Goal: Information Seeking & Learning: Learn about a topic

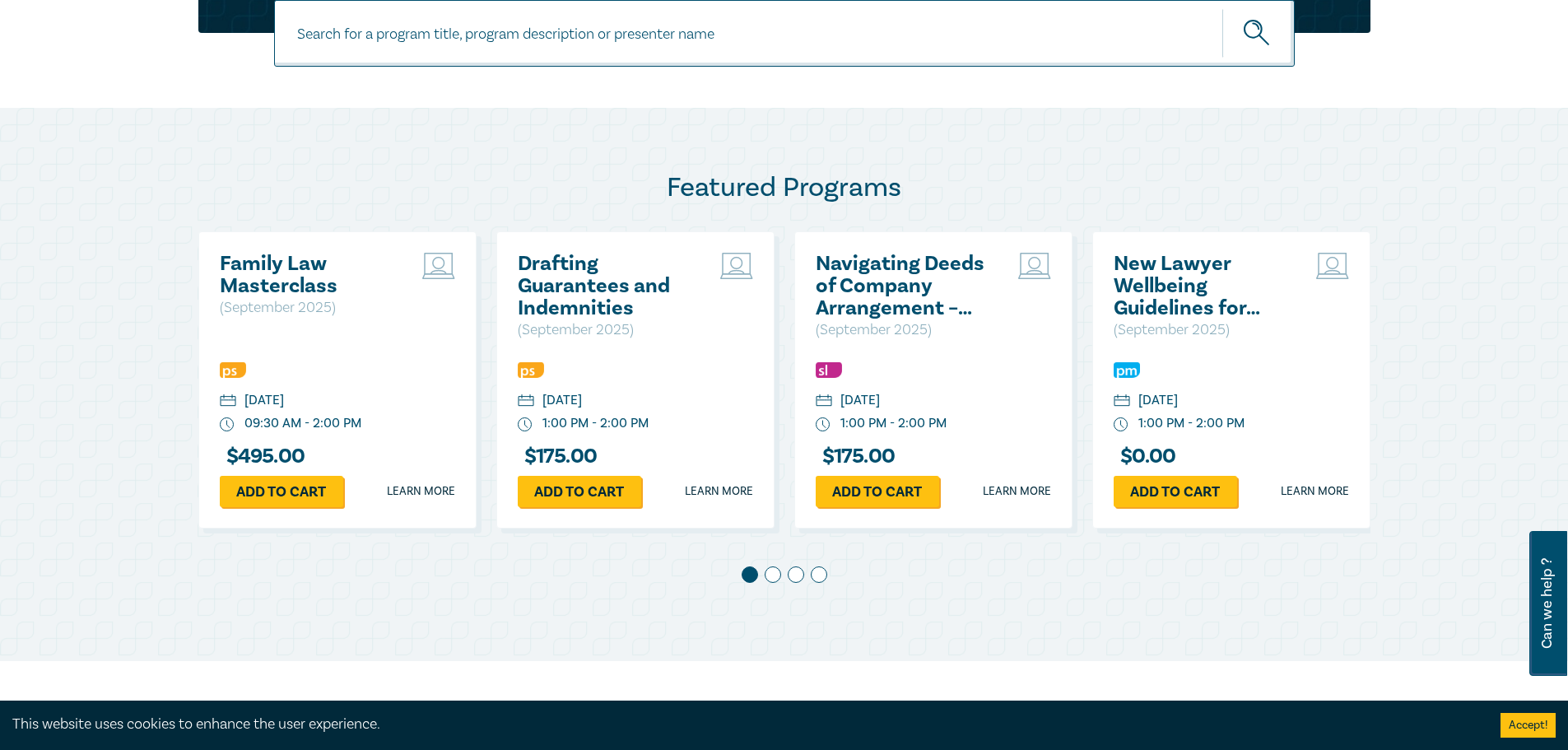
scroll to position [741, 0]
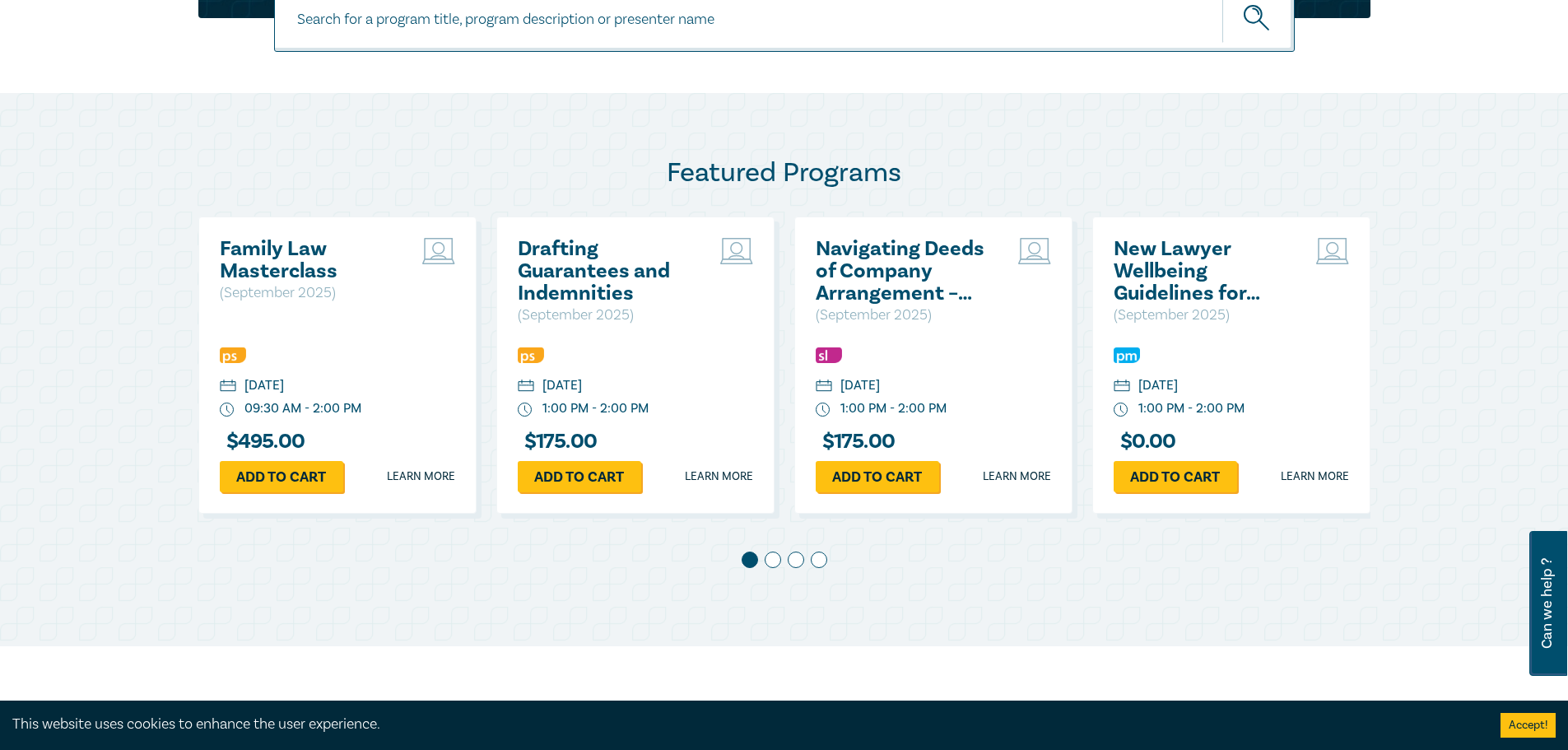
click at [871, 283] on h2 "Navigating Deeds of Company Arrangement – Strategy and Structure" at bounding box center [904, 272] width 177 height 67
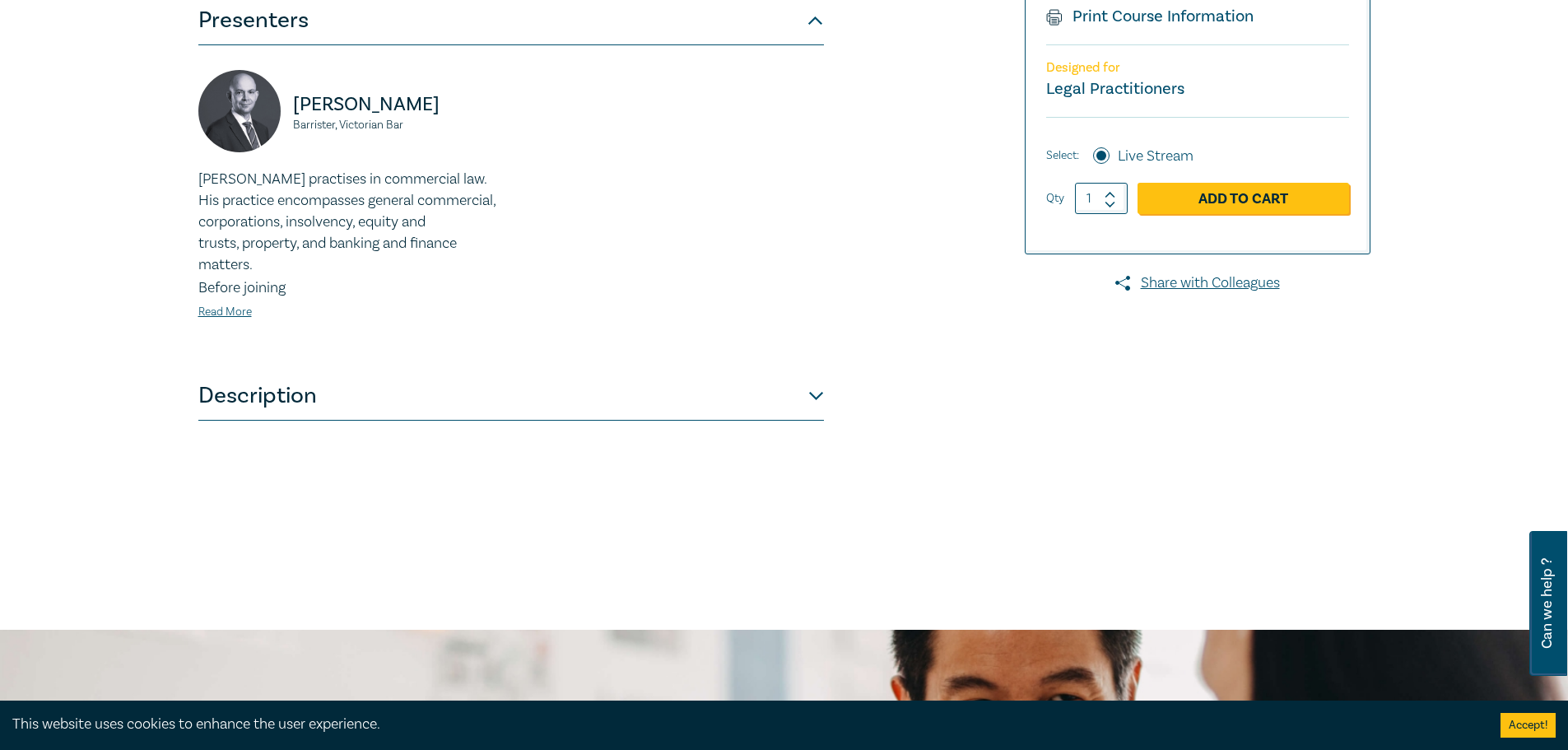
scroll to position [494, 0]
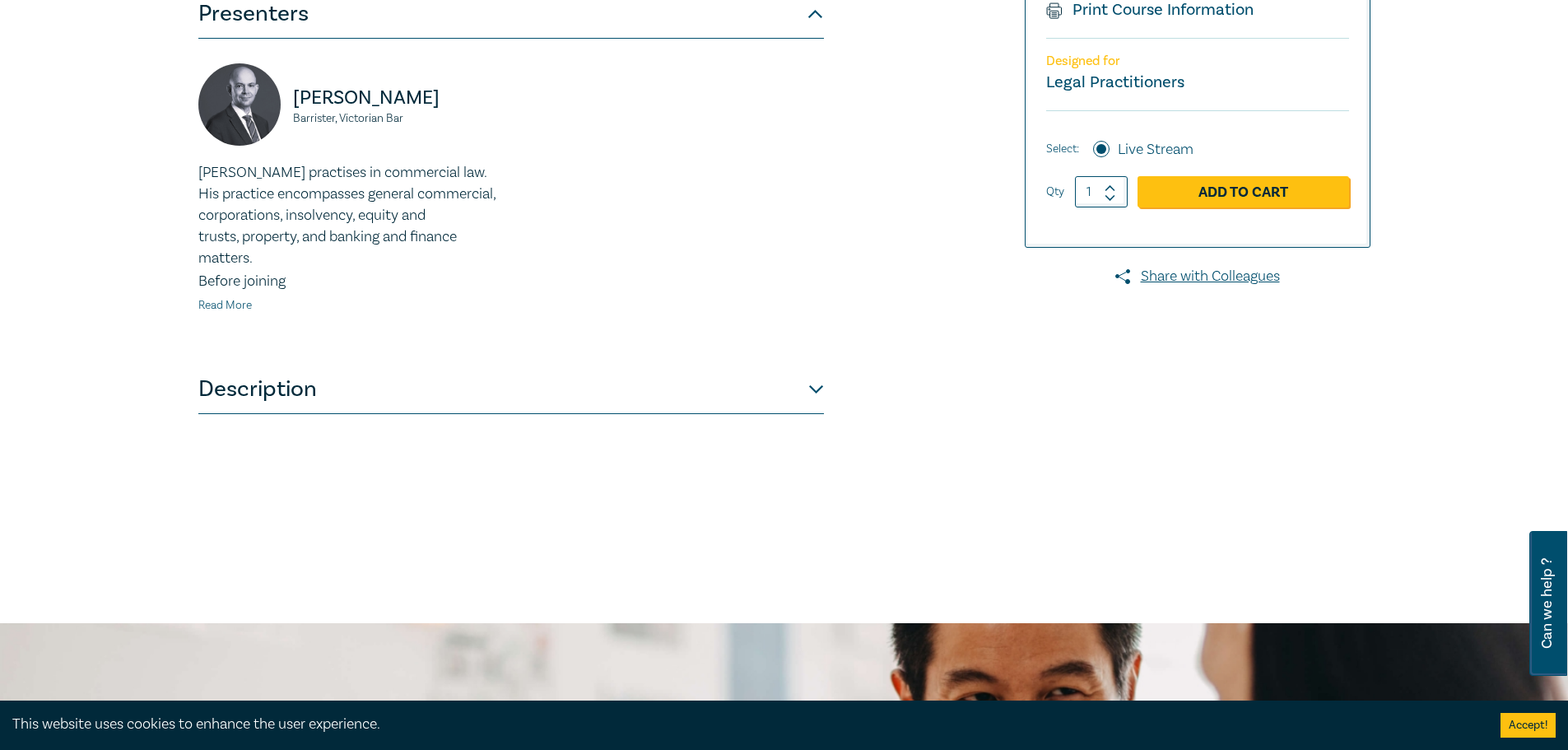
click at [228, 308] on link "Read More" at bounding box center [225, 305] width 53 height 14
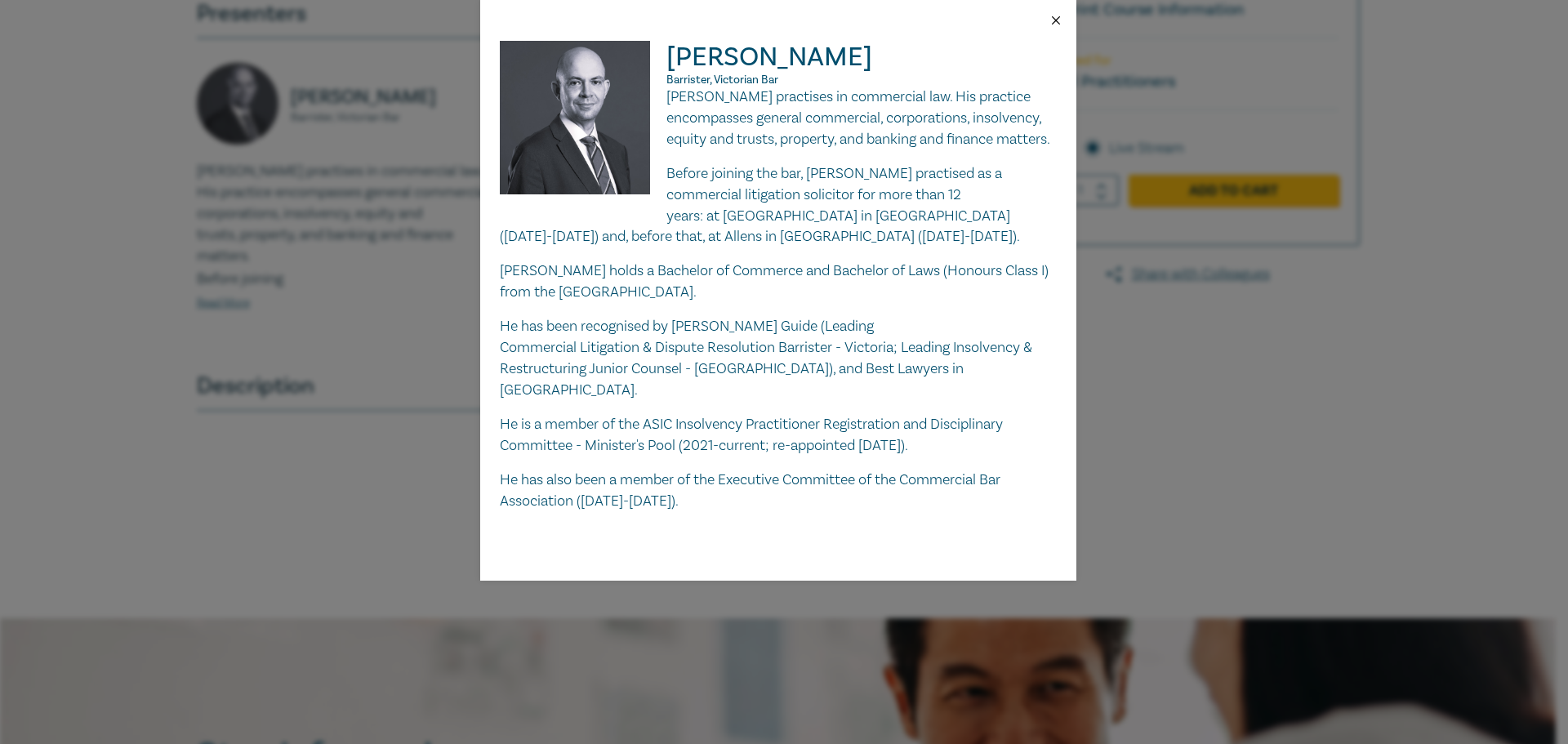
click at [1050, 21] on button "Close" at bounding box center [1055, 21] width 14 height 14
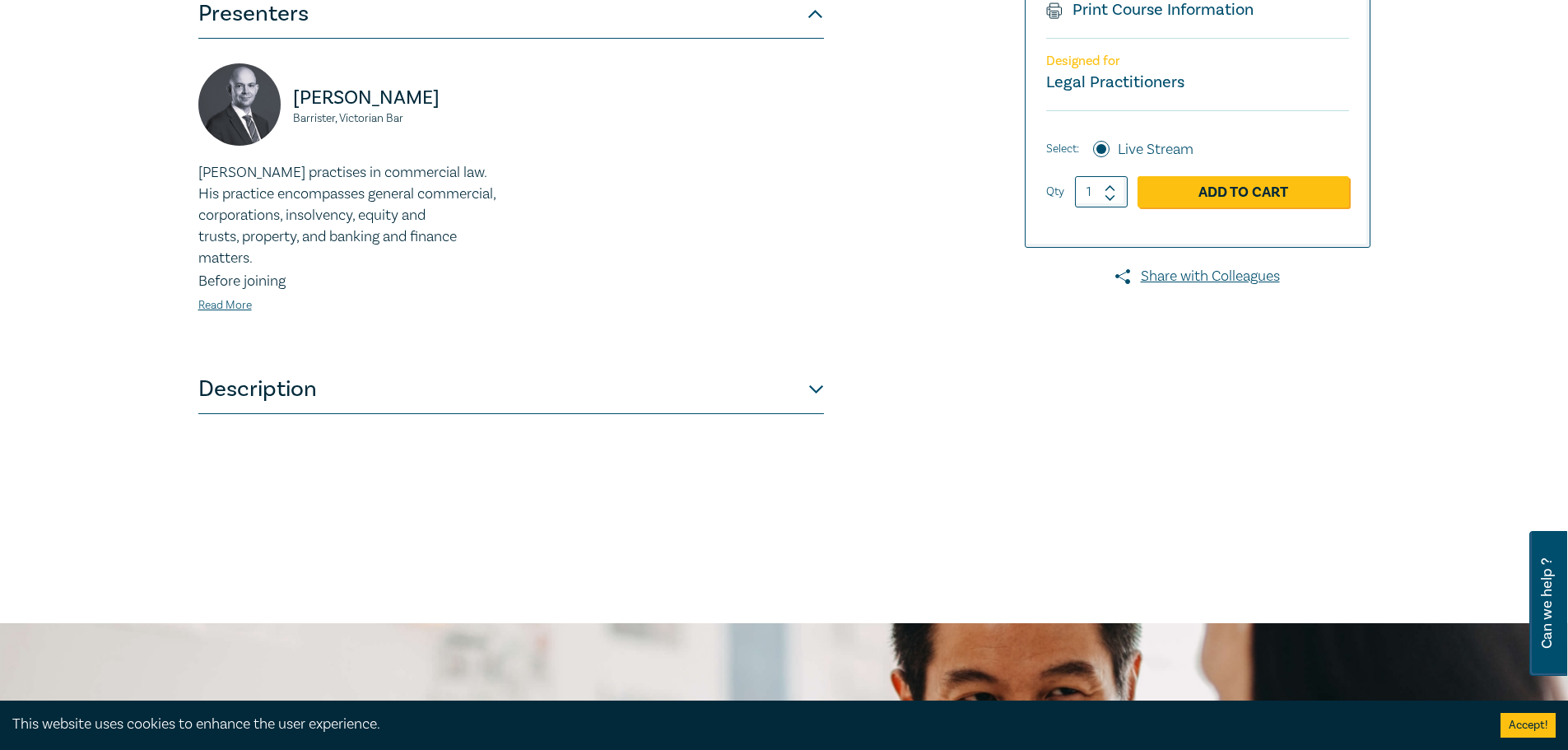
click at [319, 410] on button "Description" at bounding box center [511, 389] width 625 height 50
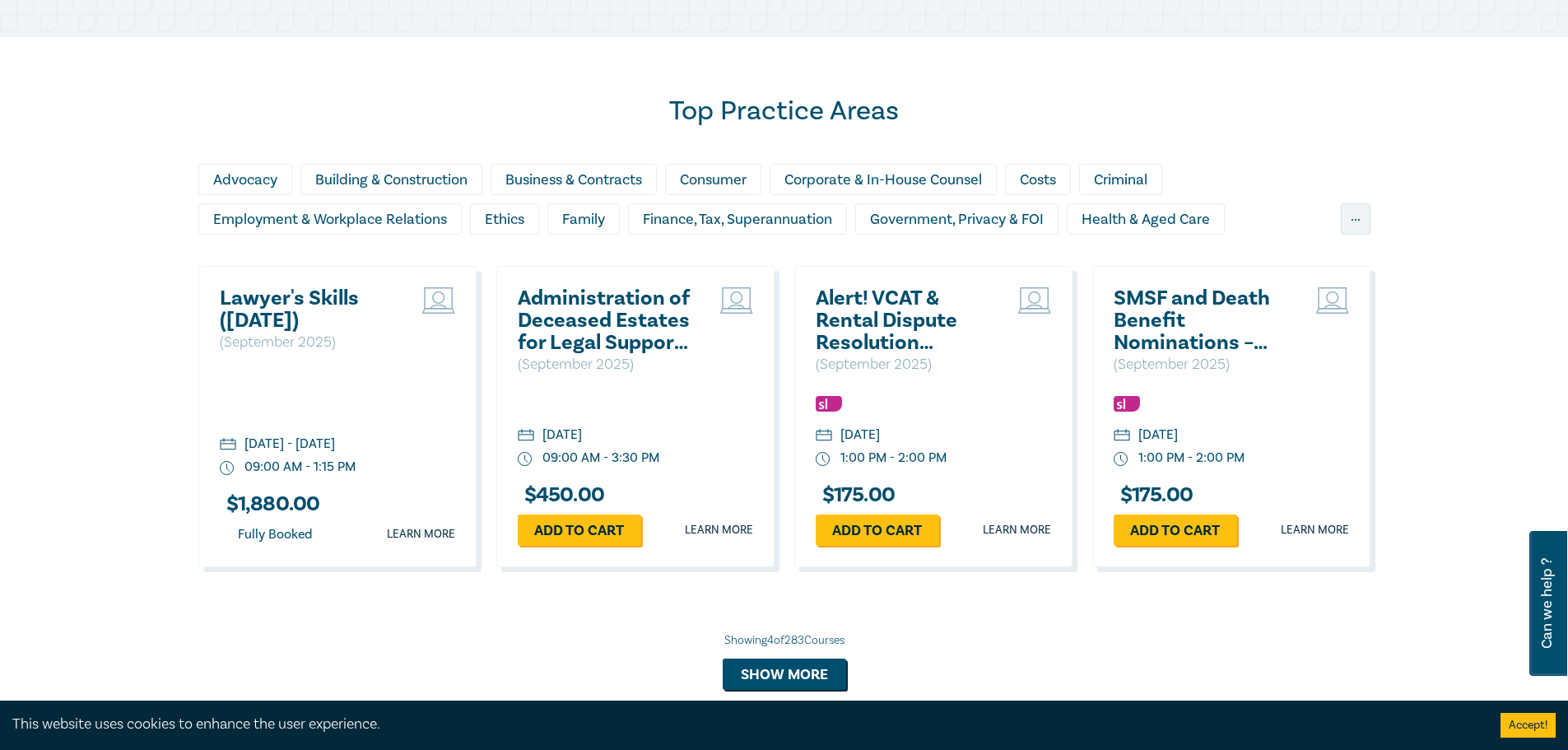
scroll to position [1348, 0]
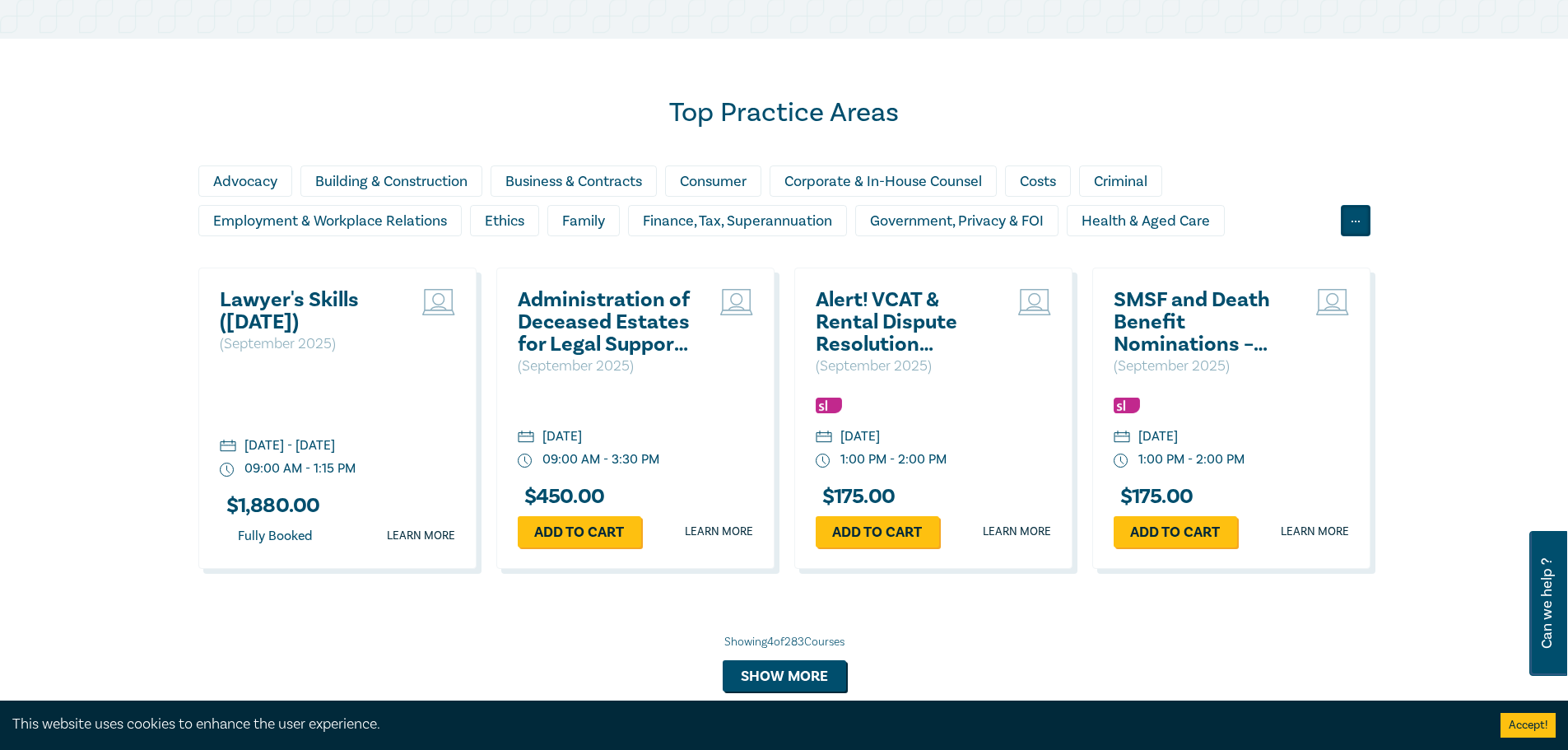
click at [1366, 223] on div "..." at bounding box center [1355, 220] width 30 height 32
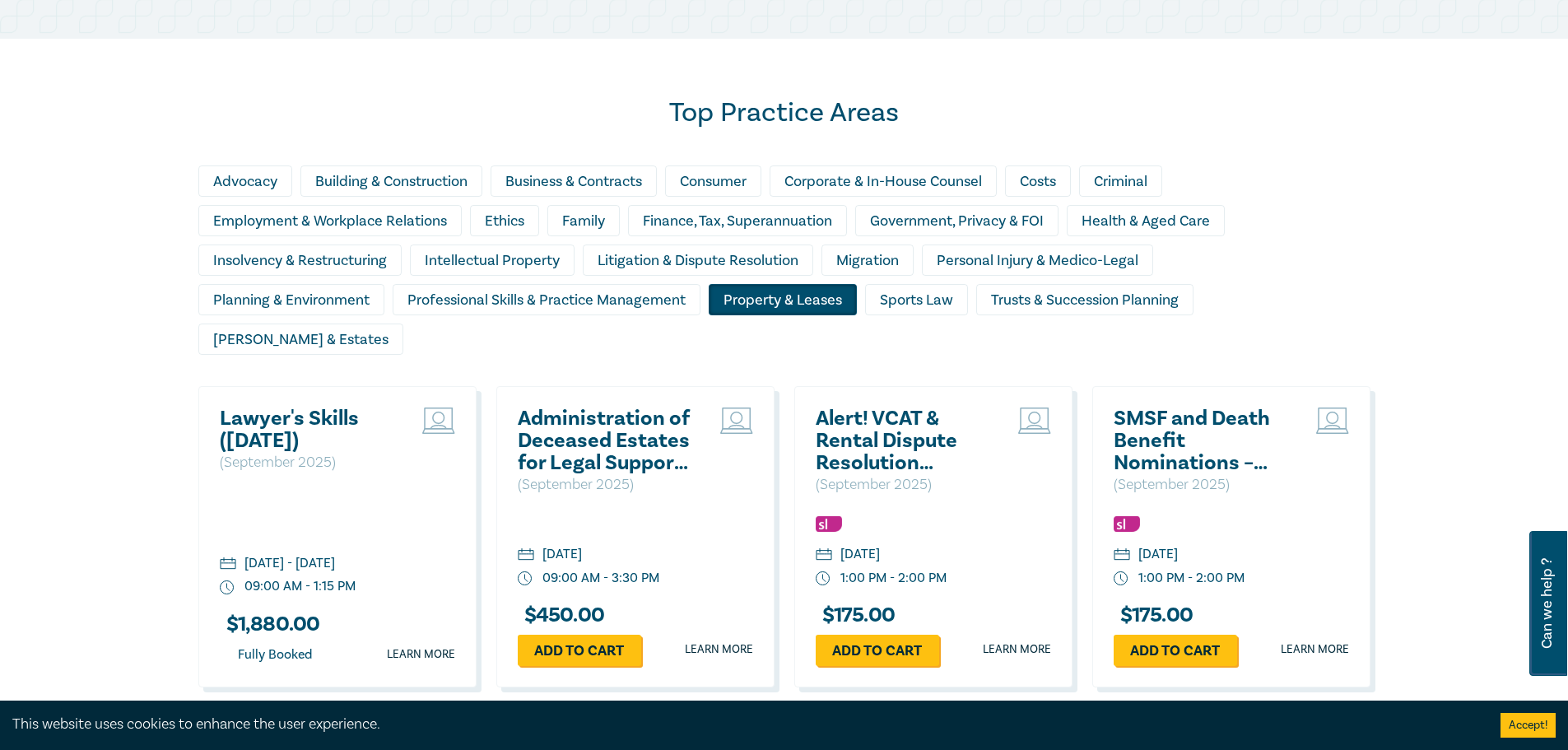
click at [759, 298] on div "Property & Leases" at bounding box center [783, 300] width 148 height 32
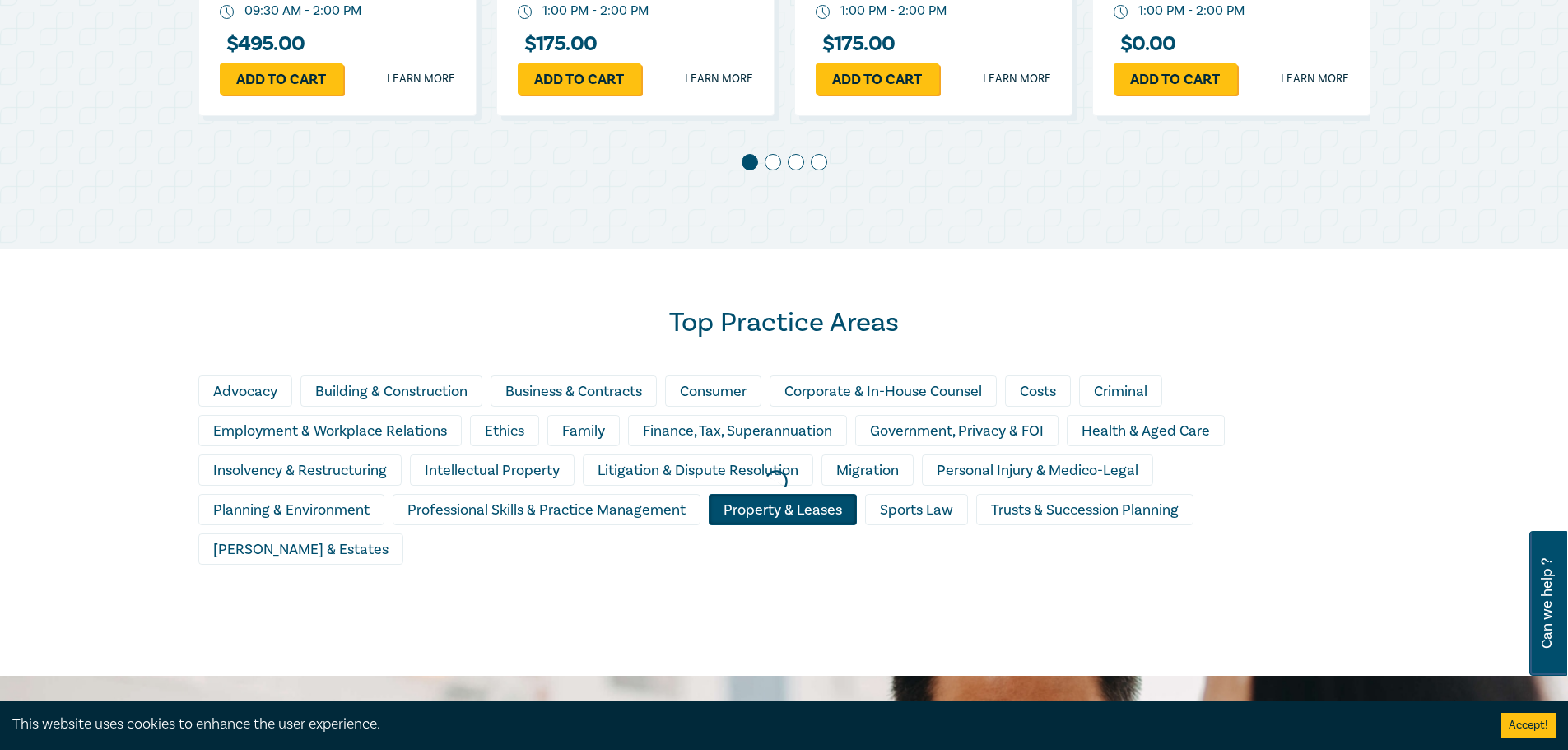
scroll to position [937, 0]
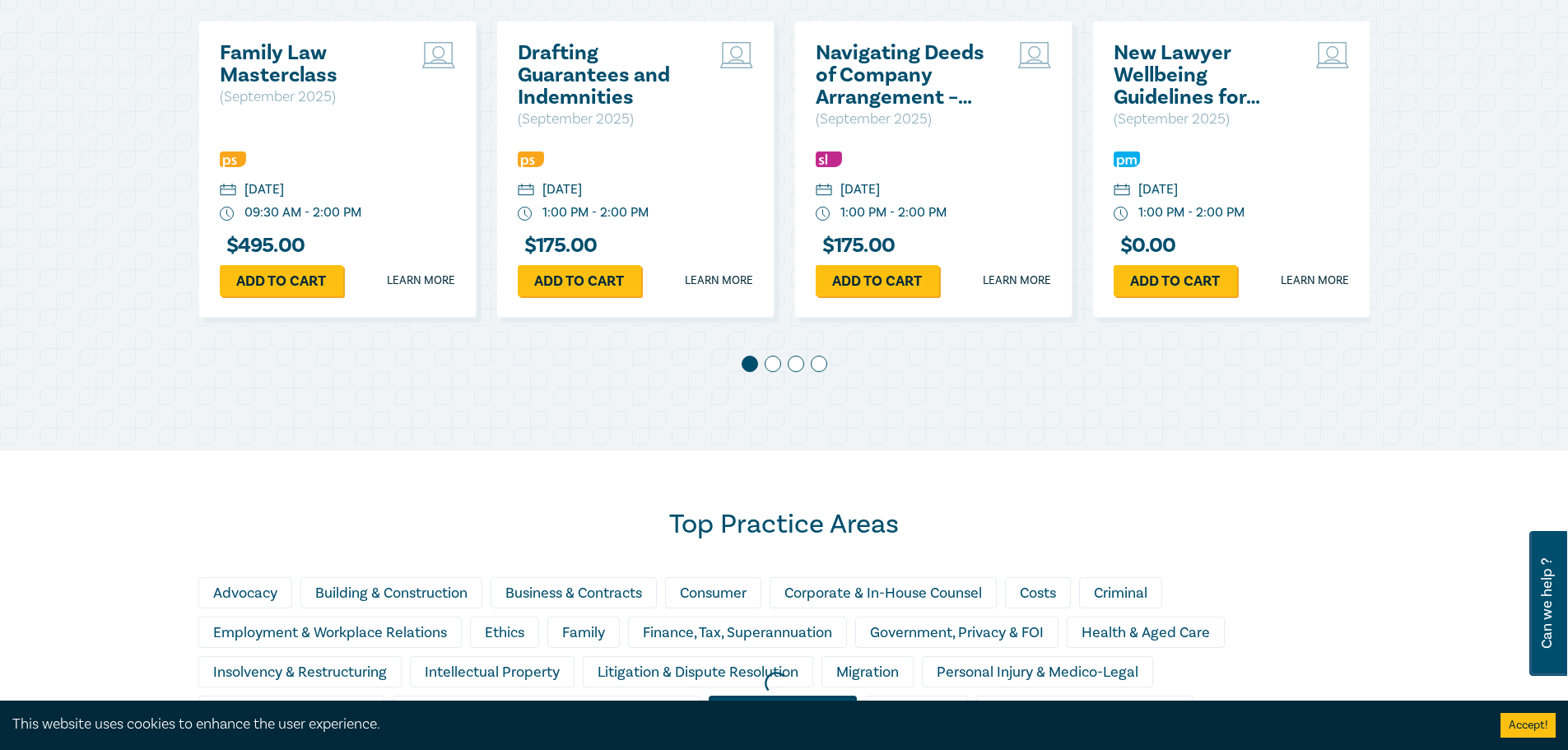
click at [766, 362] on span at bounding box center [773, 364] width 16 height 16
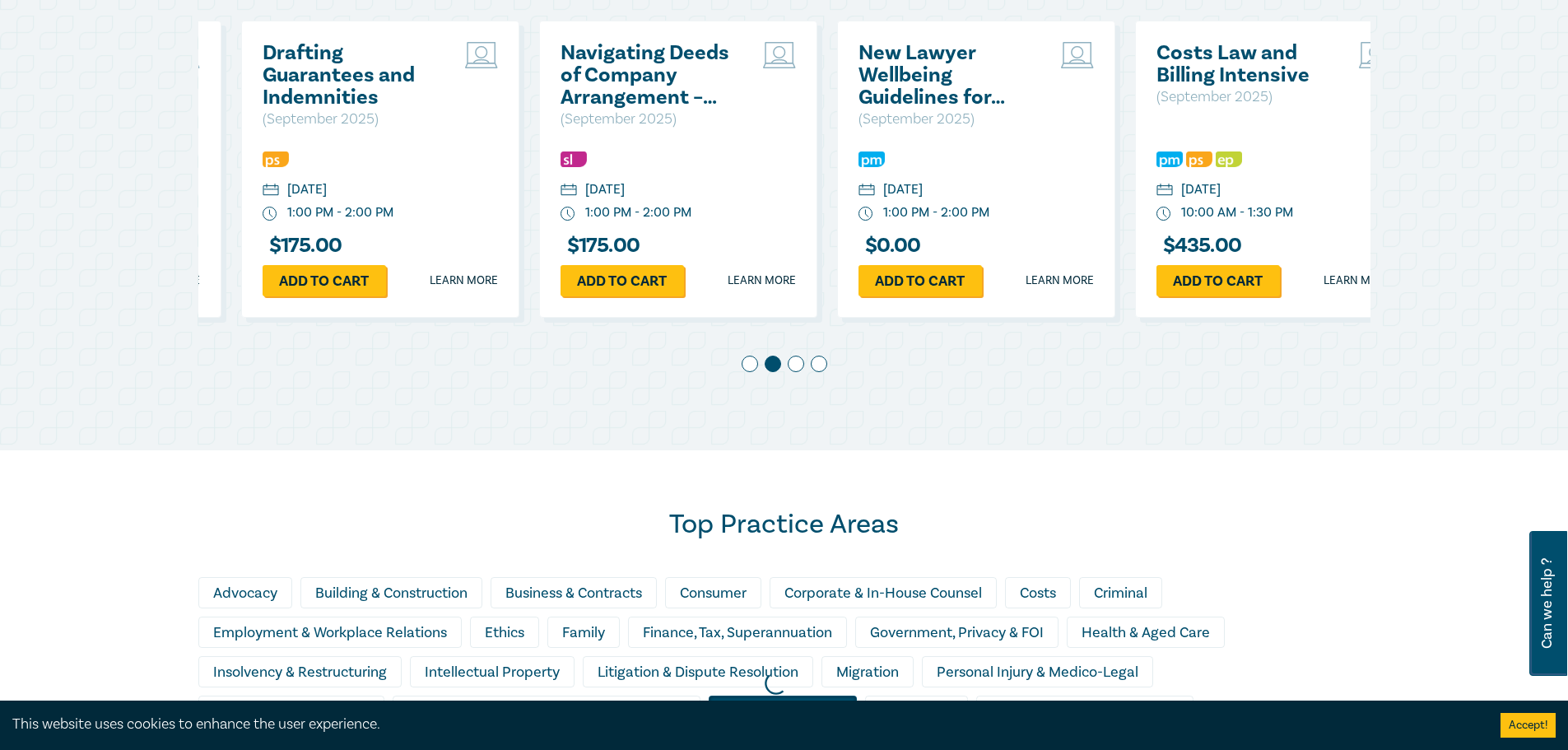
scroll to position [0, 298]
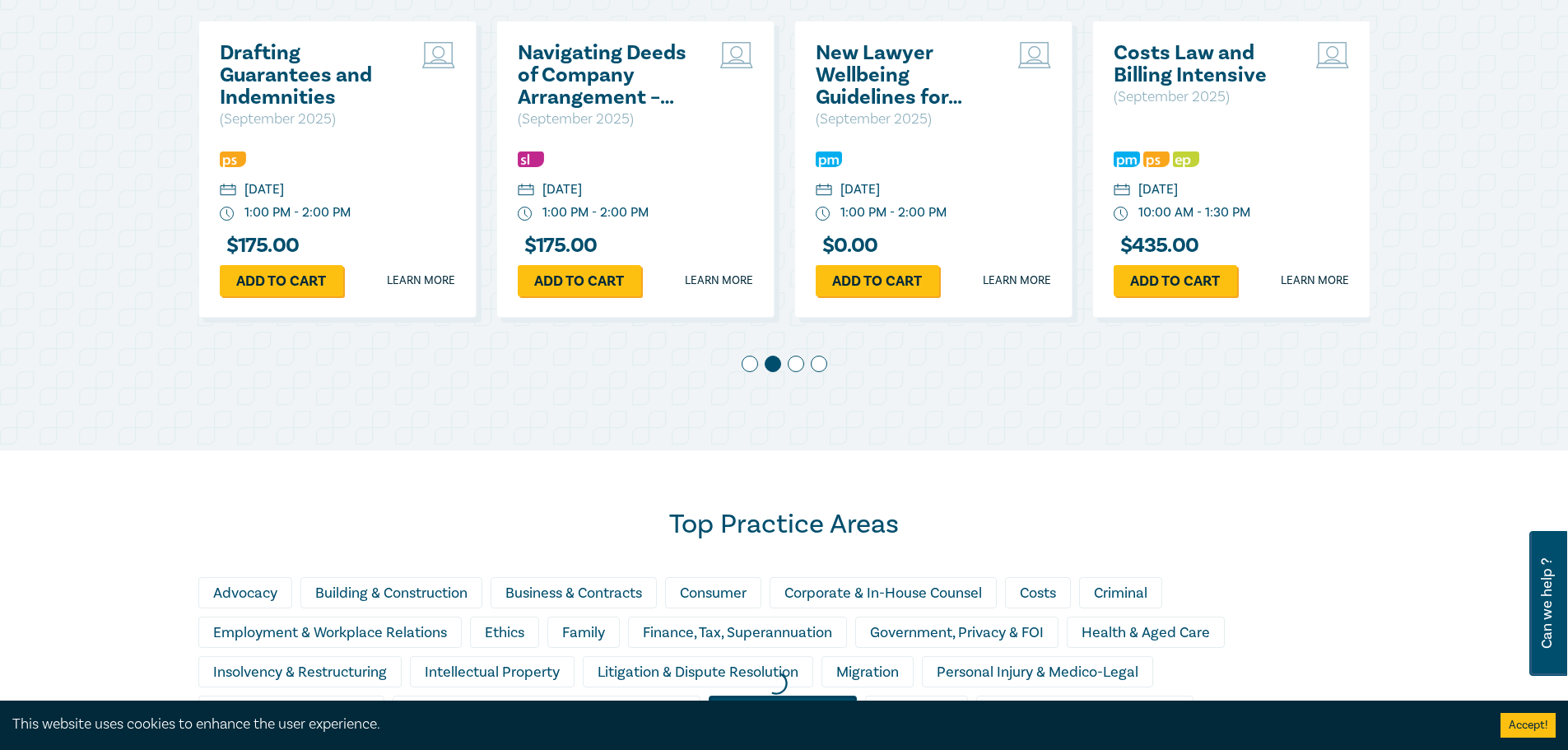
click at [797, 358] on span at bounding box center [796, 364] width 16 height 16
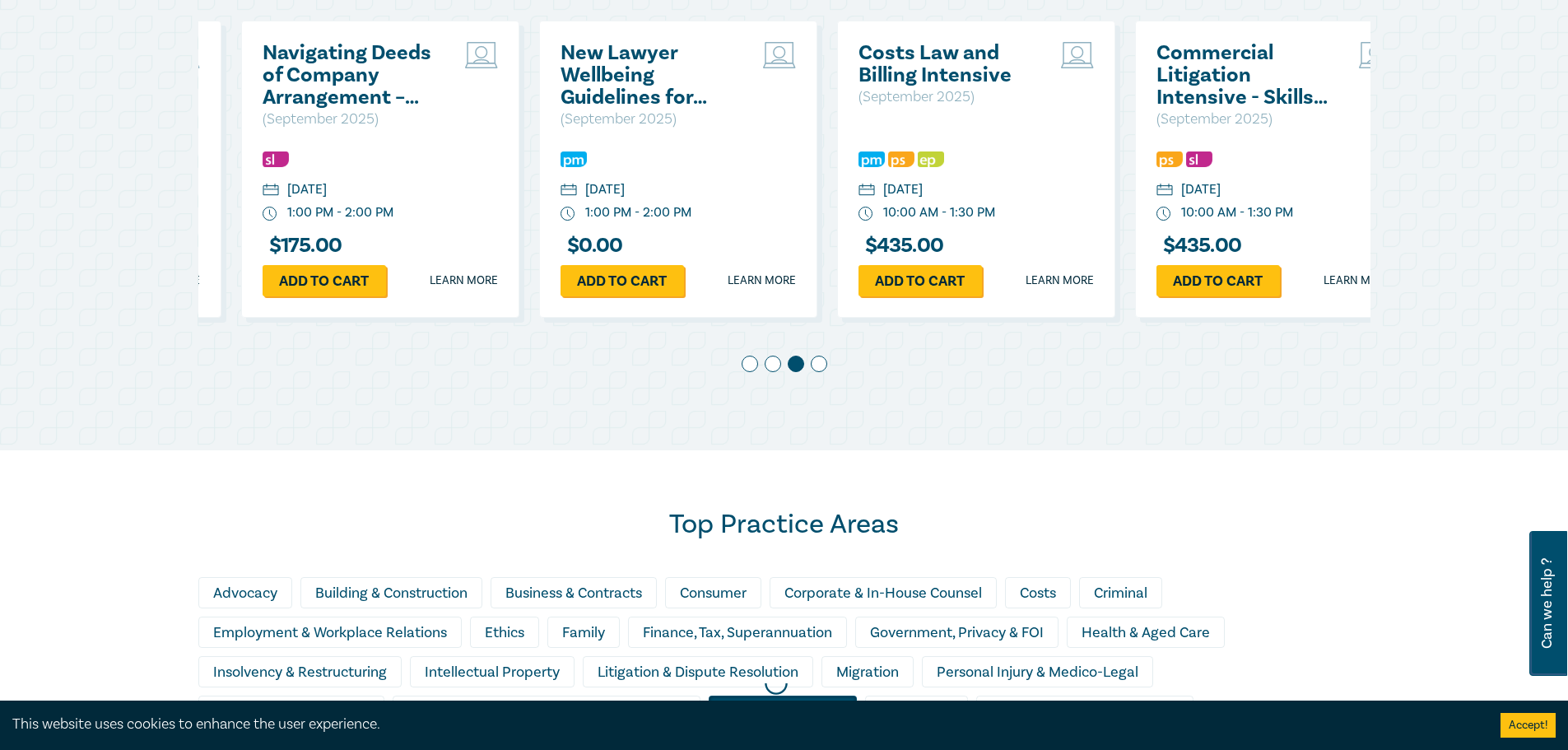
scroll to position [0, 596]
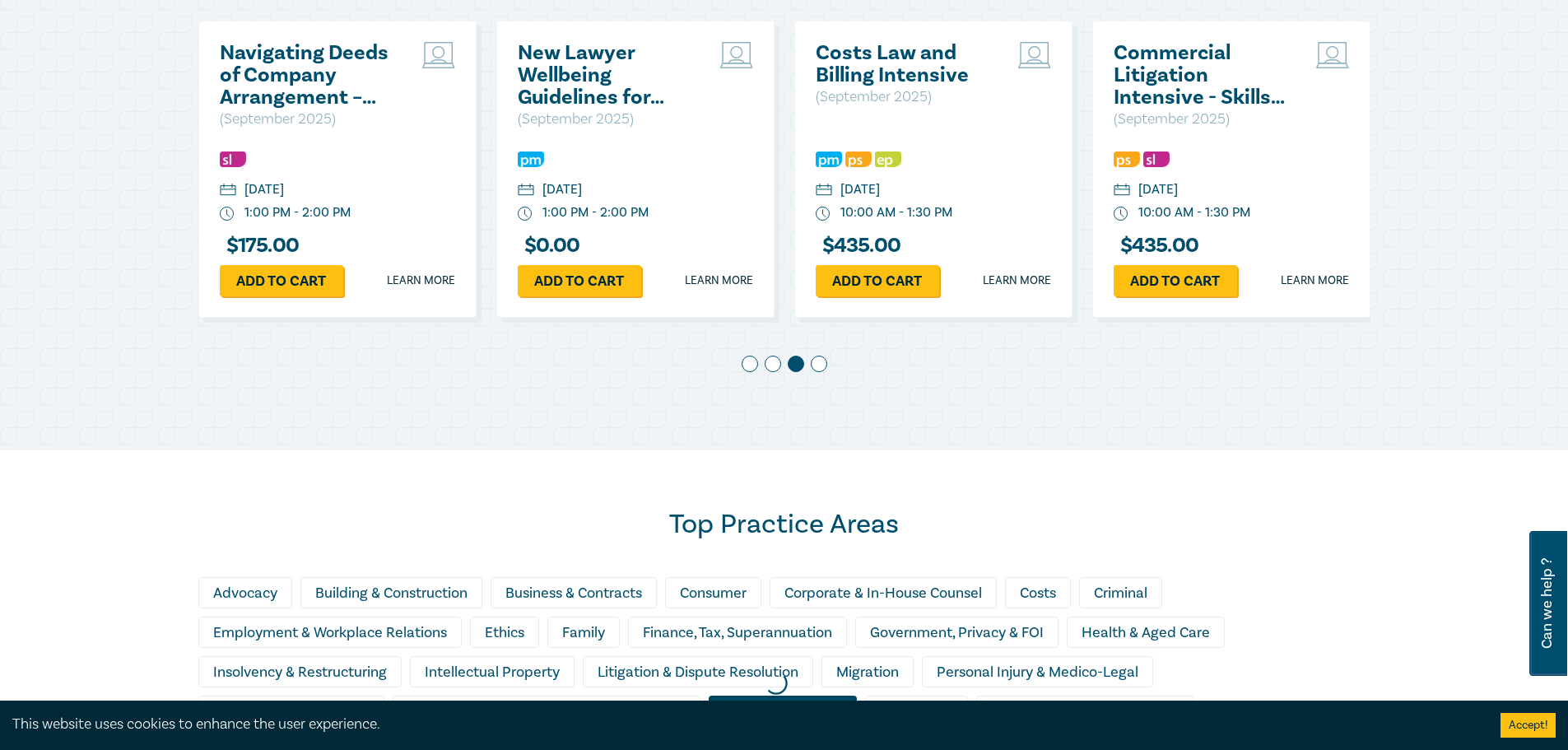
click at [820, 366] on span at bounding box center [819, 364] width 16 height 16
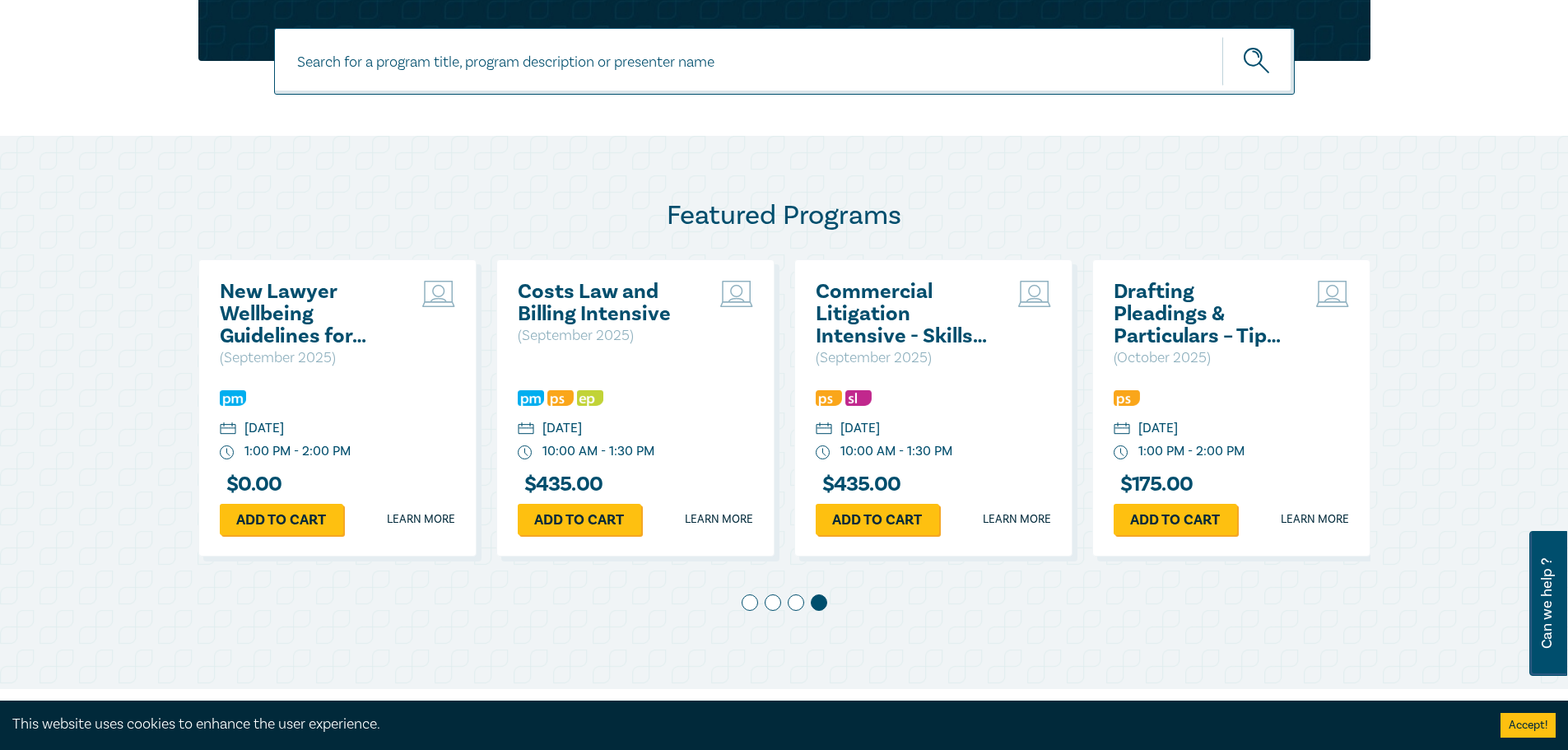
scroll to position [690, 0]
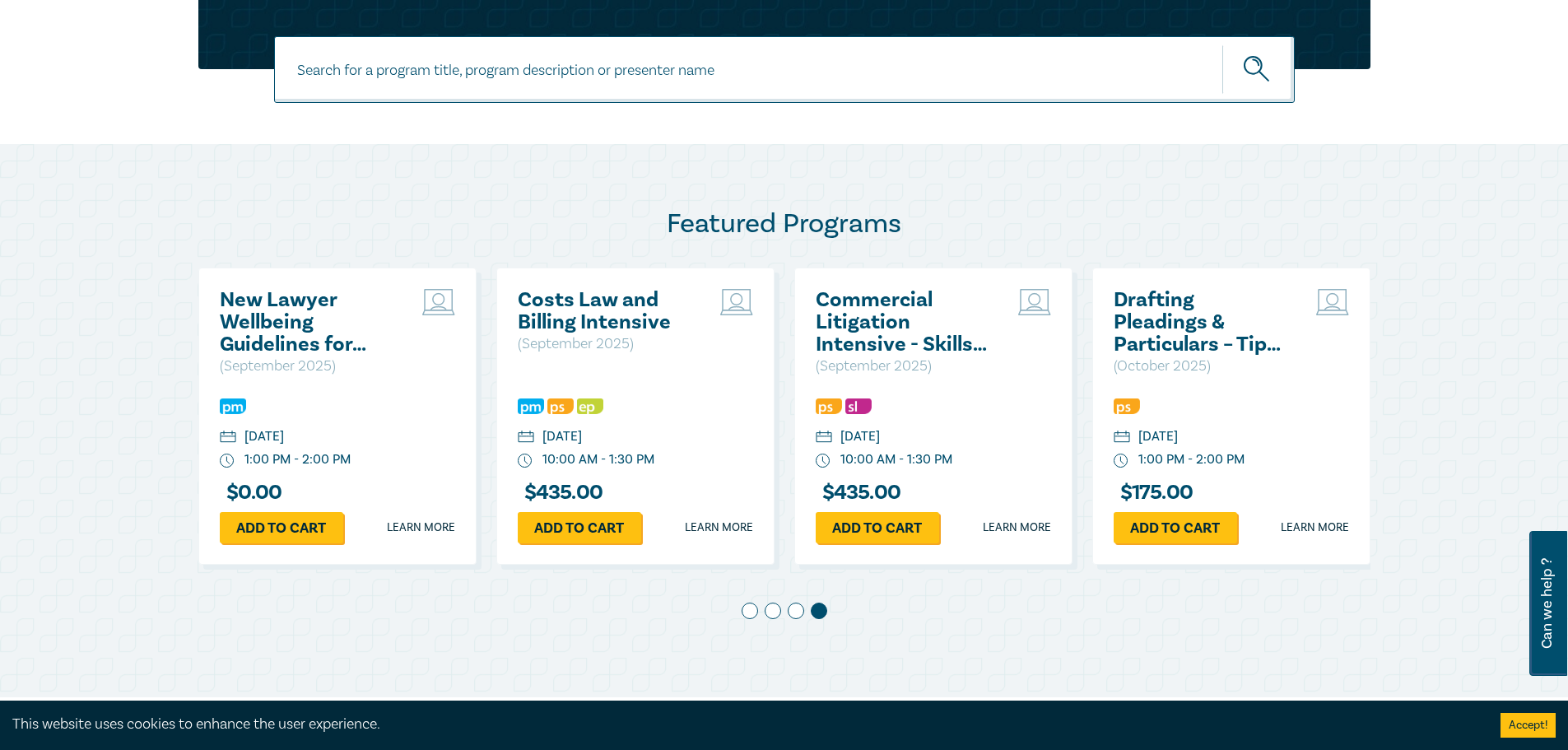
click at [871, 320] on h2 "Commercial Litigation Intensive - Skills and Strategies for Success in Commerci…" at bounding box center [904, 322] width 177 height 67
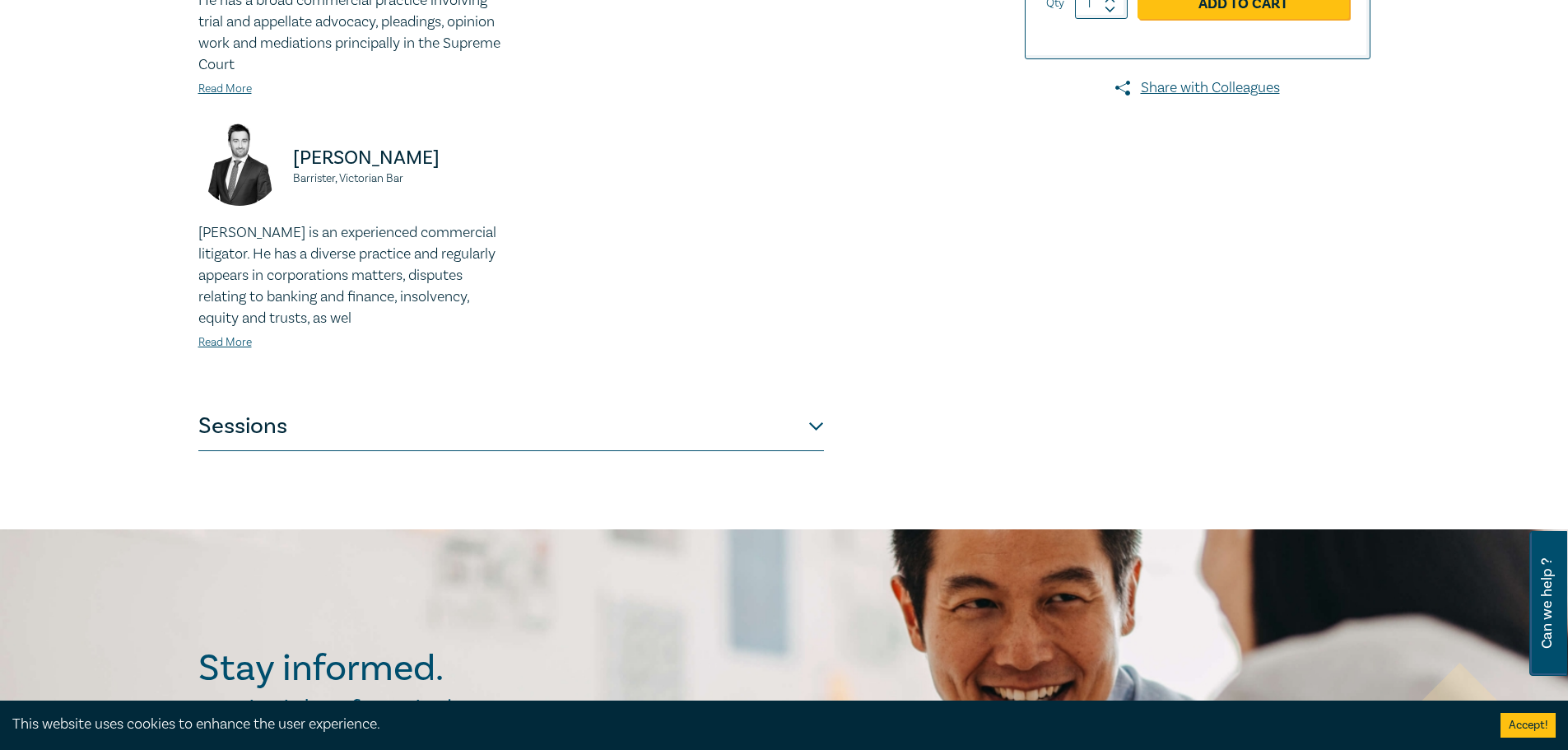
scroll to position [741, 0]
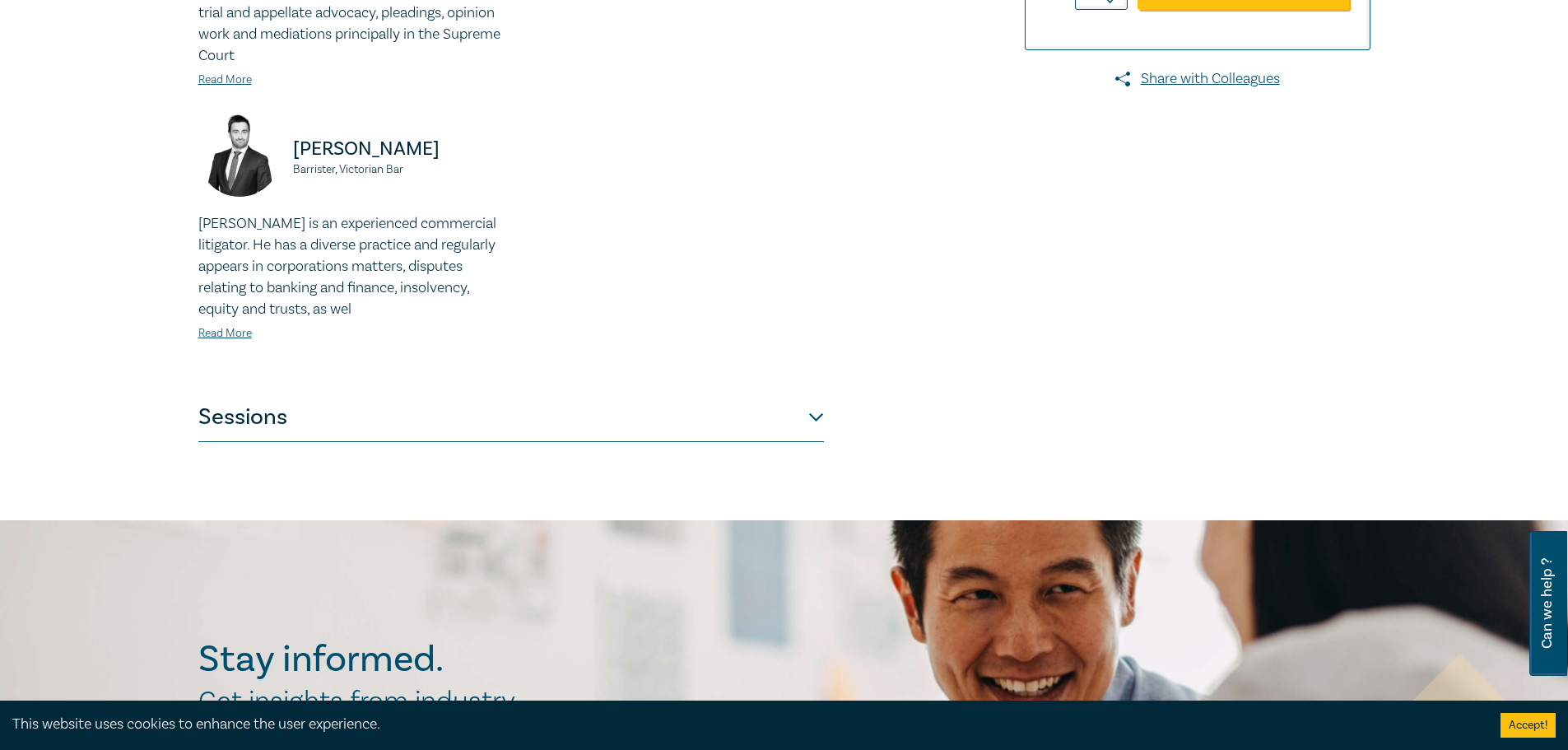
click at [592, 409] on button "Sessions" at bounding box center [511, 417] width 625 height 50
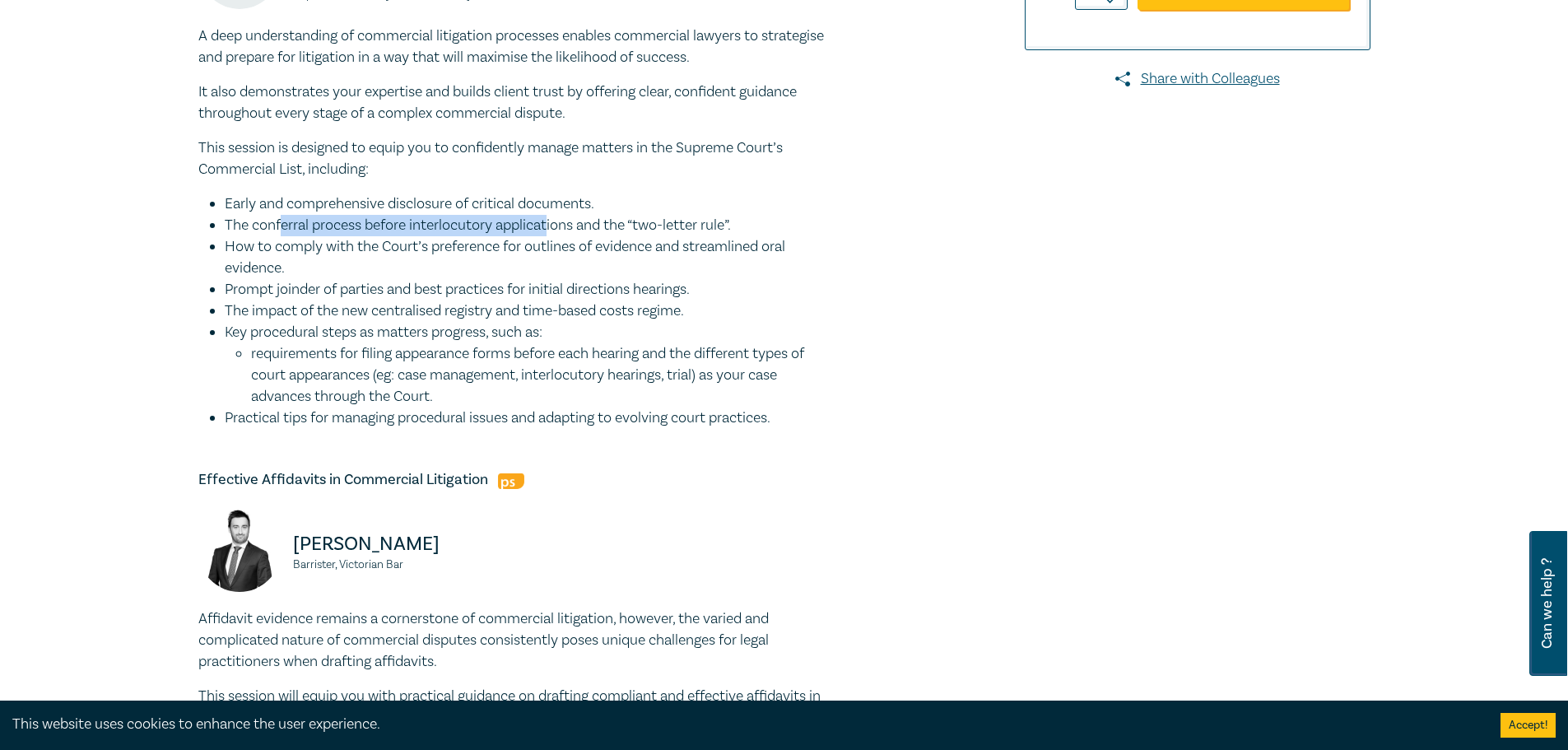
drag, startPoint x: 276, startPoint y: 227, endPoint x: 551, endPoint y: 220, distance: 275.1
click at [551, 220] on li "The conferral process before interlocutory applications and the “two-letter rul…" at bounding box center [524, 226] width 599 height 22
click at [495, 242] on li "How to comply with the Court’s preference for outlines of evidence and streamli…" at bounding box center [524, 257] width 599 height 42
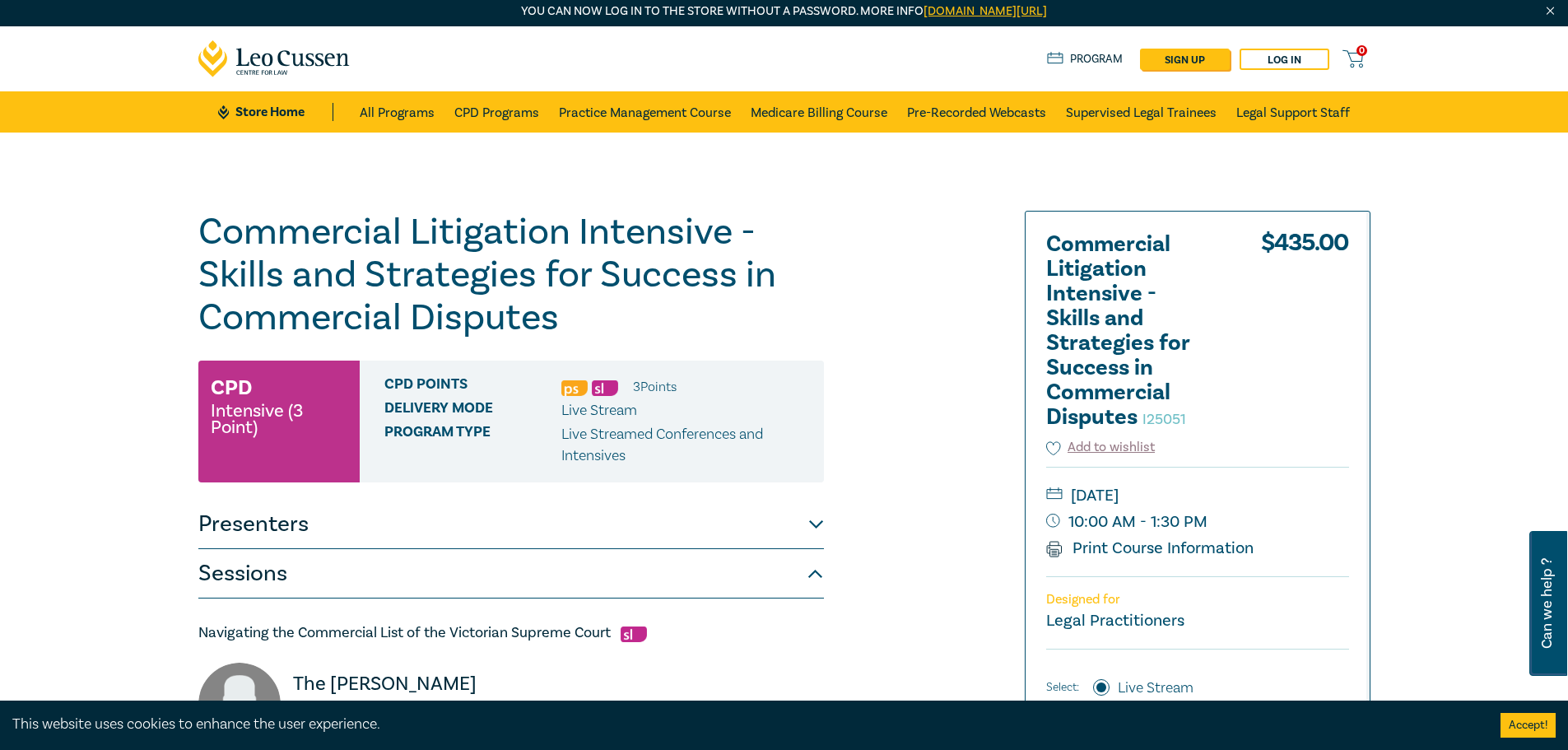
scroll to position [0, 0]
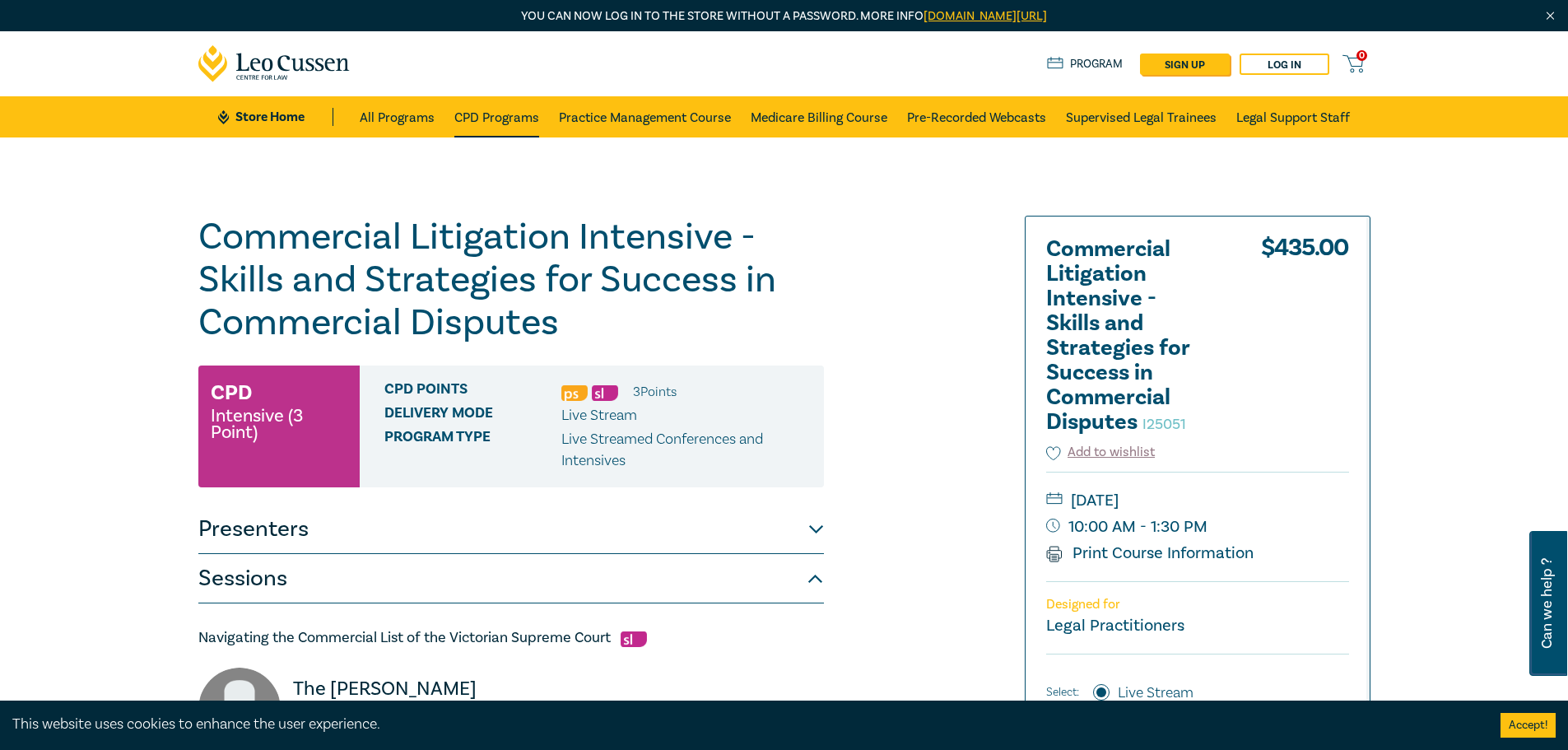
click at [497, 114] on link "CPD Programs" at bounding box center [497, 117] width 85 height 42
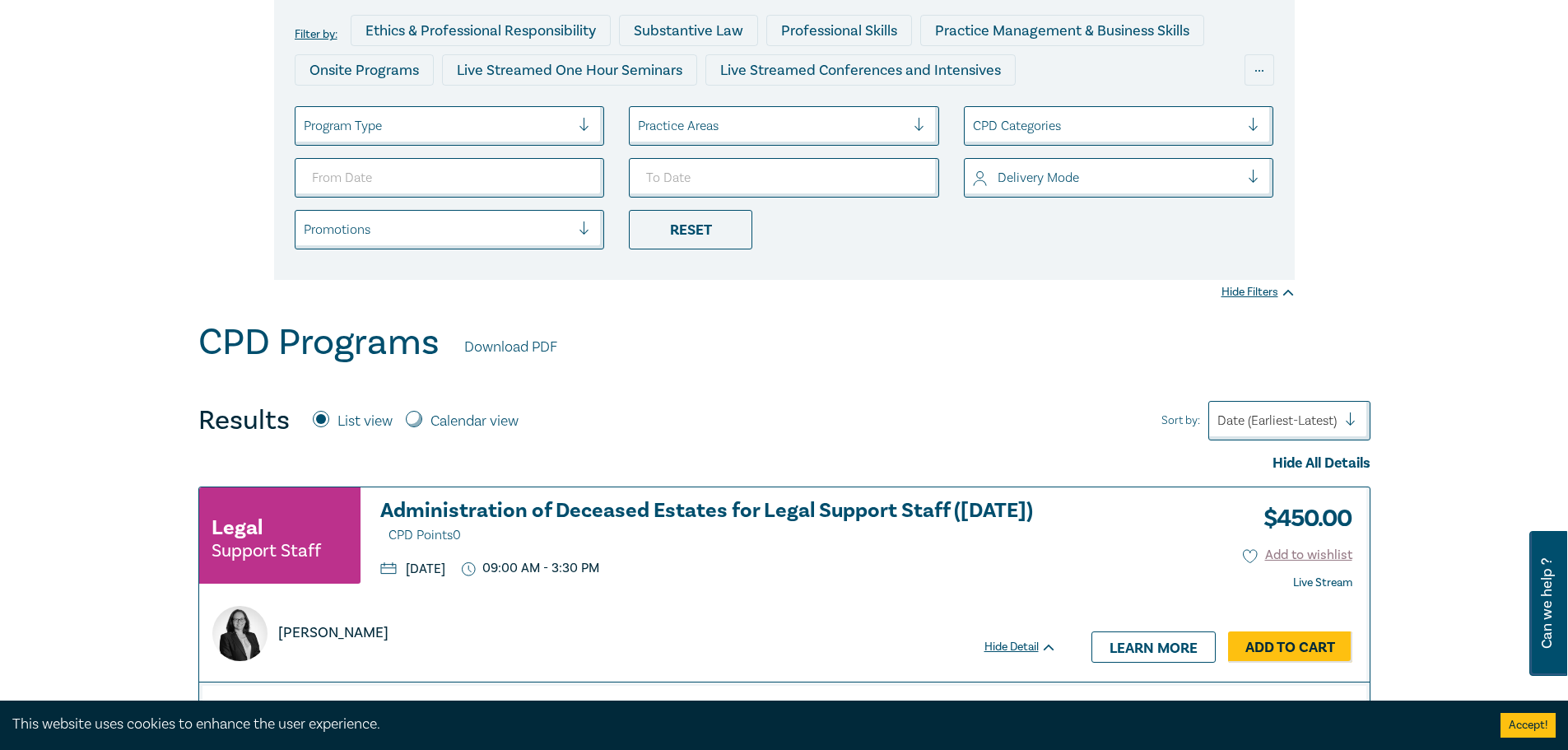
scroll to position [164, 0]
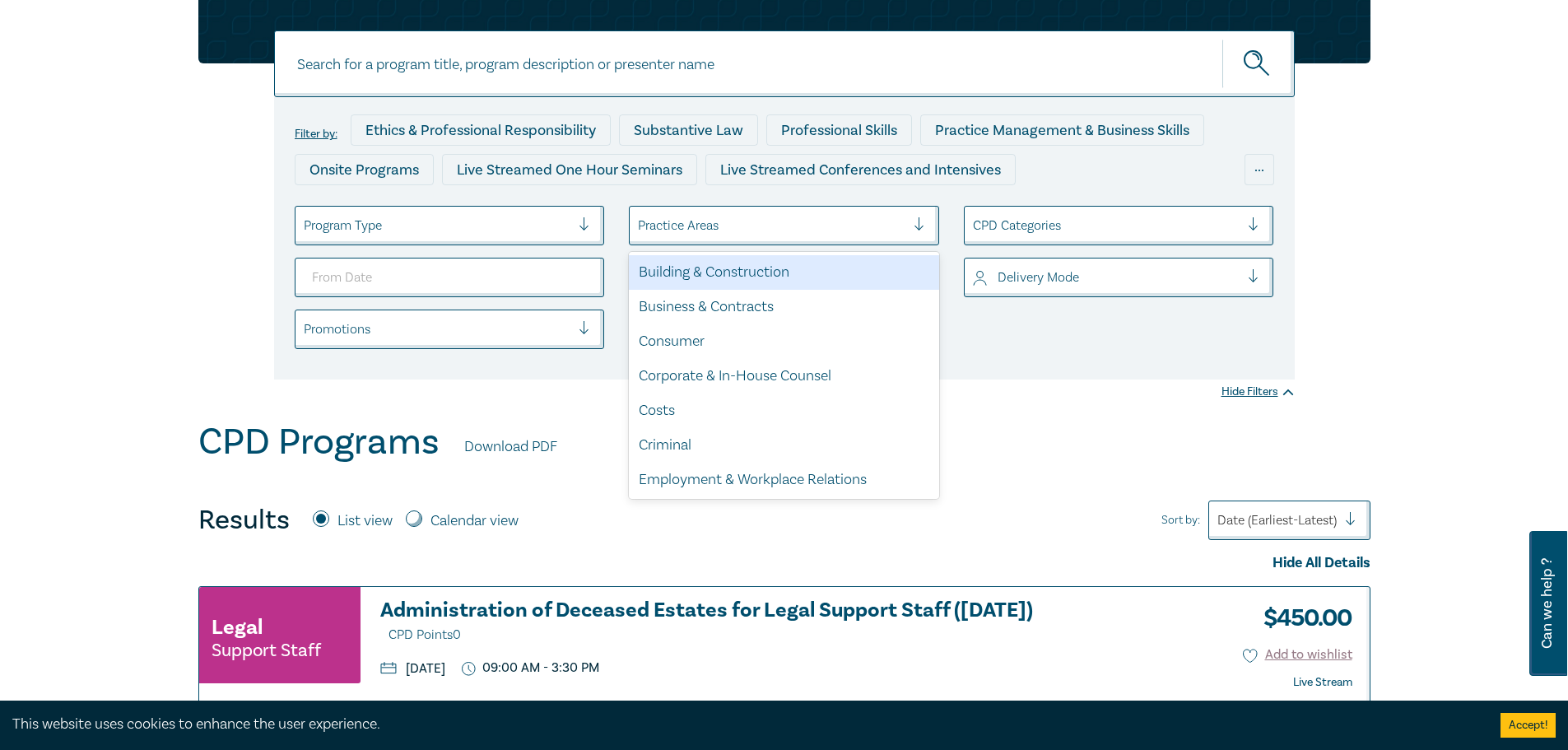
click at [680, 224] on div at bounding box center [771, 226] width 268 height 22
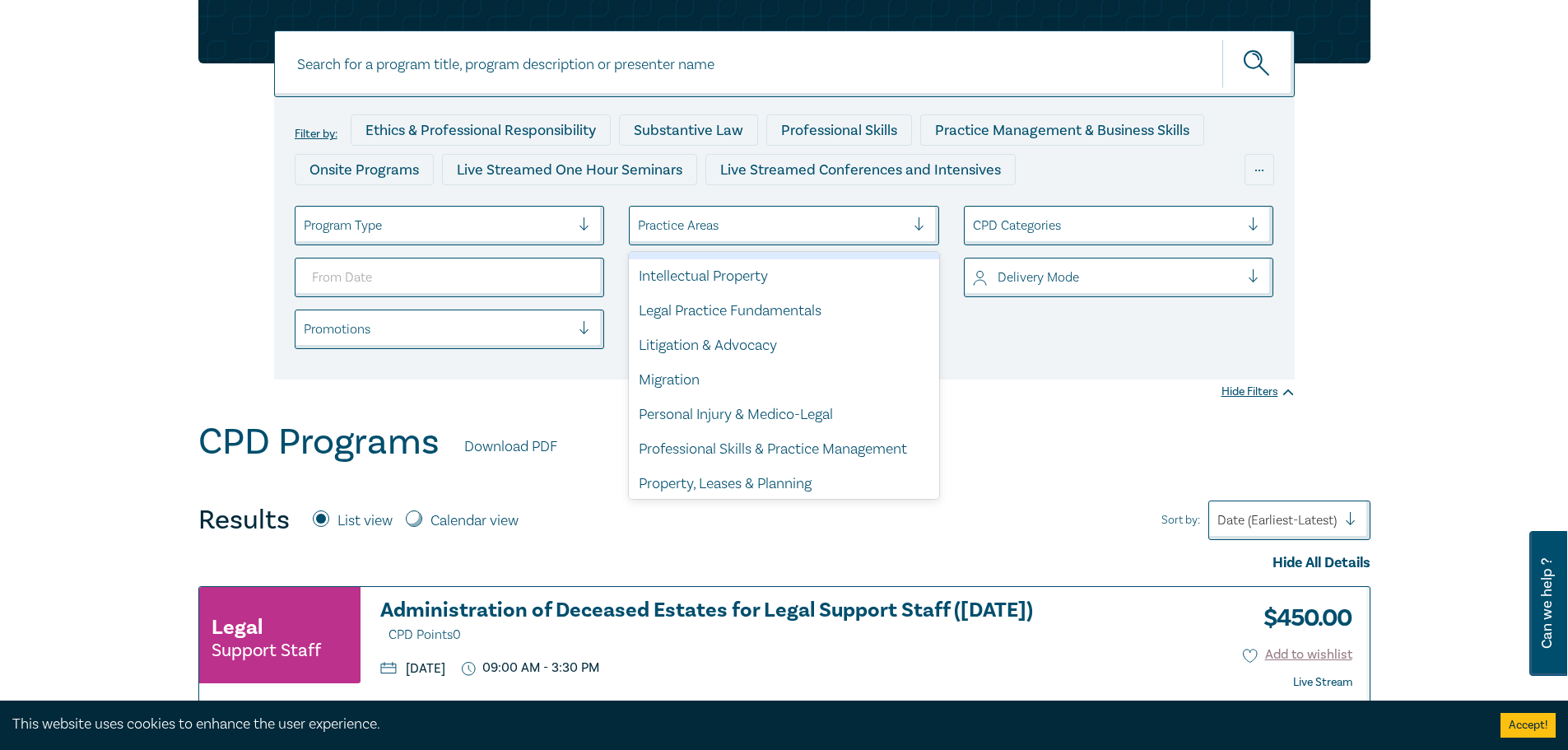
scroll to position [412, 0]
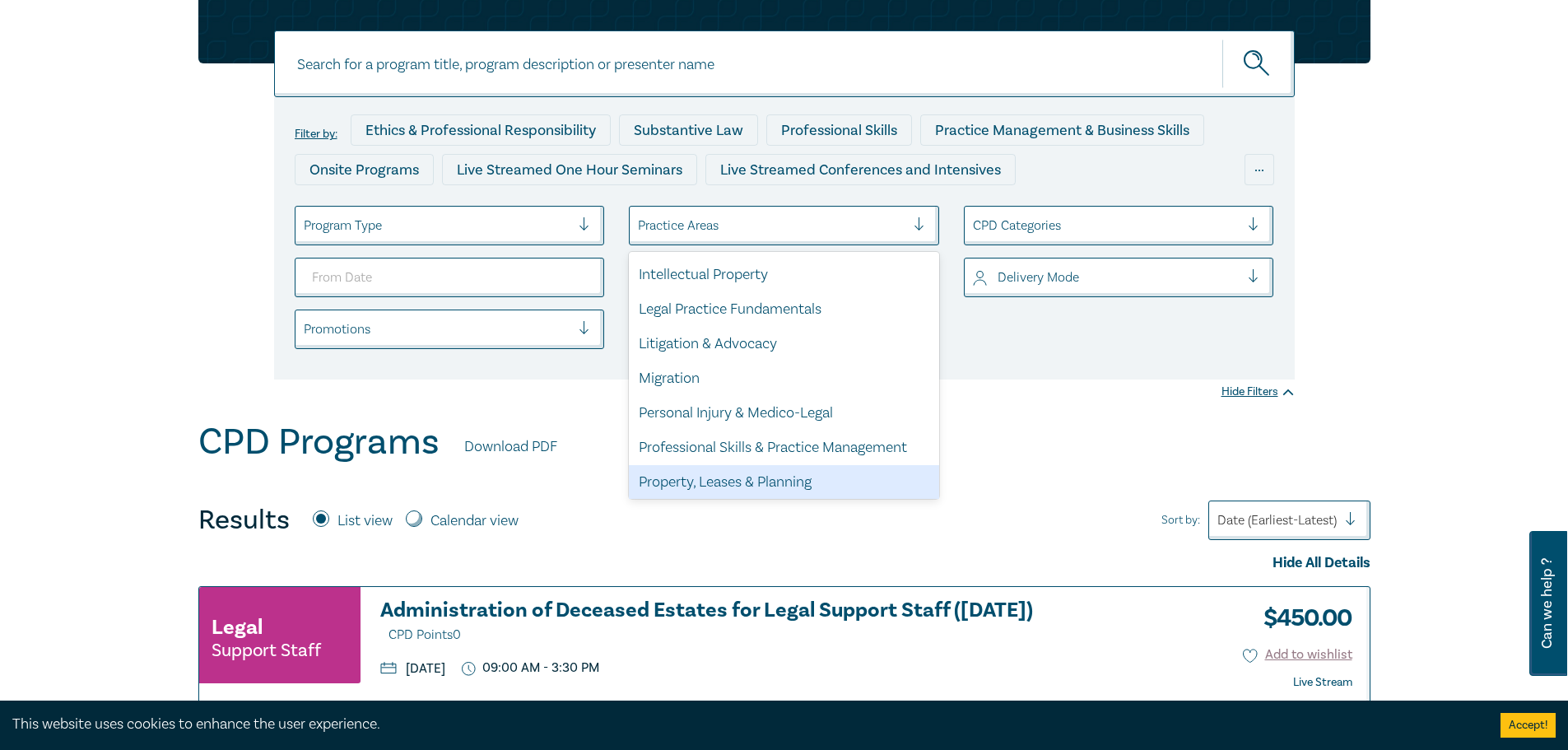
click at [732, 478] on div "Property, Leases & Planning" at bounding box center [784, 482] width 310 height 34
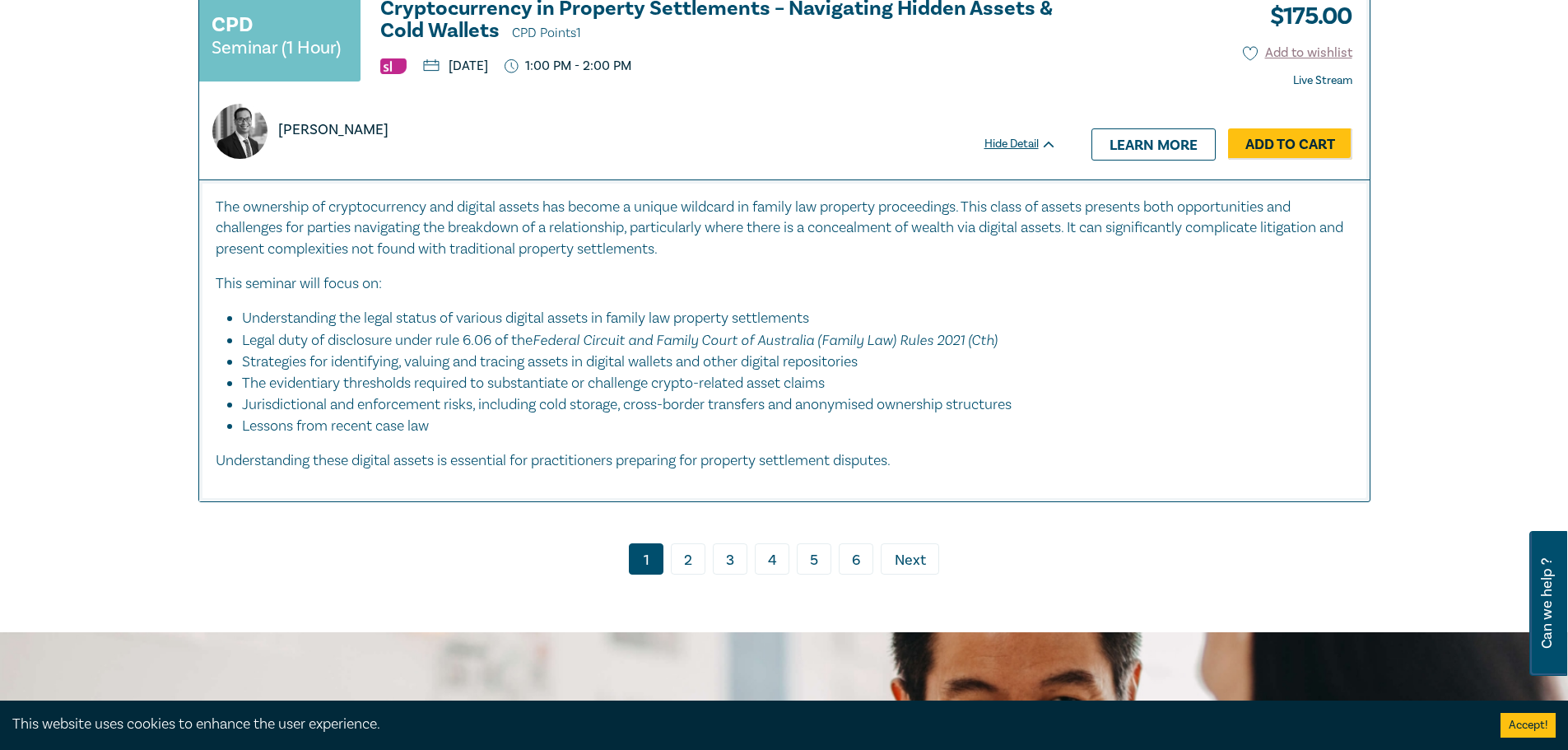
scroll to position [6917, 0]
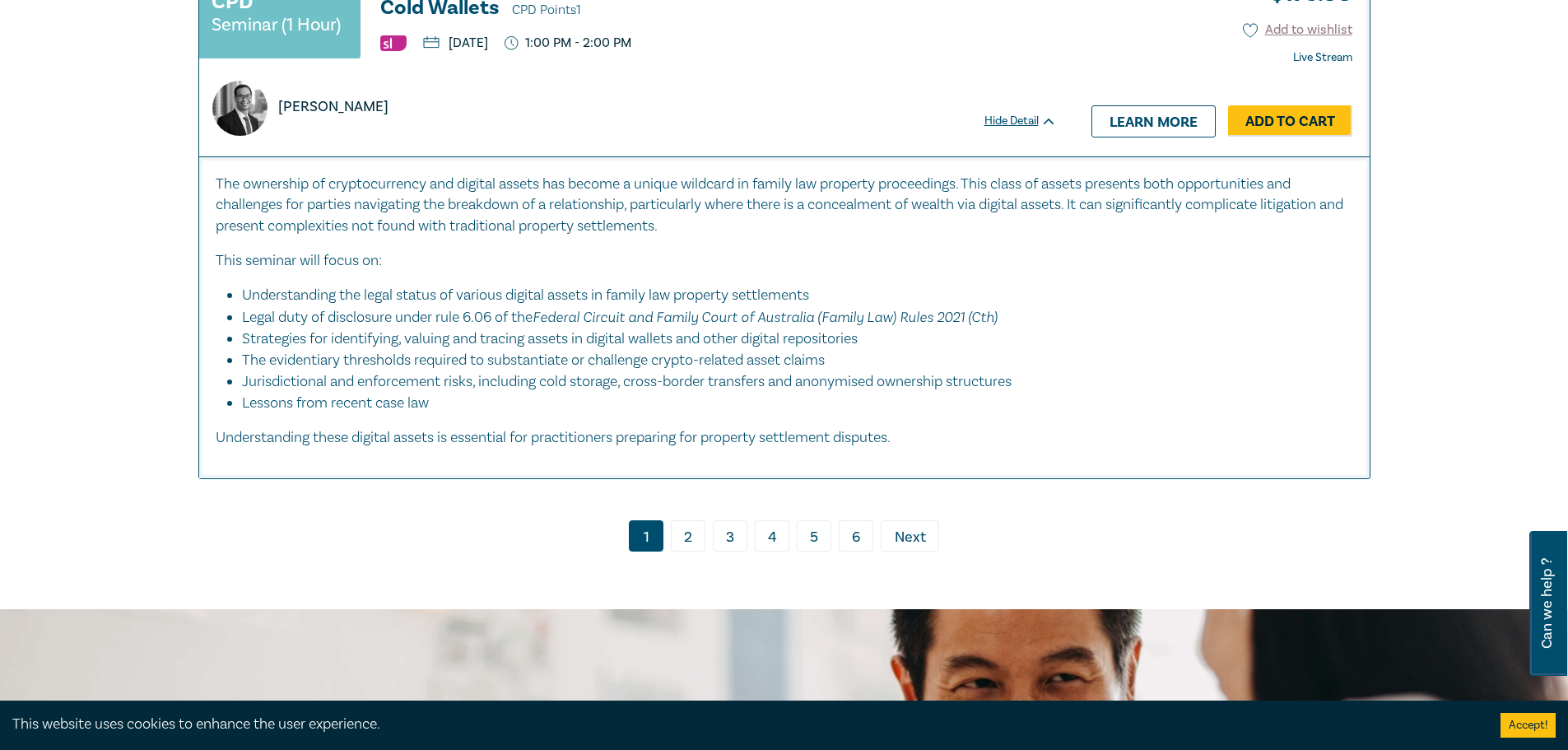
click at [690, 521] on link "2" at bounding box center [688, 536] width 34 height 32
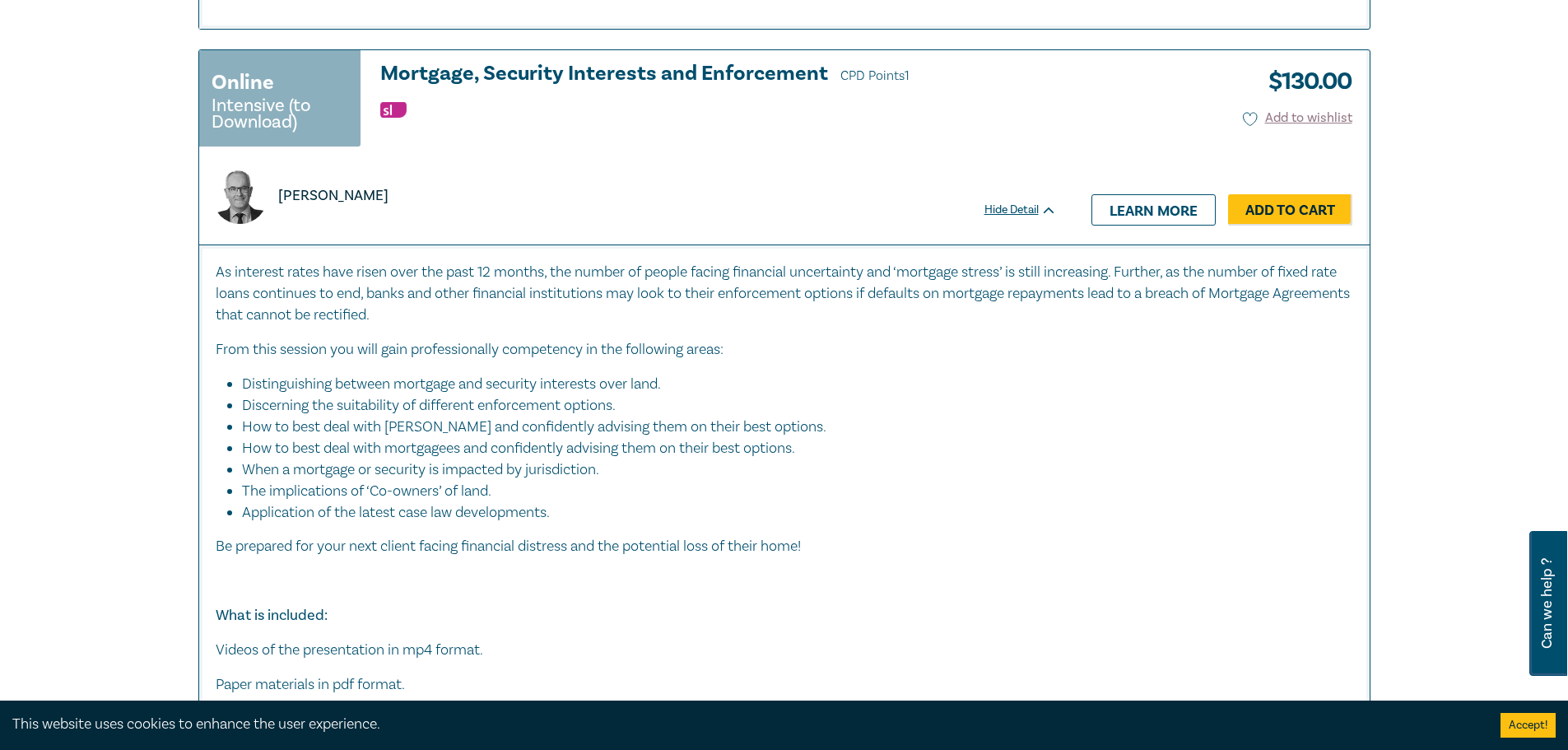
scroll to position [5023, 0]
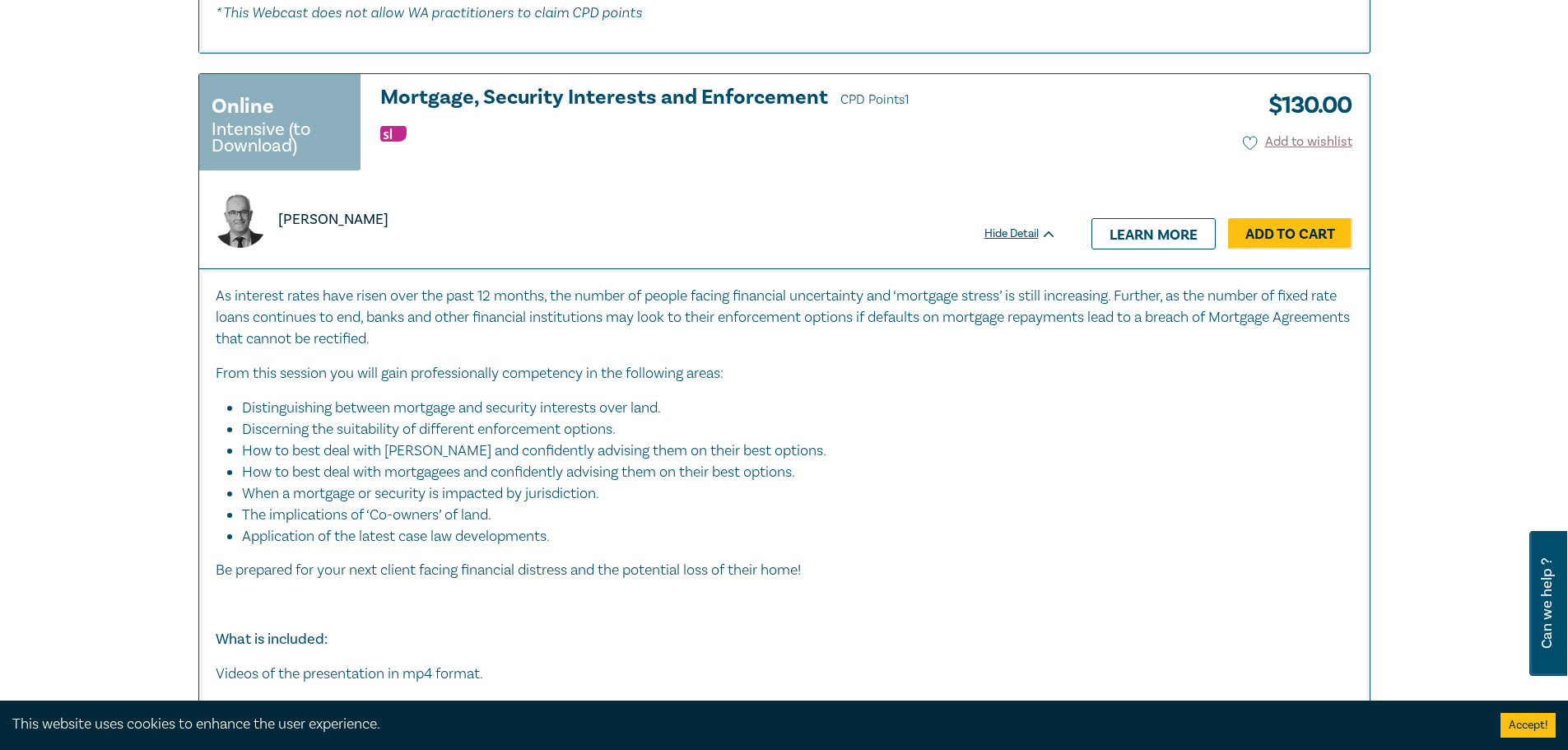
click at [544, 111] on h3 "Mortgage, Security Interests and Enforcement CPD Points 1" at bounding box center [718, 98] width 677 height 24
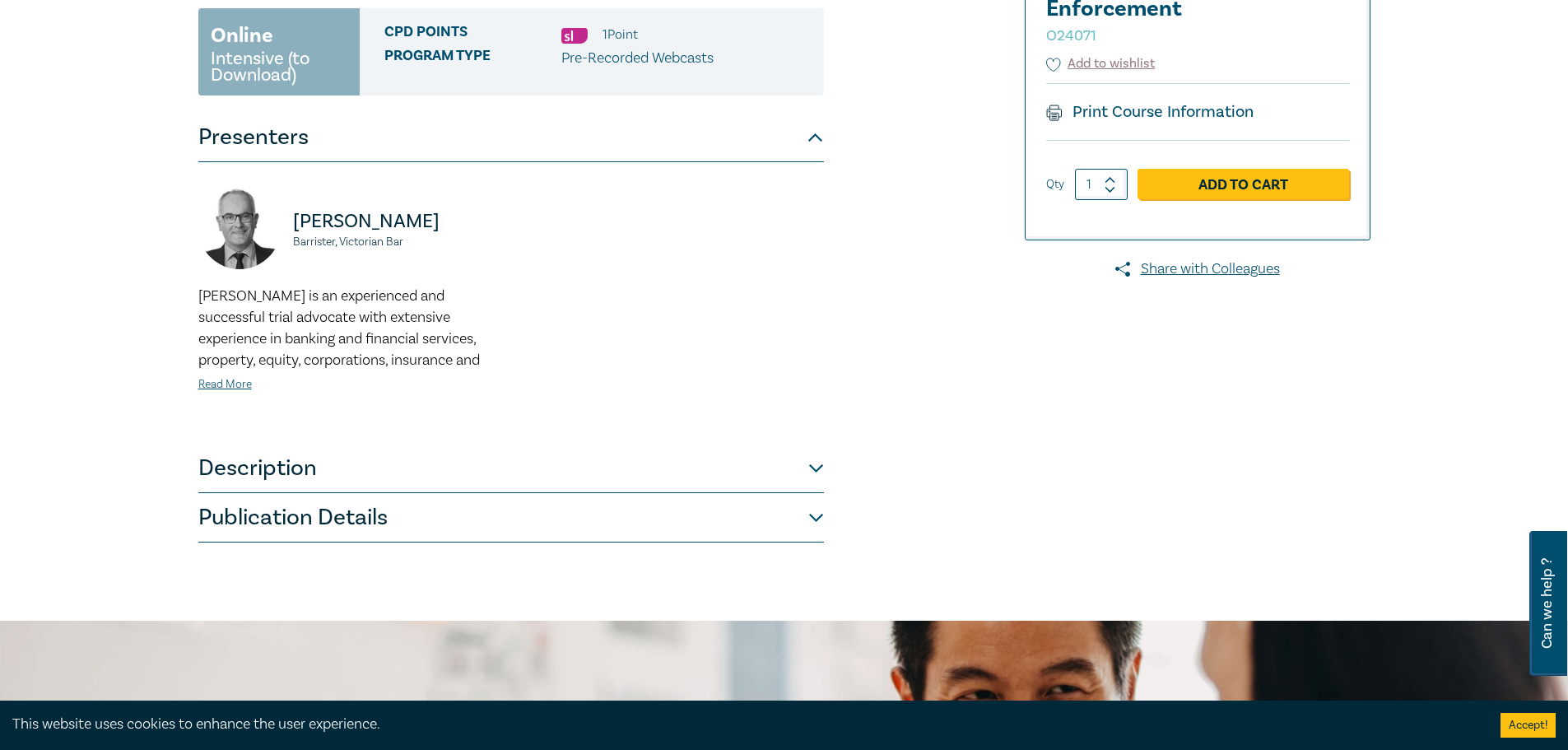
scroll to position [329, 0]
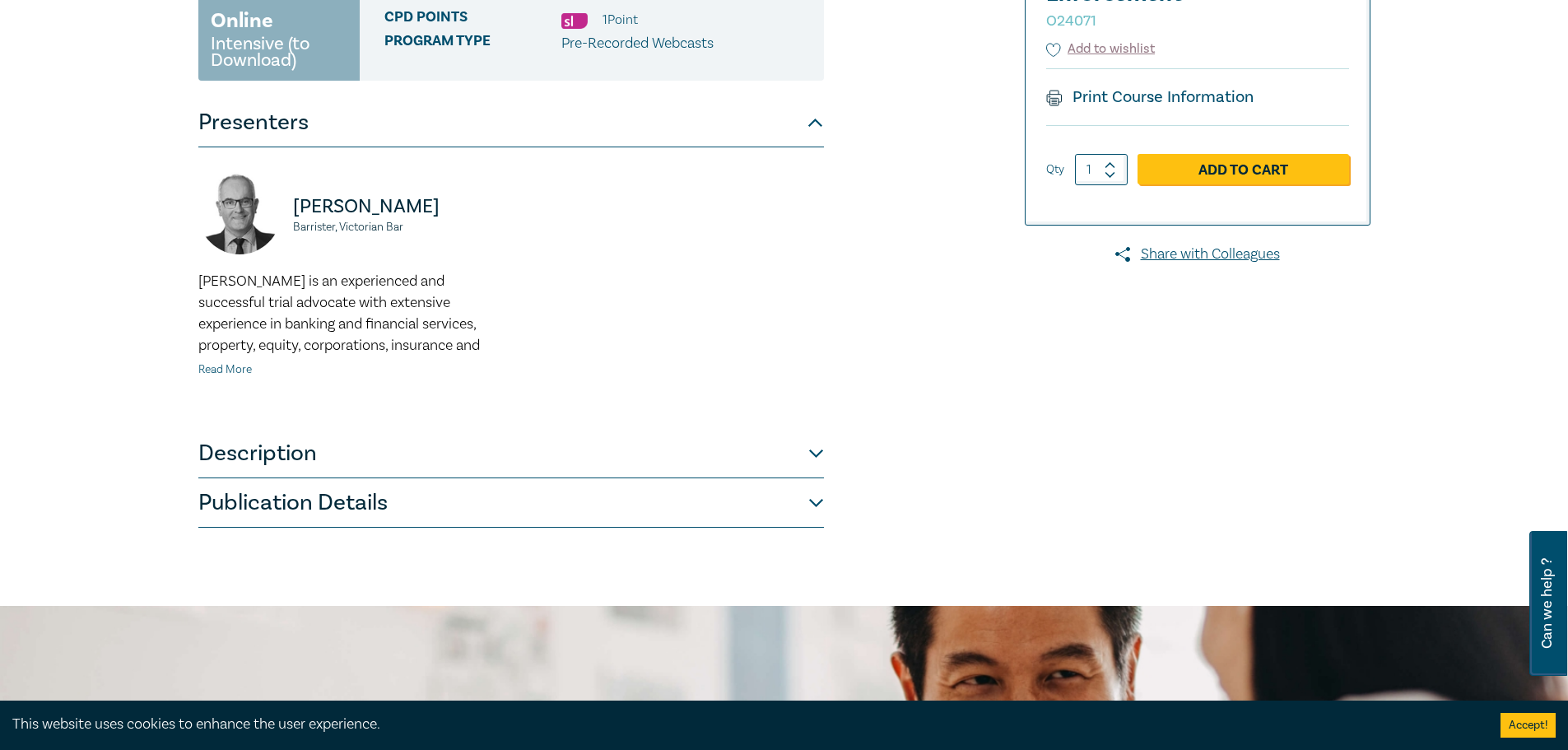
click at [215, 364] on link "Read More" at bounding box center [225, 369] width 53 height 14
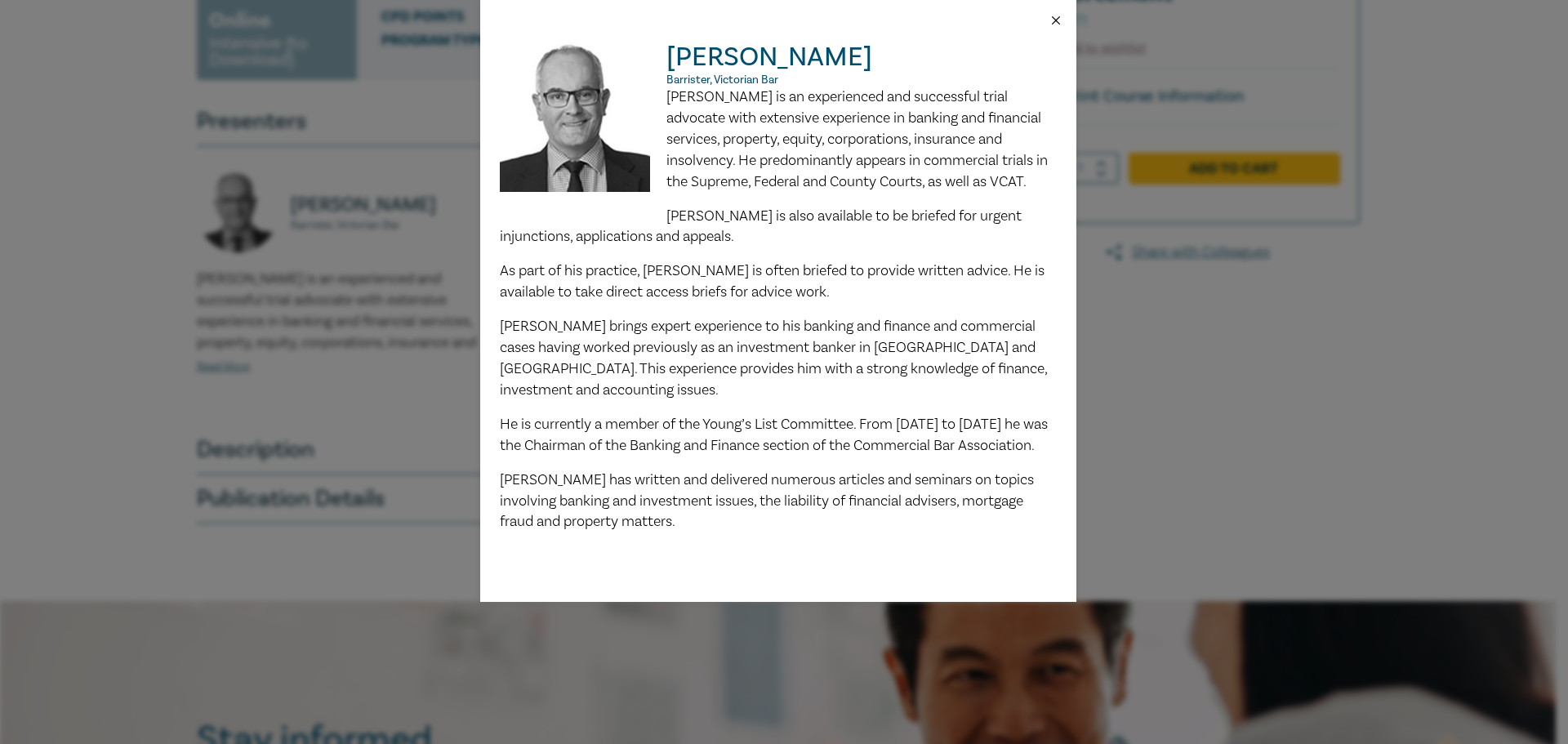
click at [1057, 22] on button "Close" at bounding box center [1055, 21] width 14 height 14
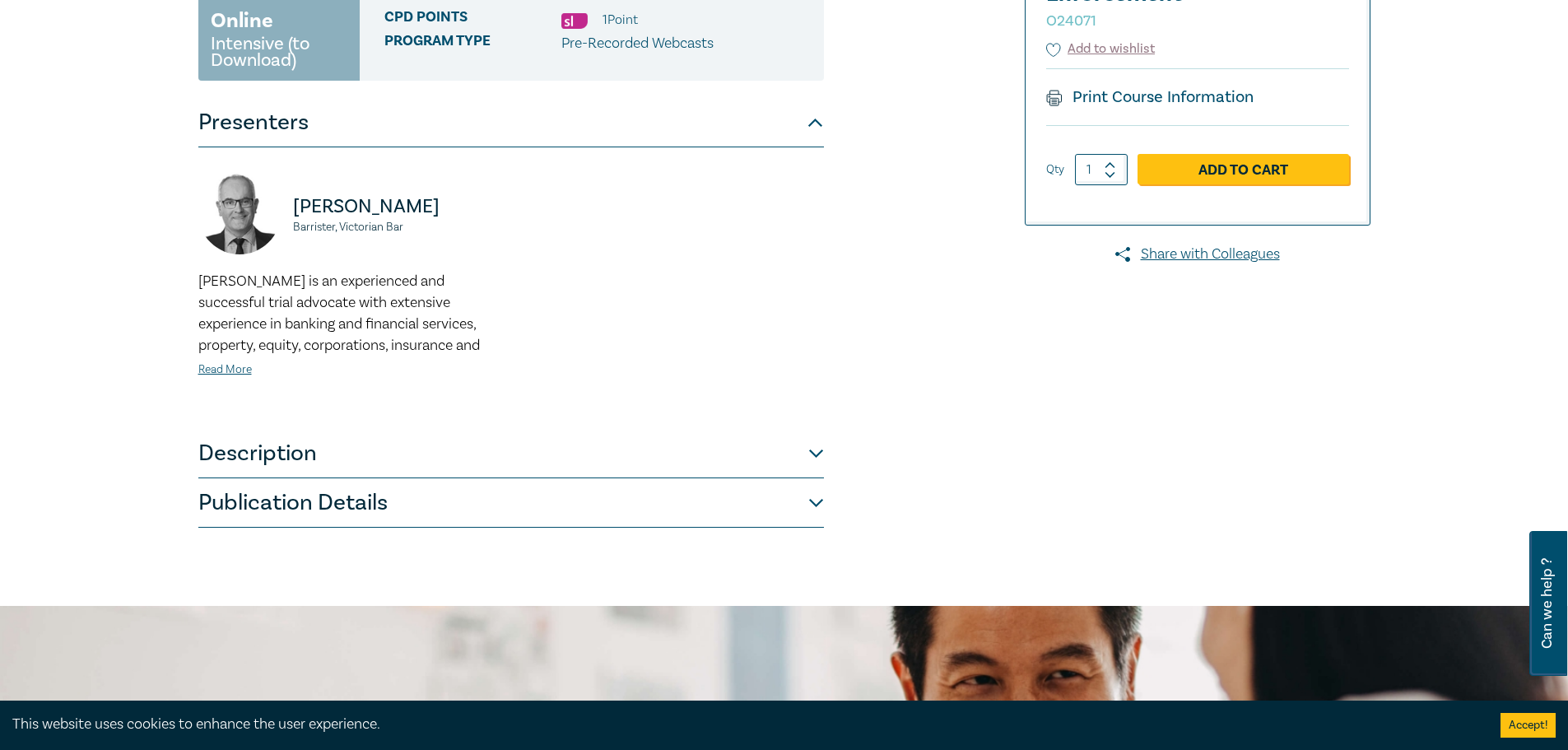
click at [414, 461] on button "Description" at bounding box center [511, 453] width 625 height 50
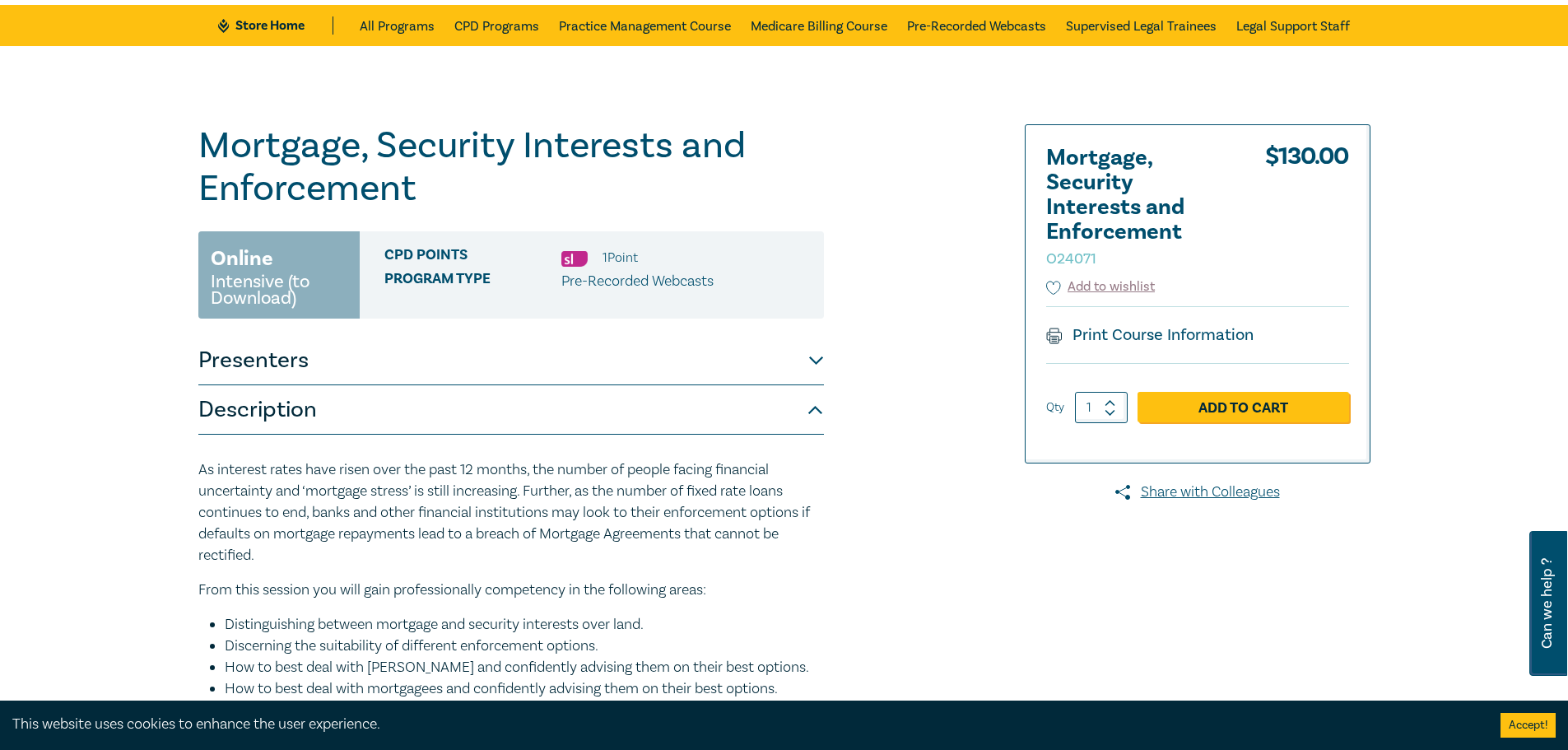
scroll to position [82, 0]
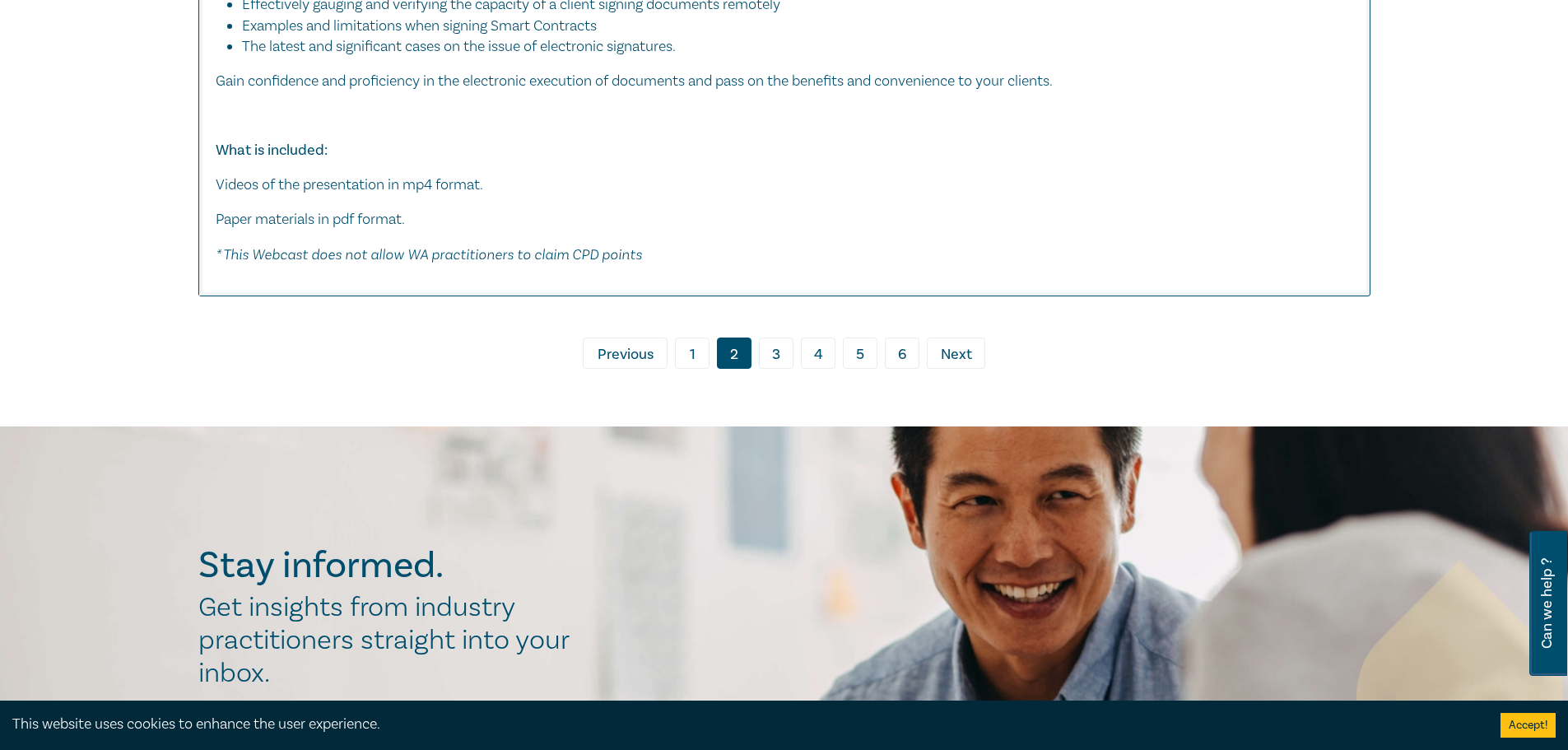
scroll to position [8788, 0]
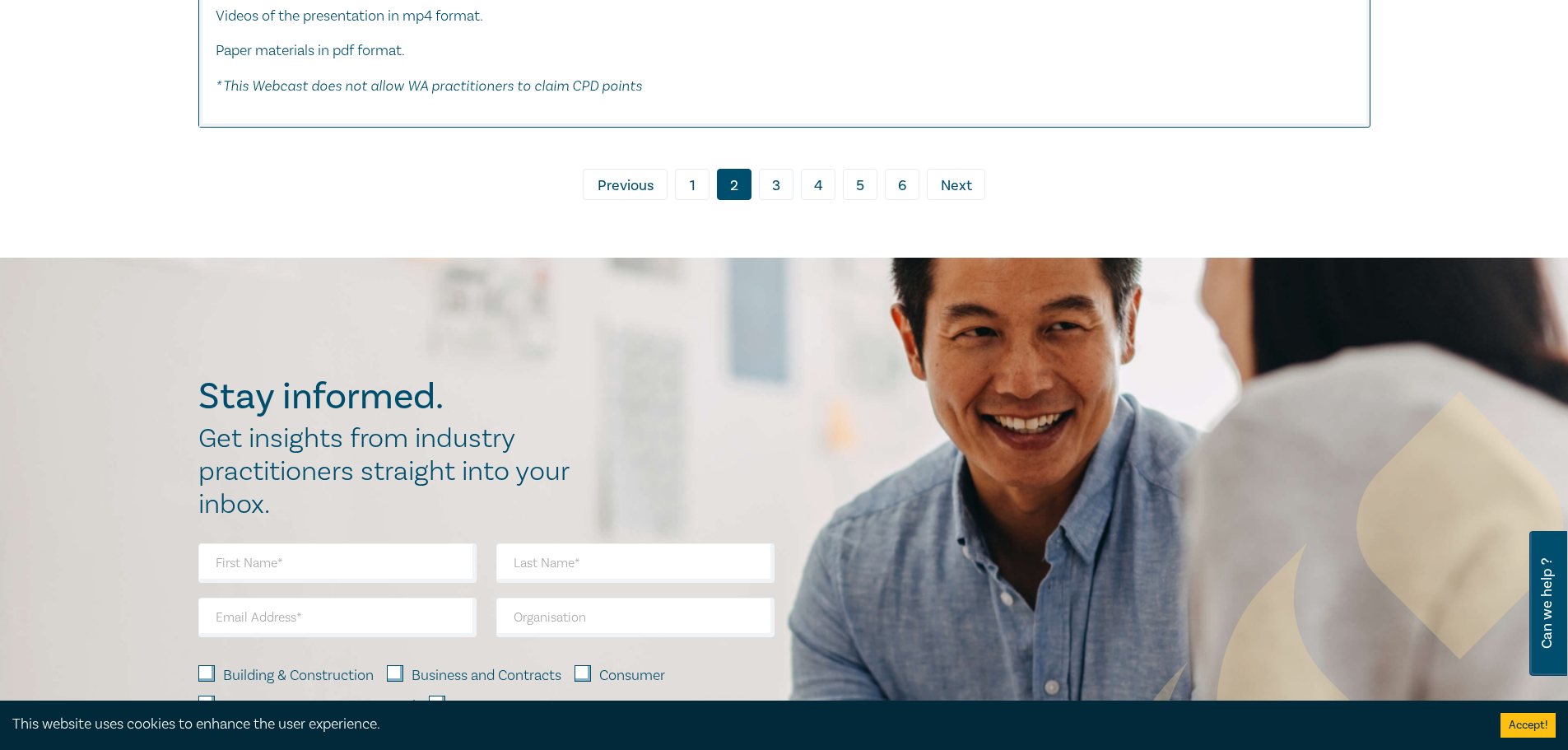
click at [765, 200] on link "3" at bounding box center [776, 184] width 34 height 32
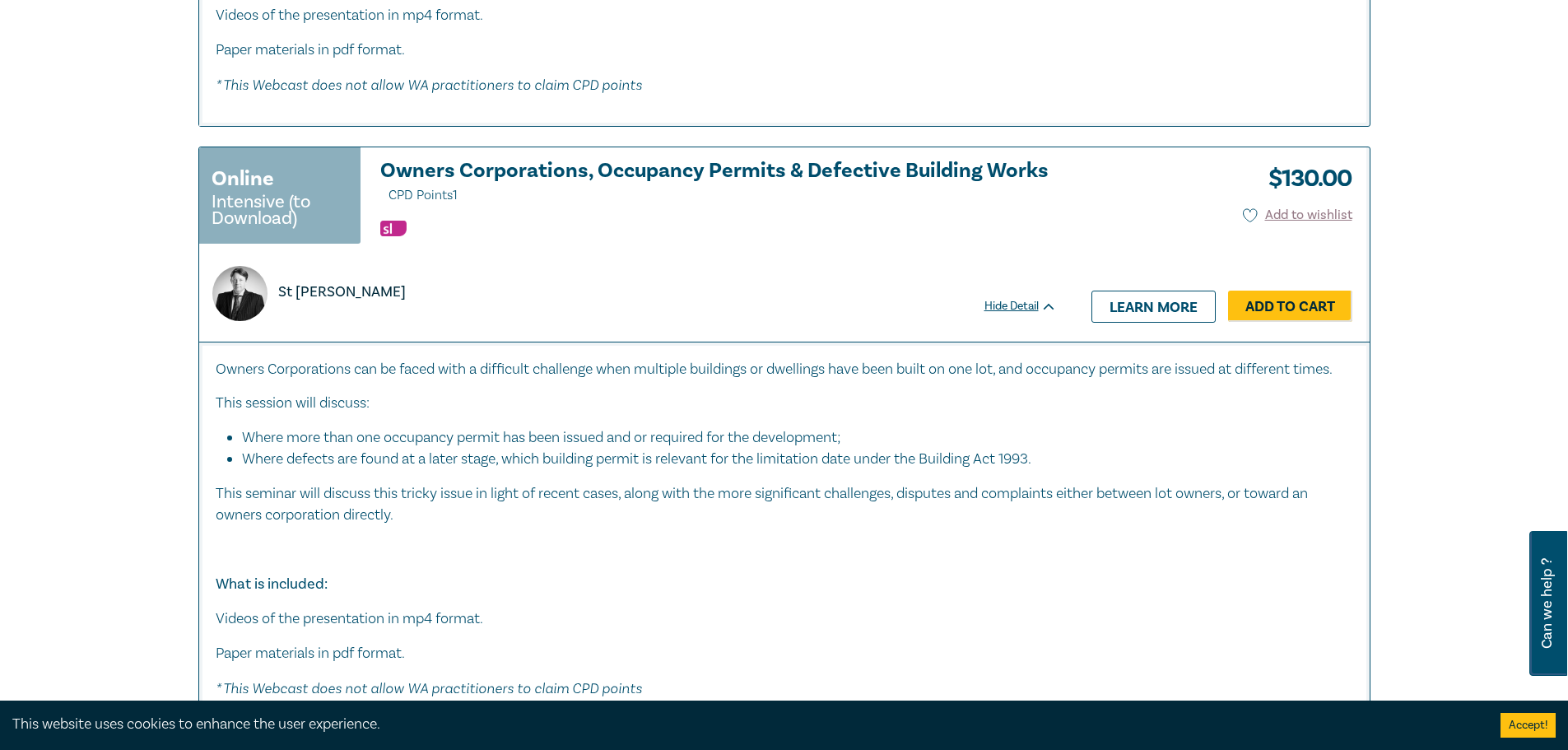
scroll to position [1235, 0]
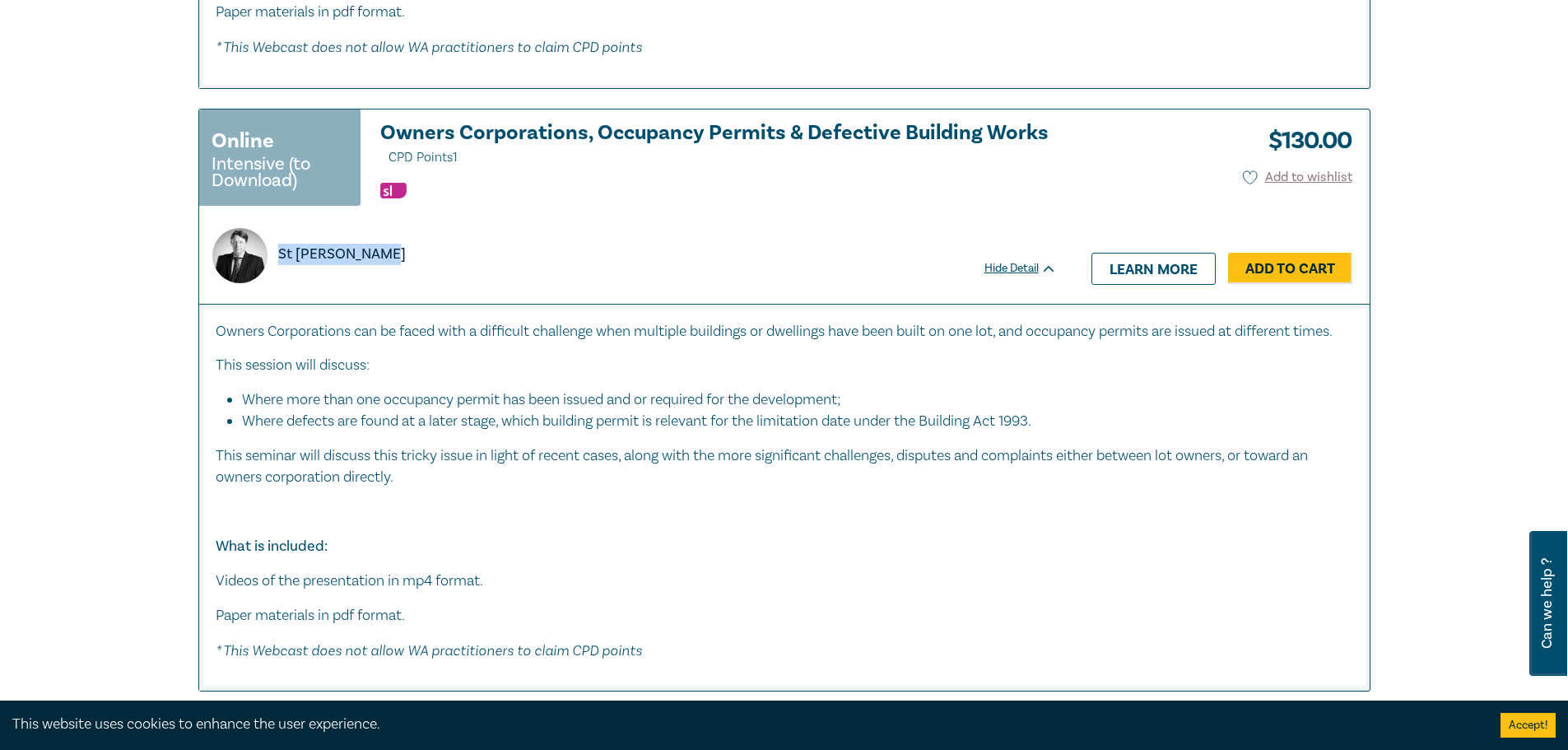
drag, startPoint x: 281, startPoint y: 255, endPoint x: 380, endPoint y: 255, distance: 99.0
click at [380, 255] on p "St [PERSON_NAME]" at bounding box center [341, 255] width 127 height 22
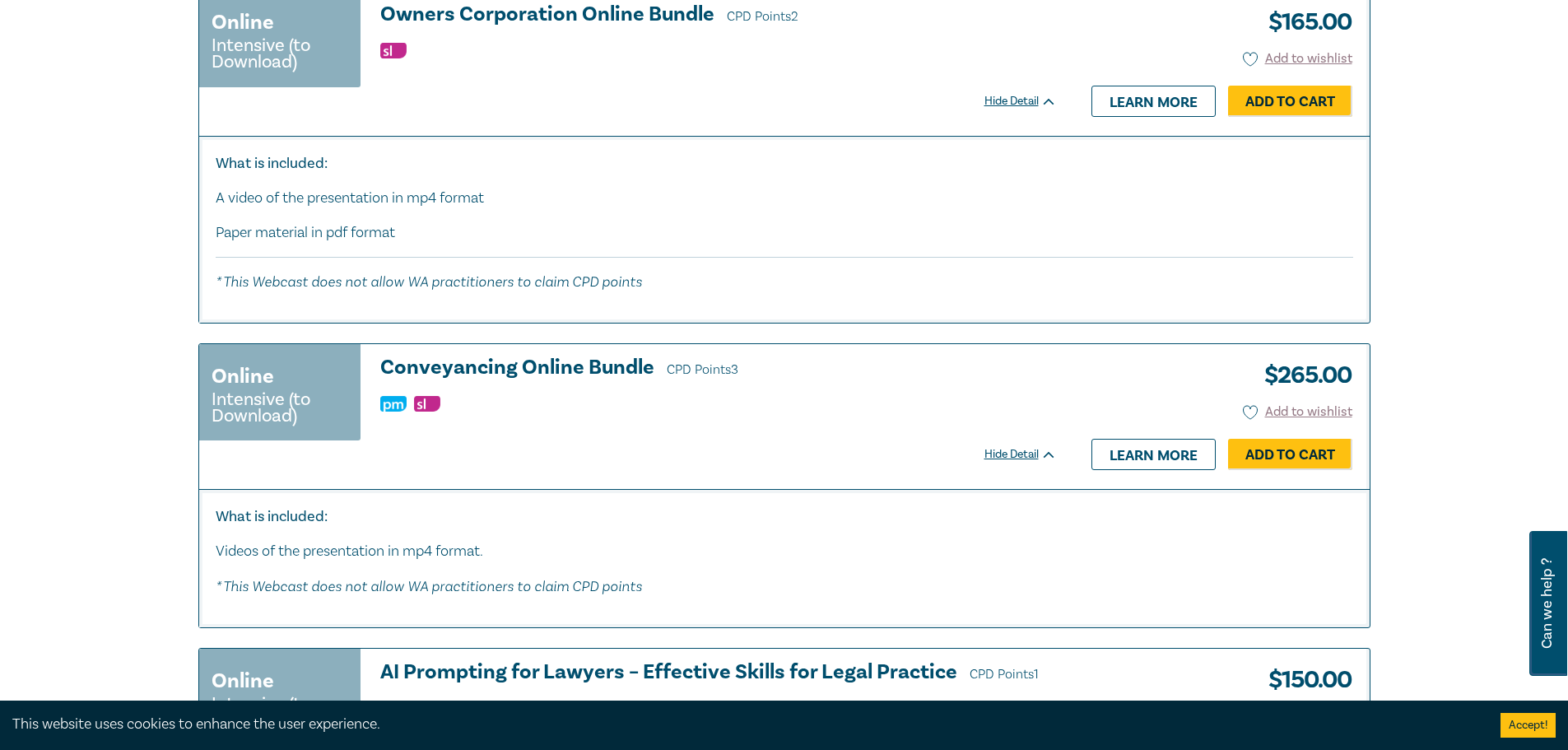
scroll to position [3952, 0]
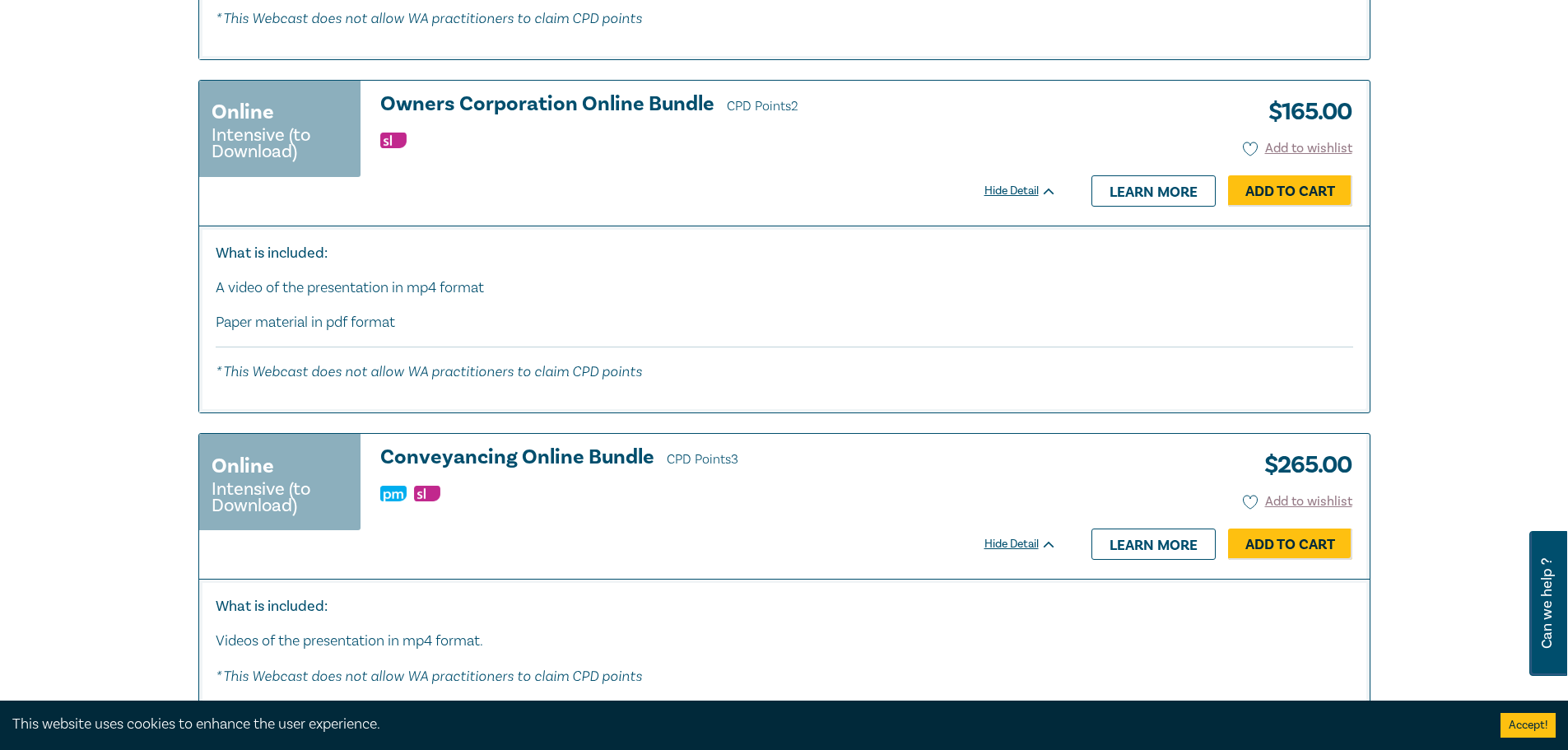
click at [566, 117] on h3 "Owners Corporation Online Bundle CPD Points 2" at bounding box center [718, 105] width 677 height 24
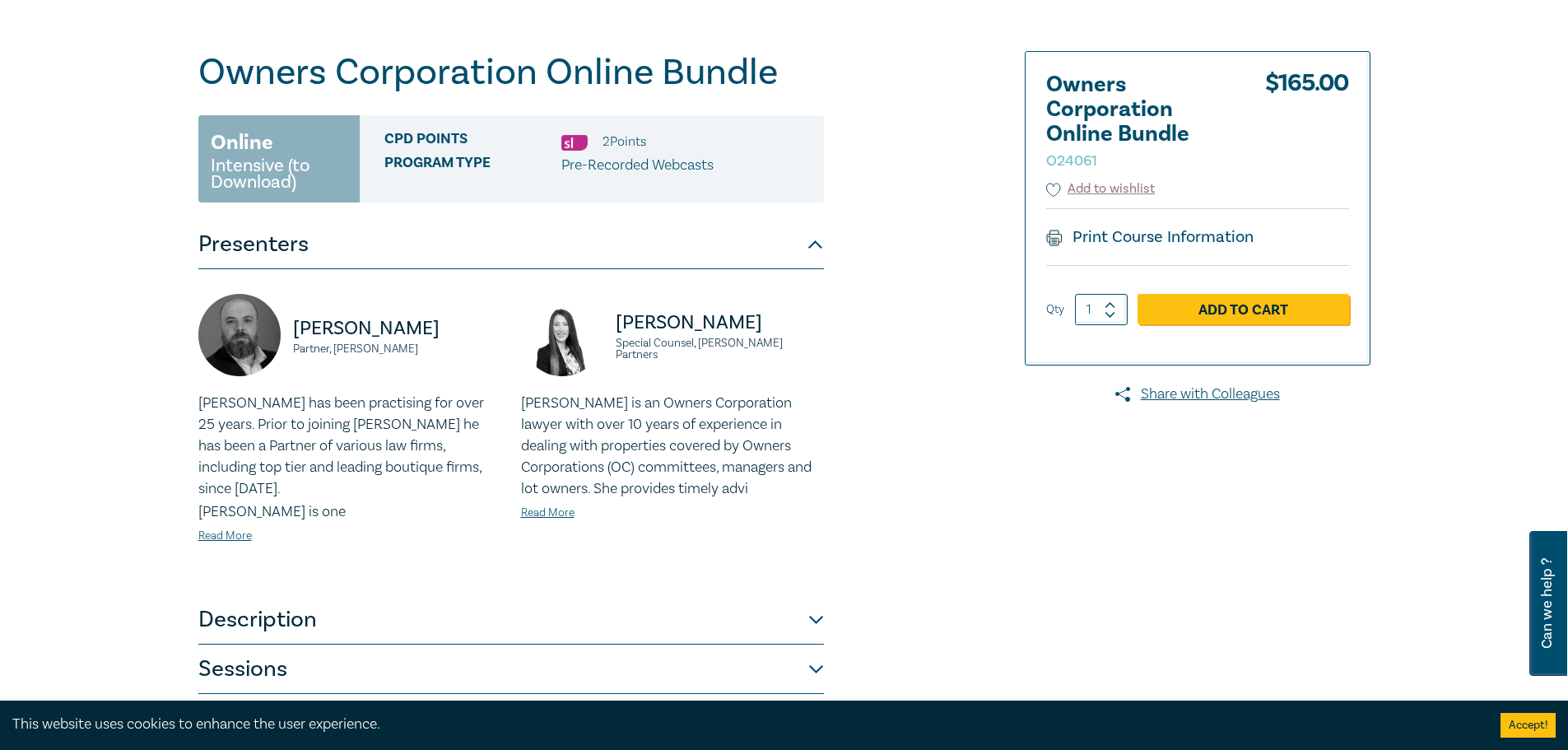
scroll to position [412, 0]
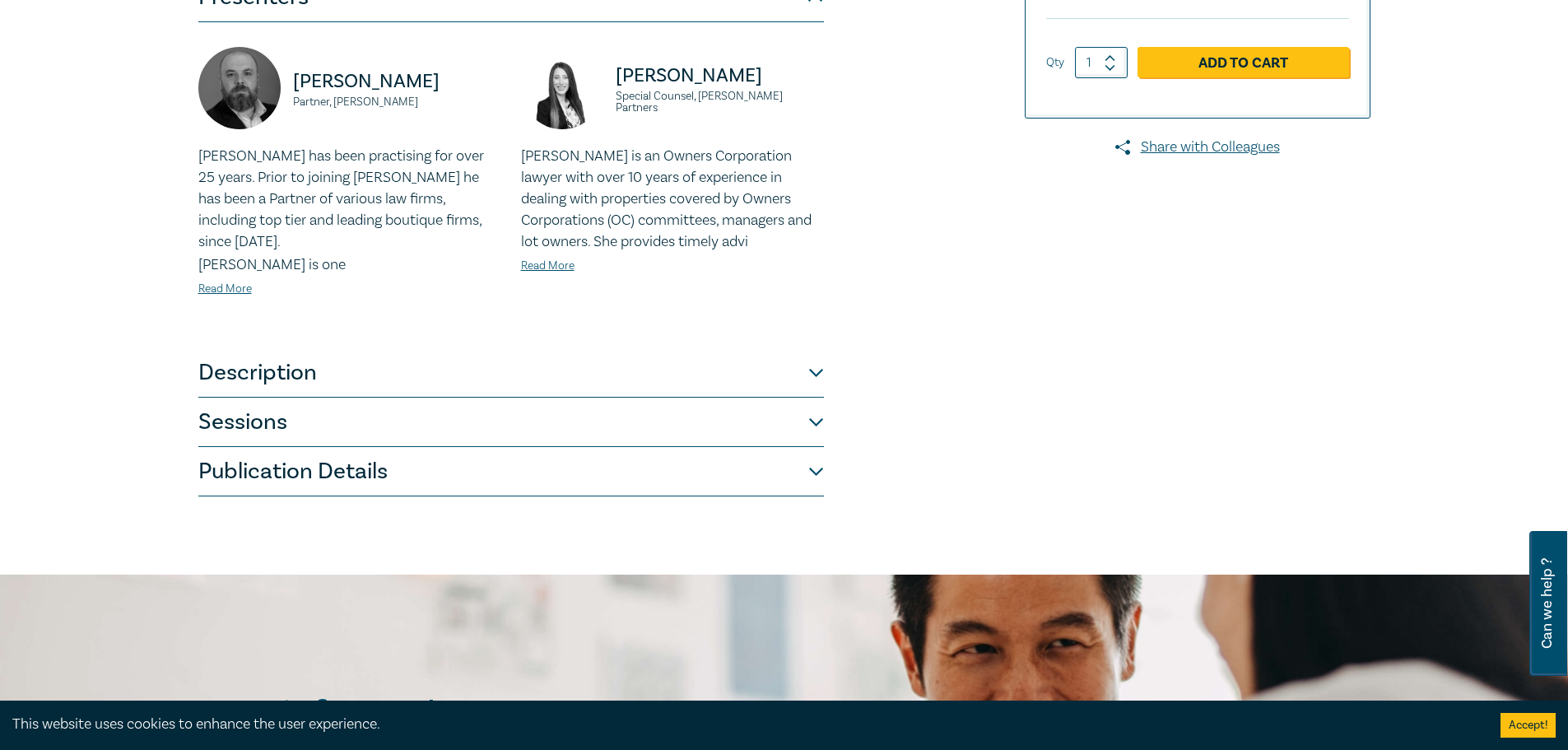
click at [257, 348] on button "Description" at bounding box center [511, 373] width 625 height 50
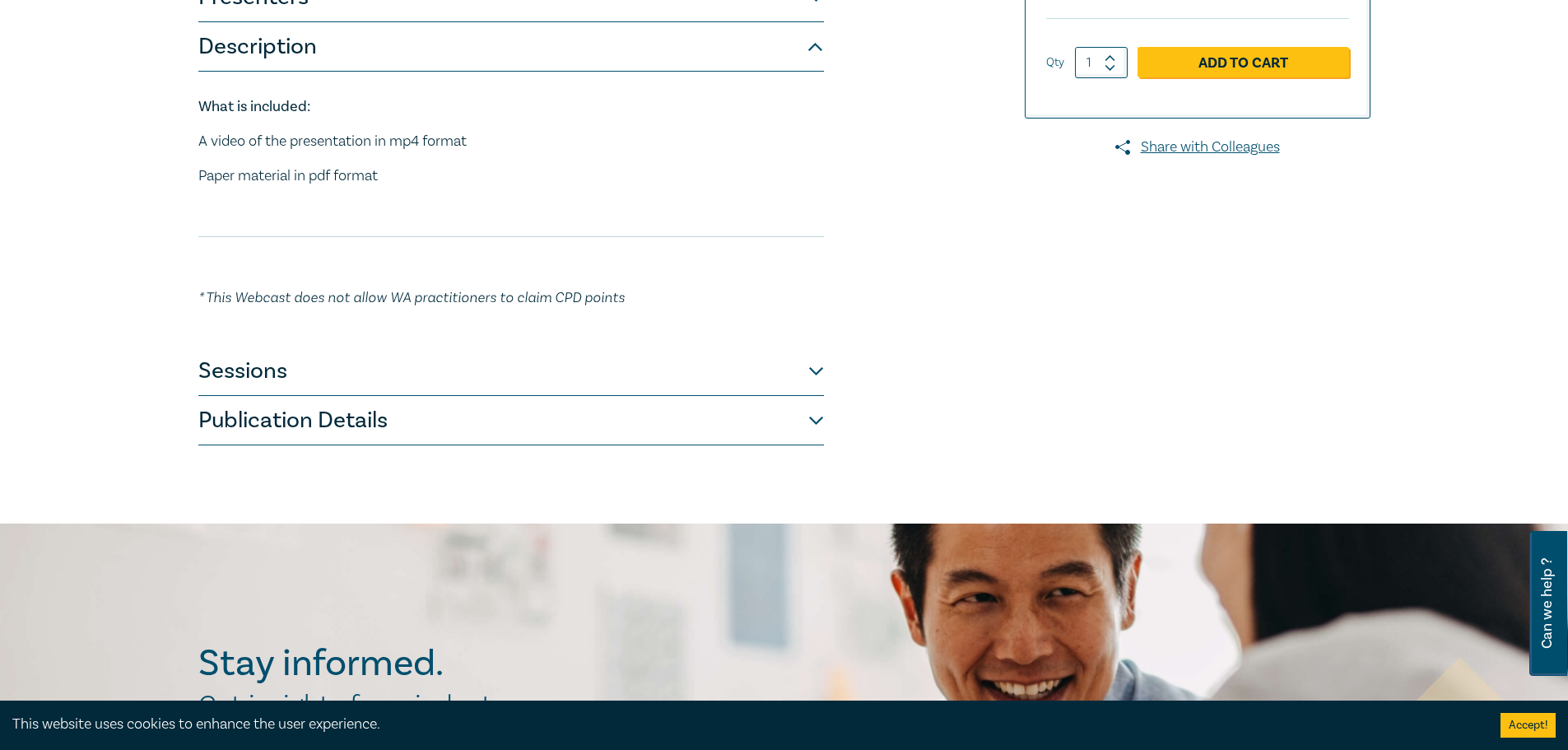
click at [289, 376] on button "Sessions" at bounding box center [511, 371] width 625 height 50
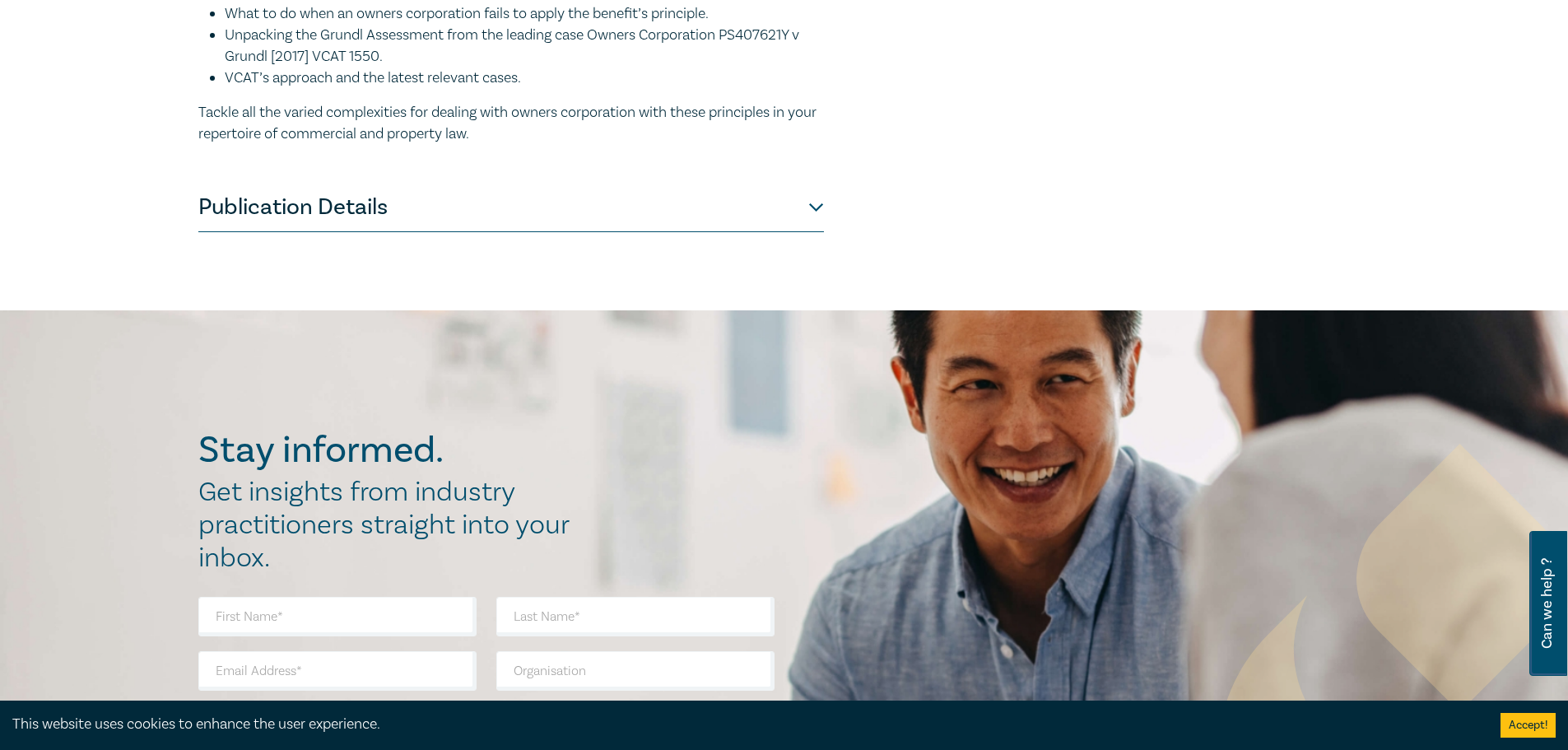
scroll to position [1564, 0]
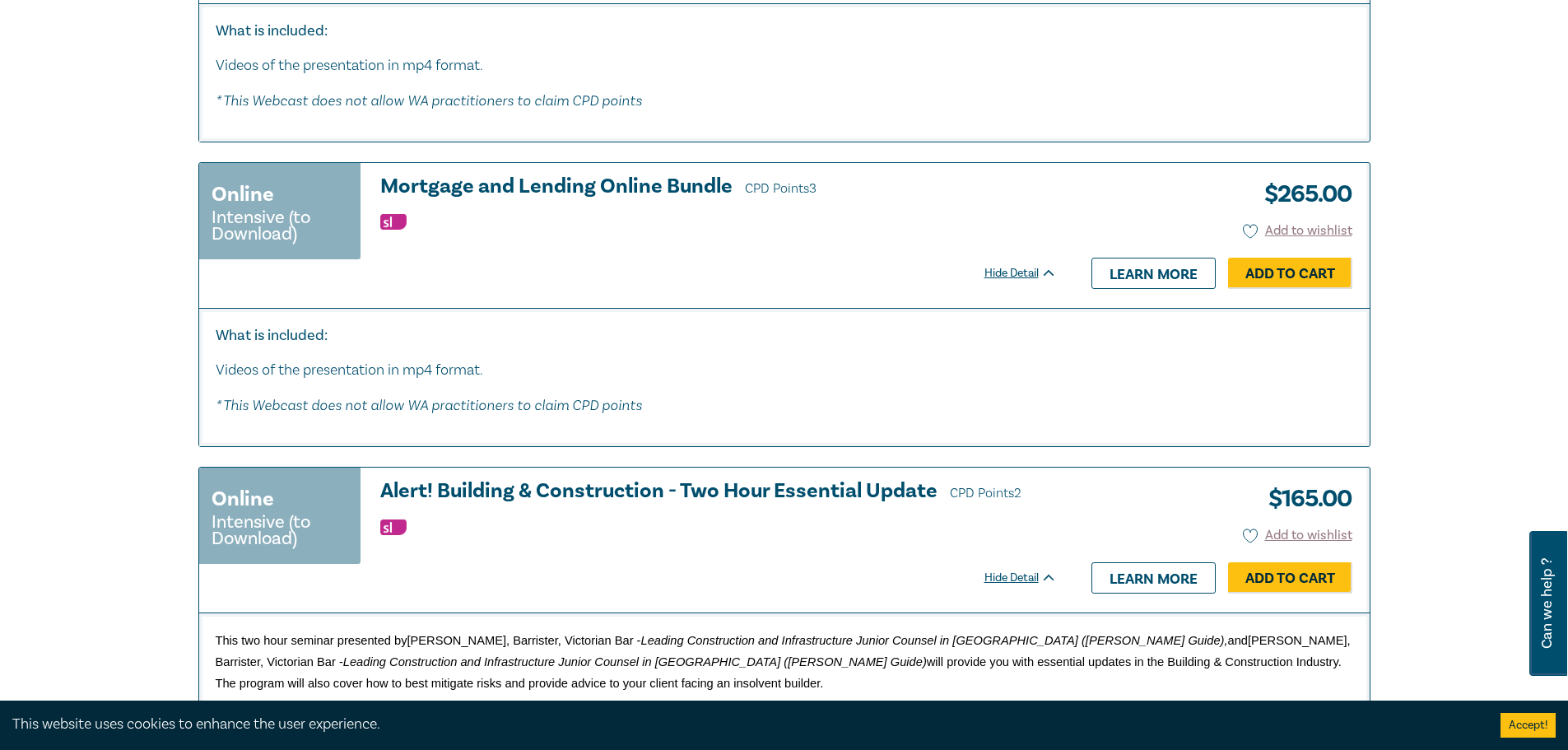
scroll to position [5681, 0]
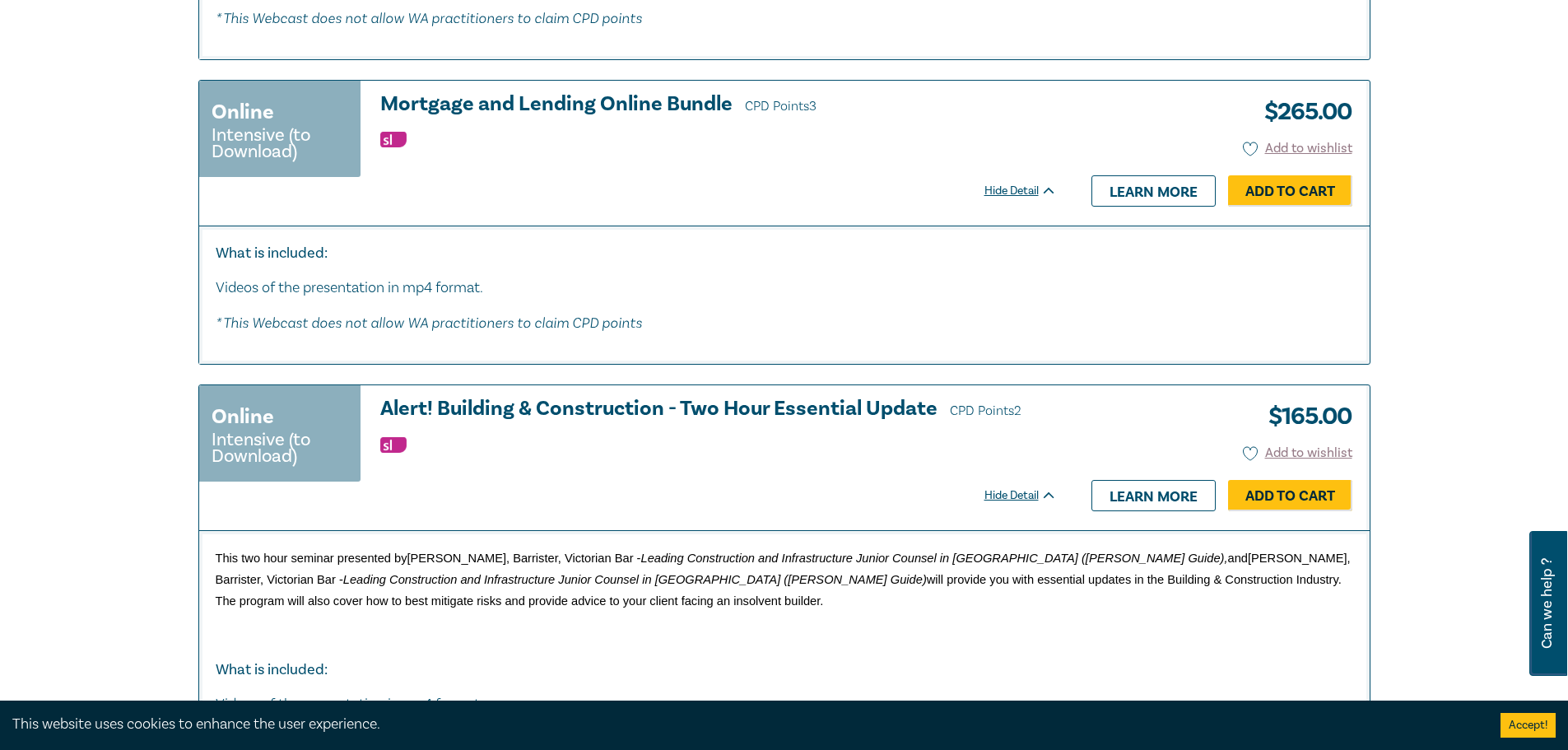
click at [456, 117] on h3 "Mortgage and Lending Online Bundle CPD Points 3" at bounding box center [718, 105] width 677 height 24
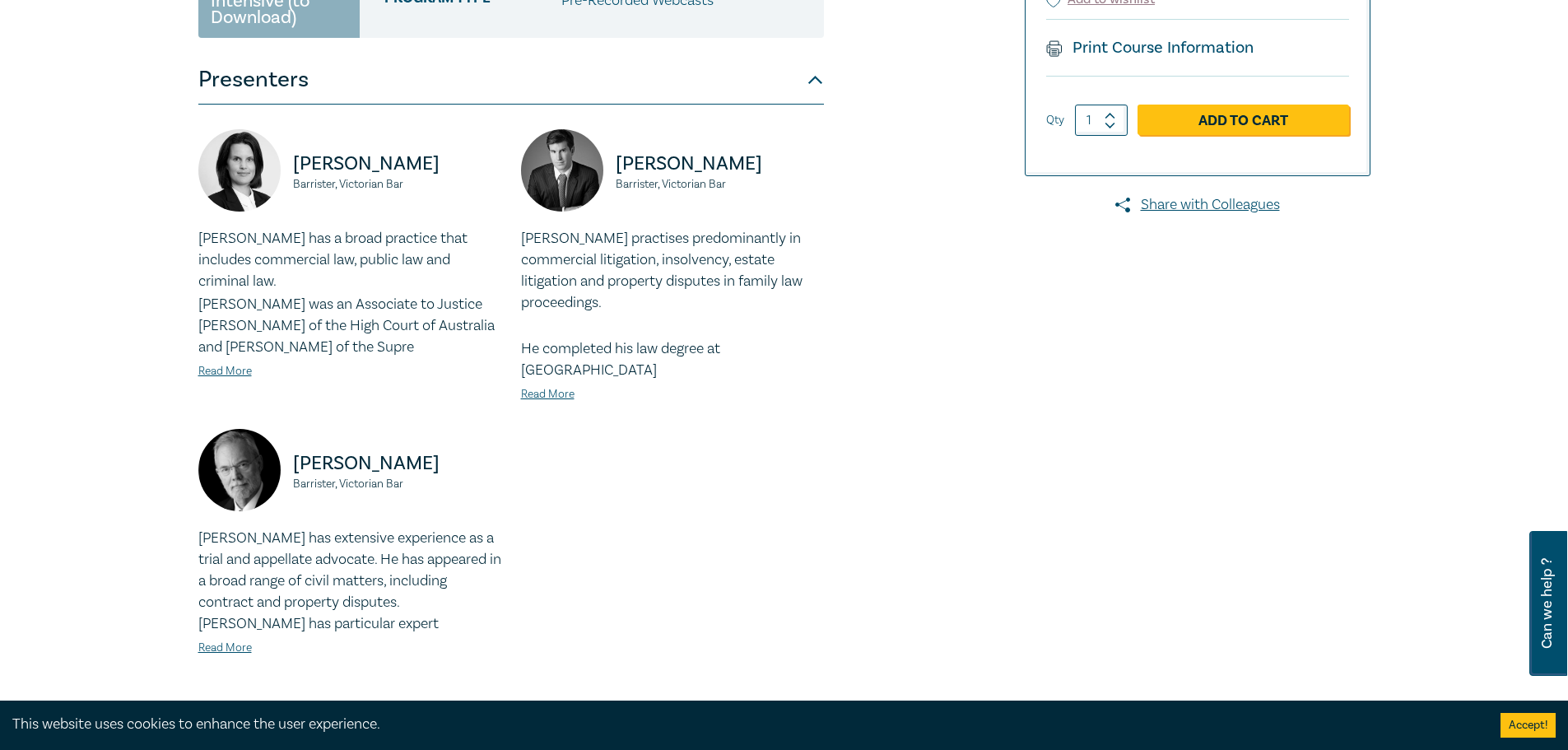
scroll to position [659, 0]
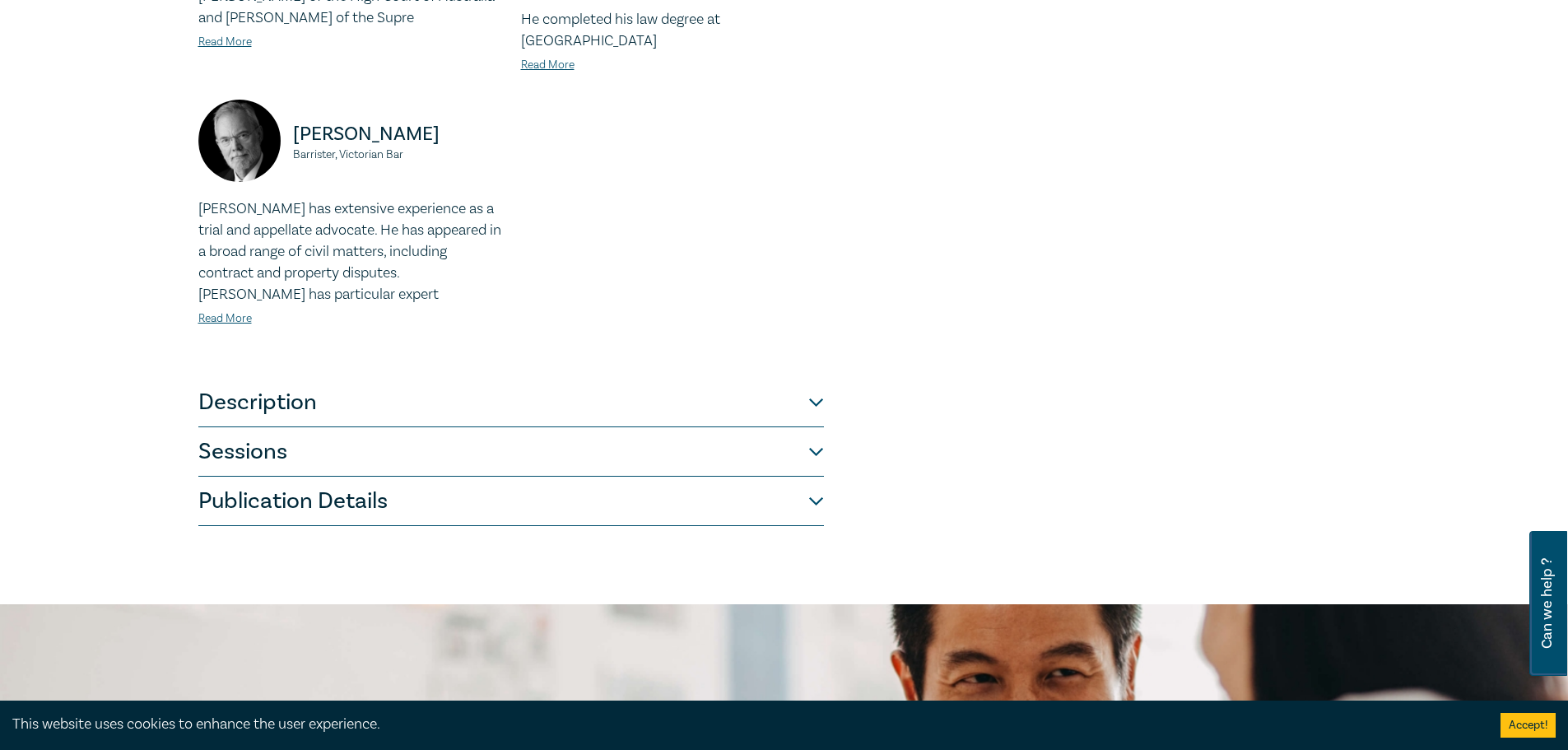
click at [236, 386] on button "Description" at bounding box center [511, 403] width 625 height 50
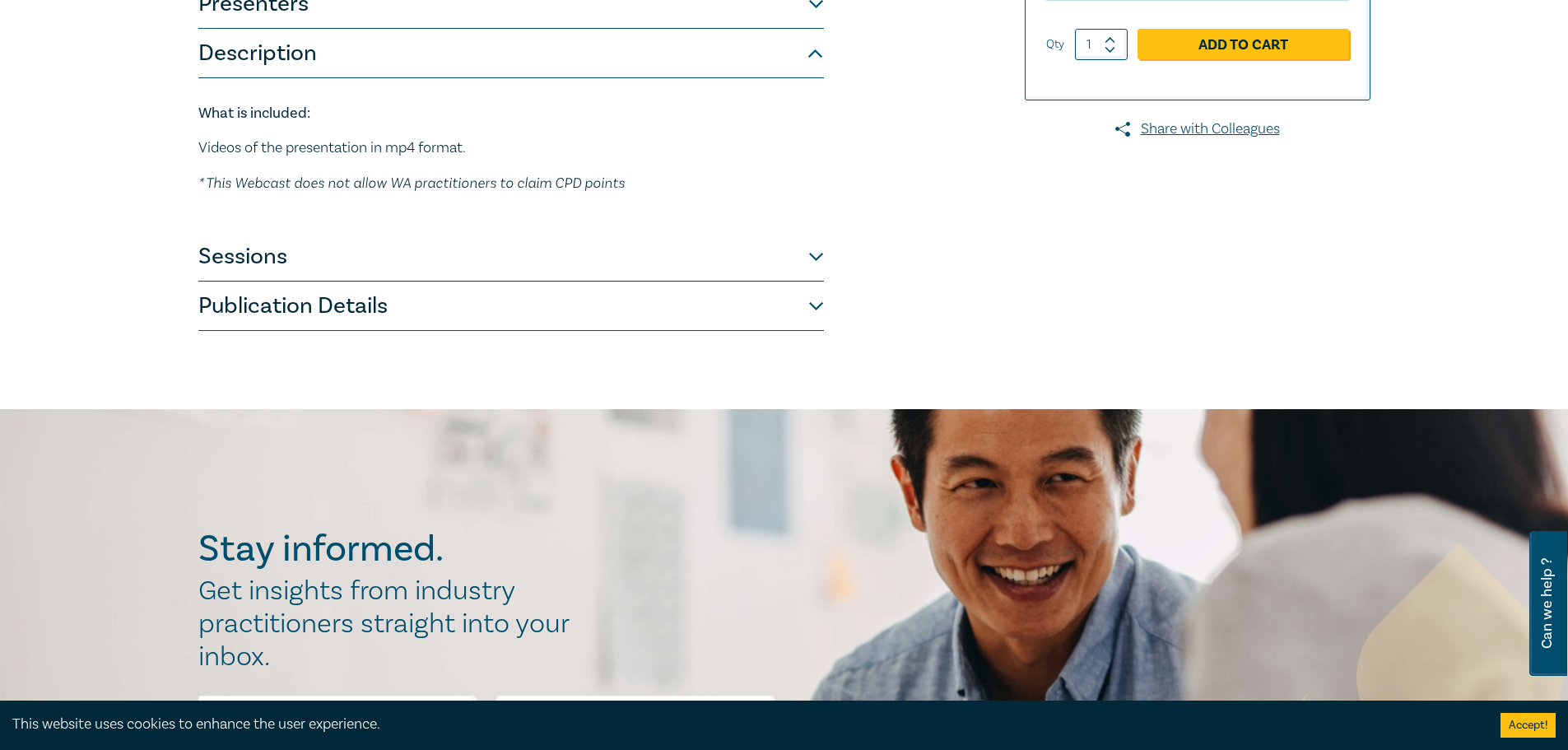
scroll to position [402, 0]
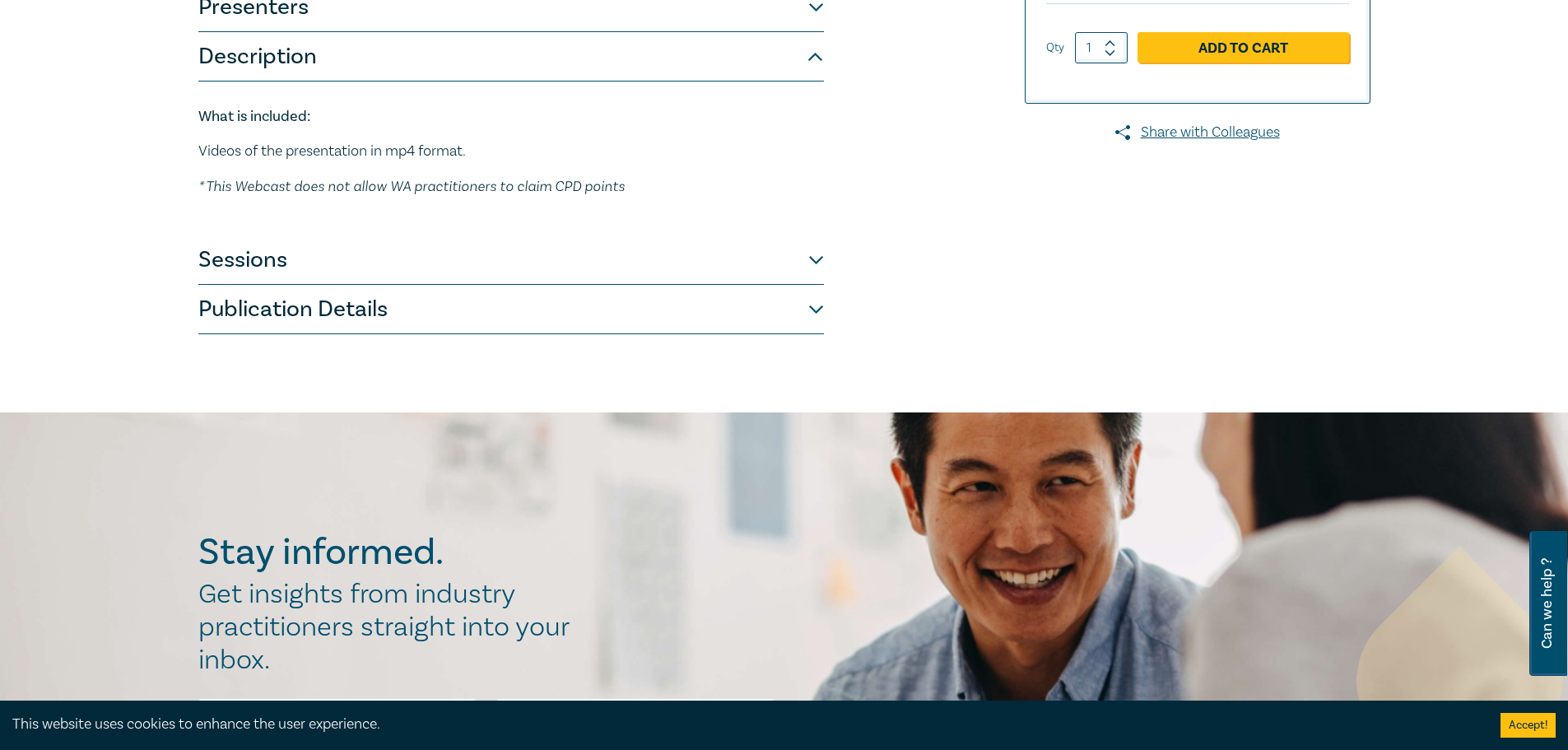
click at [277, 247] on button "Sessions" at bounding box center [511, 260] width 625 height 50
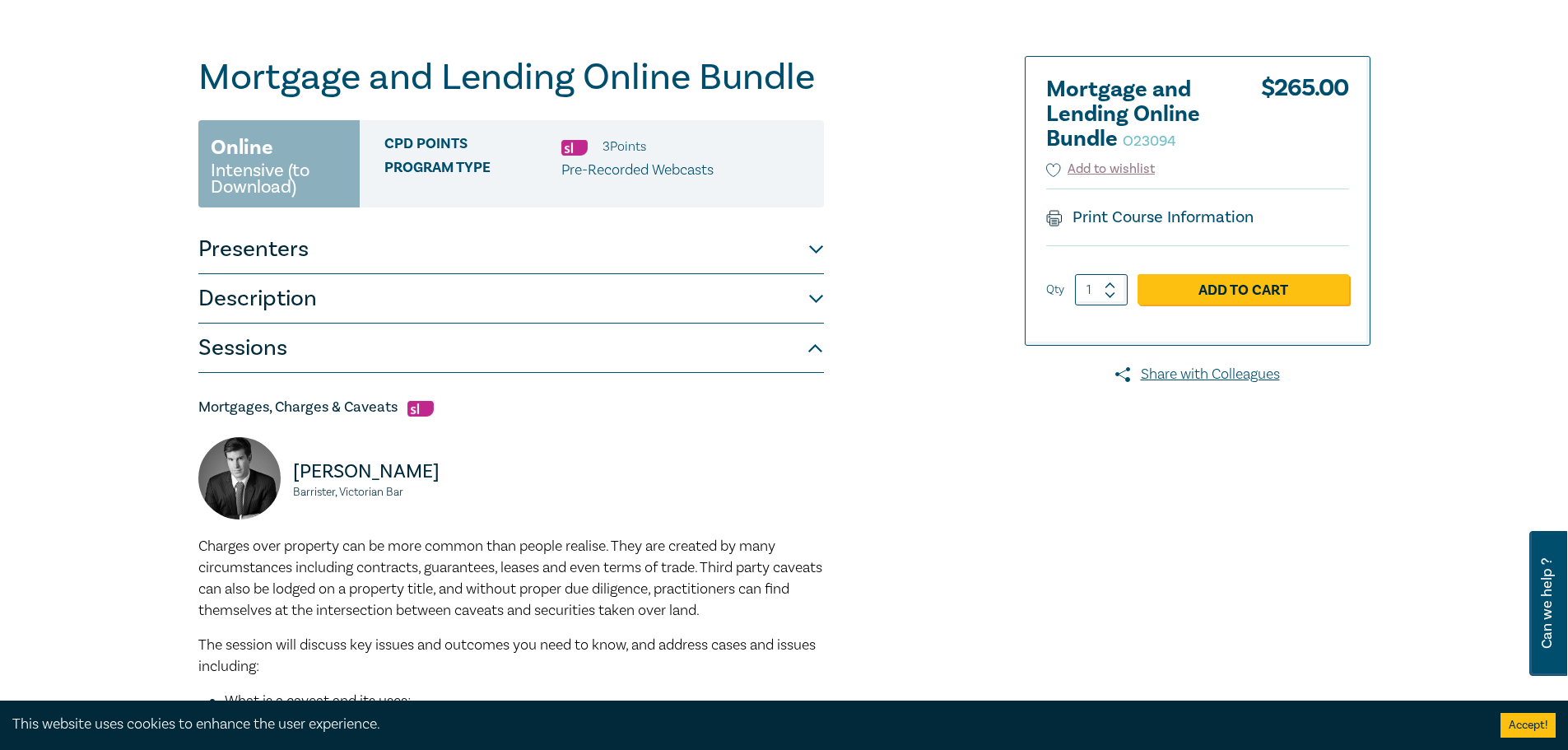
scroll to position [0, 0]
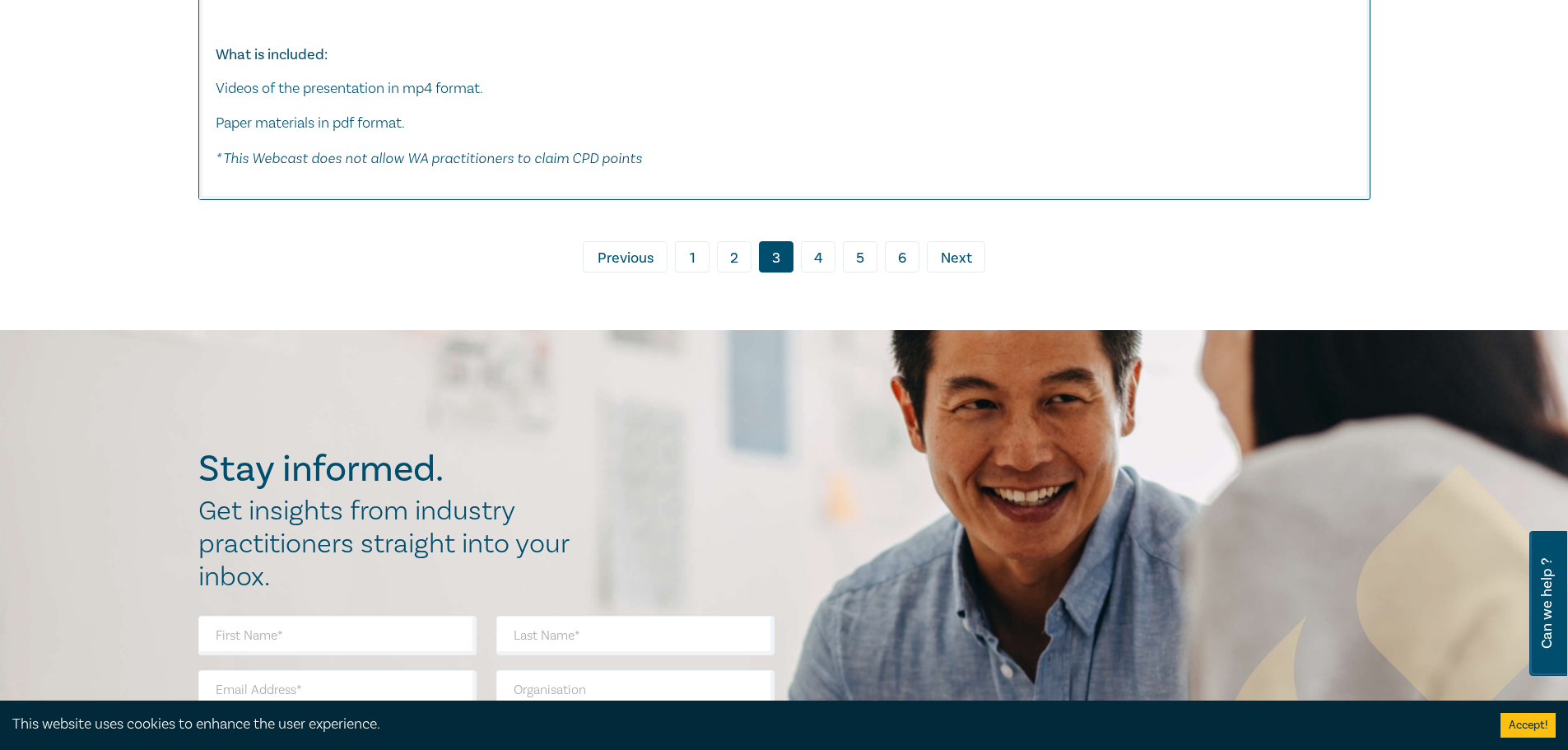
scroll to position [7629, 0]
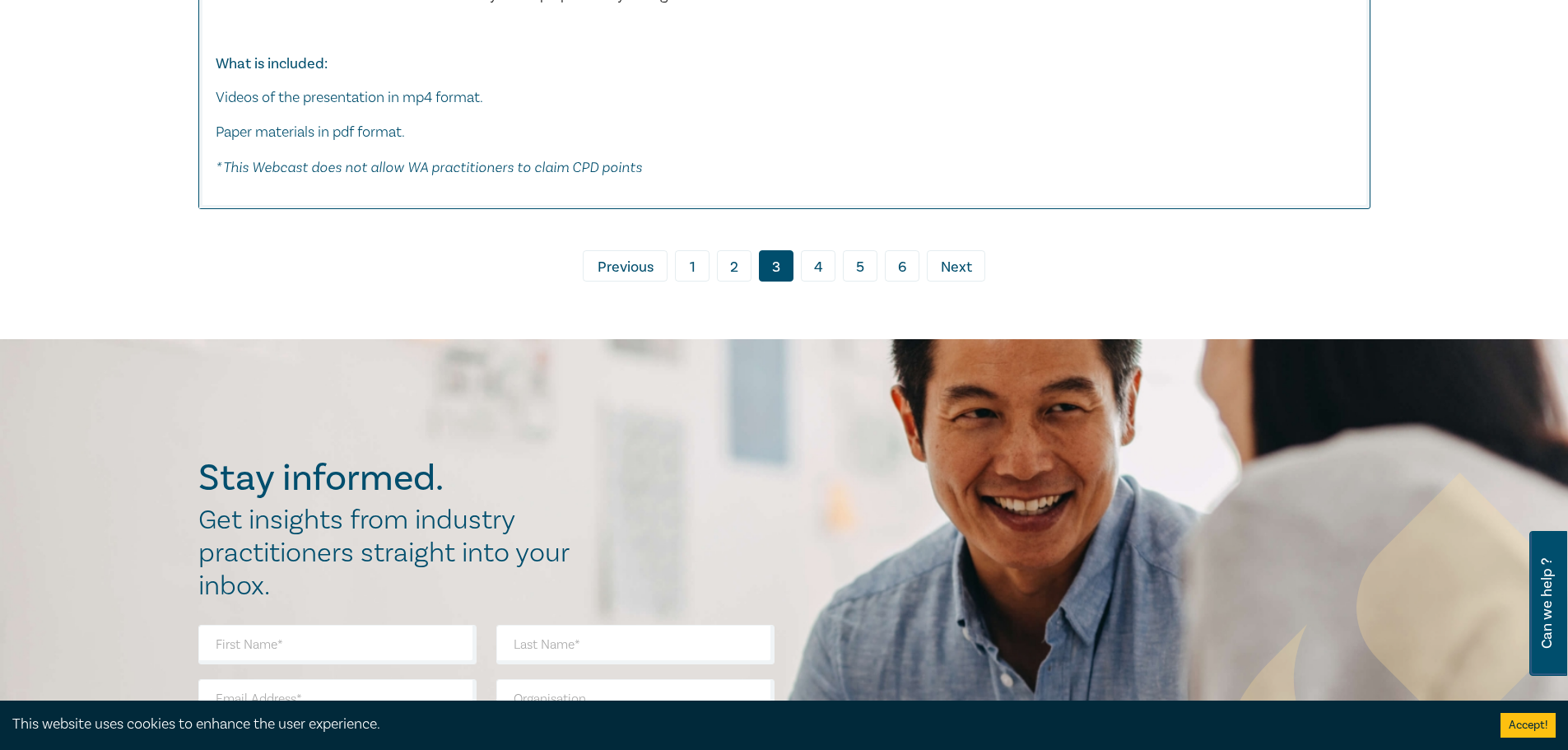
click at [740, 282] on link "2" at bounding box center [734, 265] width 34 height 32
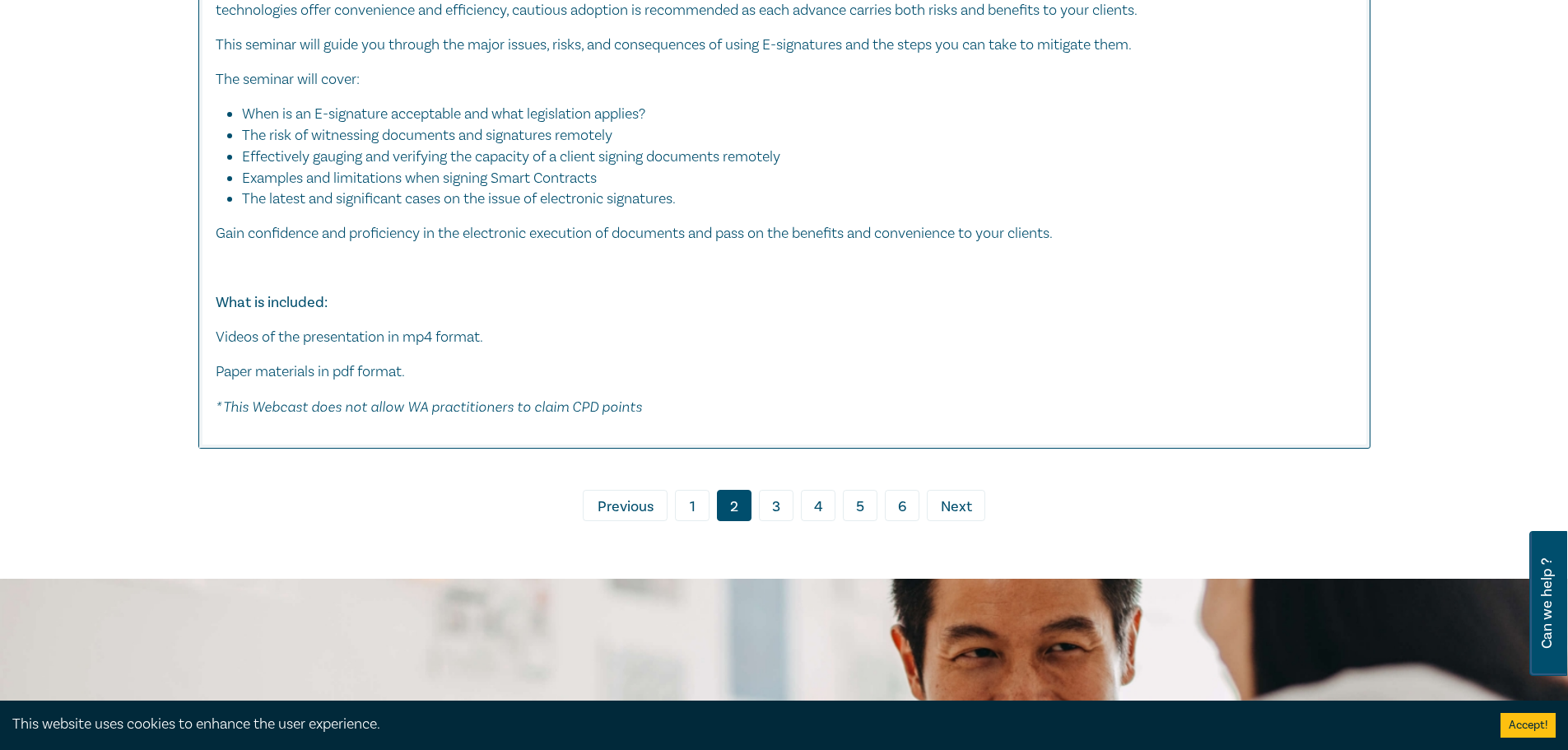
scroll to position [8645, 0]
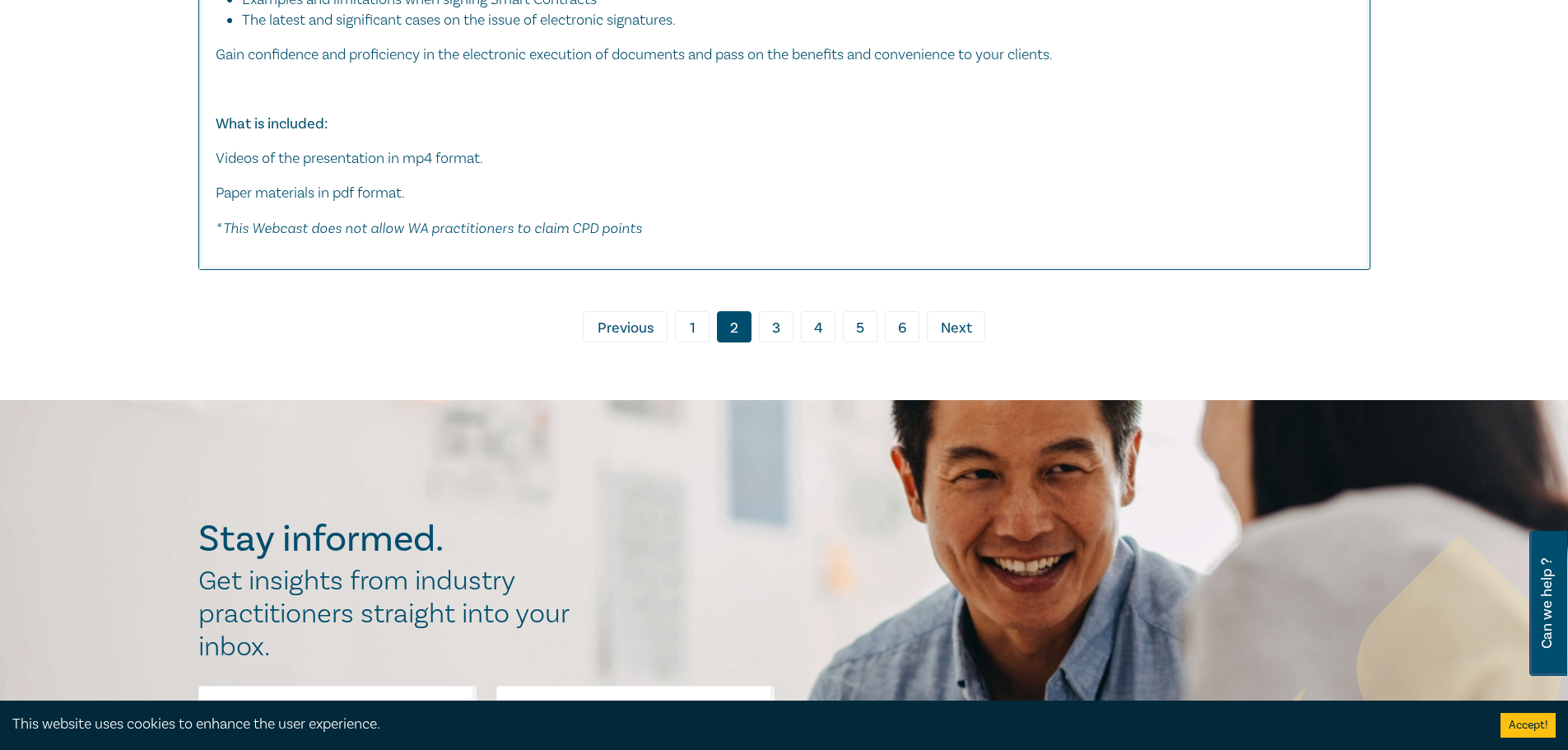
click at [682, 341] on link "1" at bounding box center [692, 327] width 34 height 32
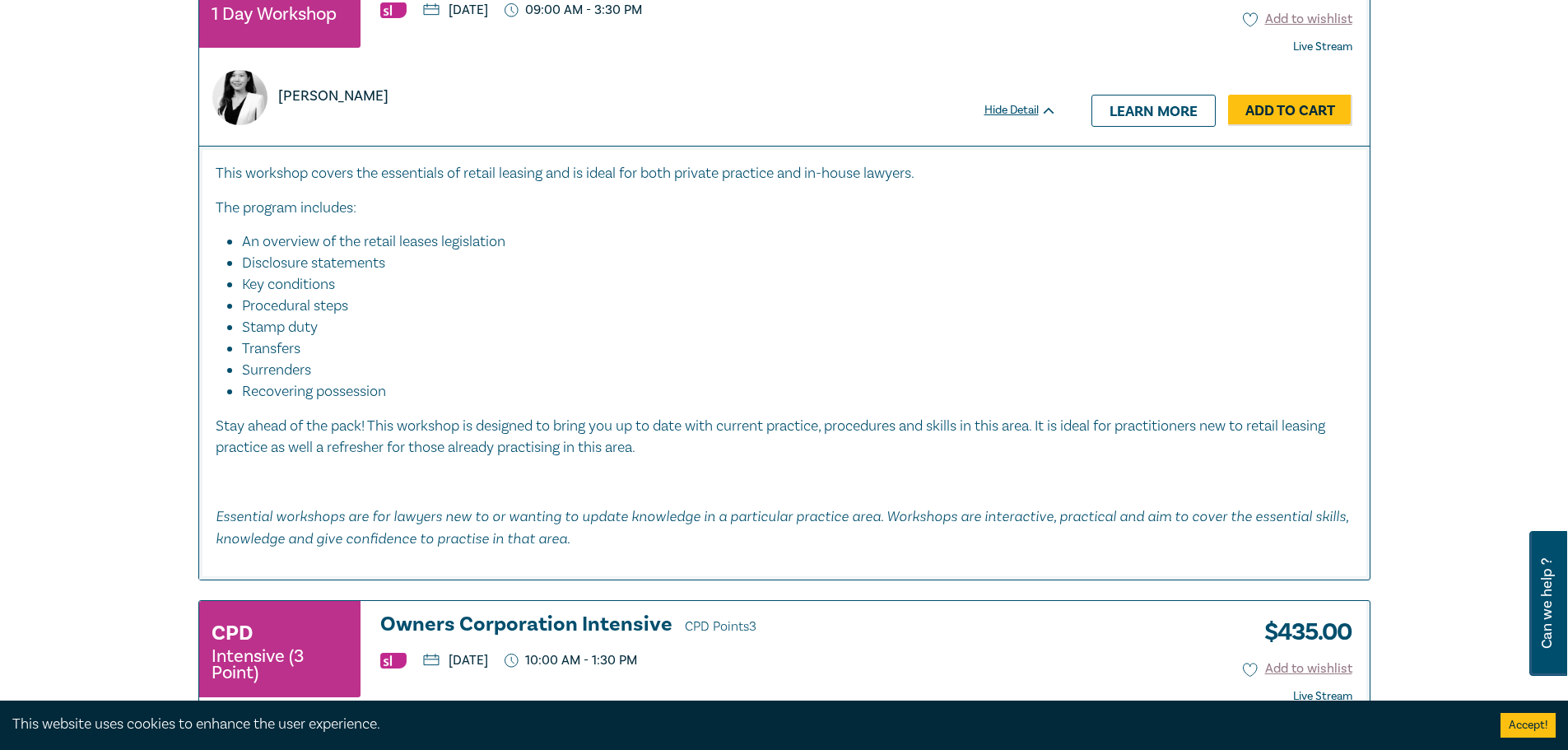
scroll to position [4693, 0]
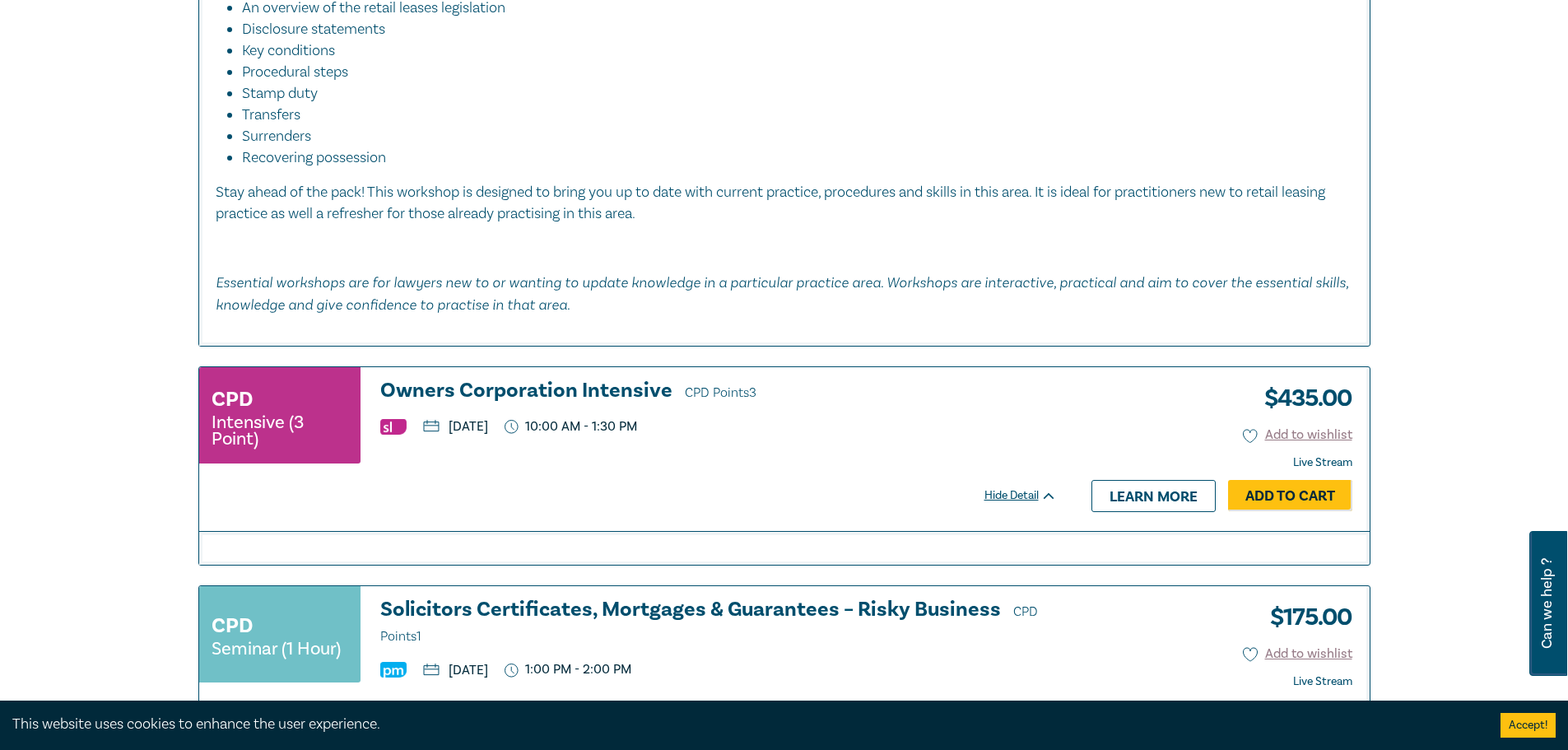
click at [484, 380] on h3 "Owners Corporation Intensive CPD Points 3" at bounding box center [718, 392] width 677 height 24
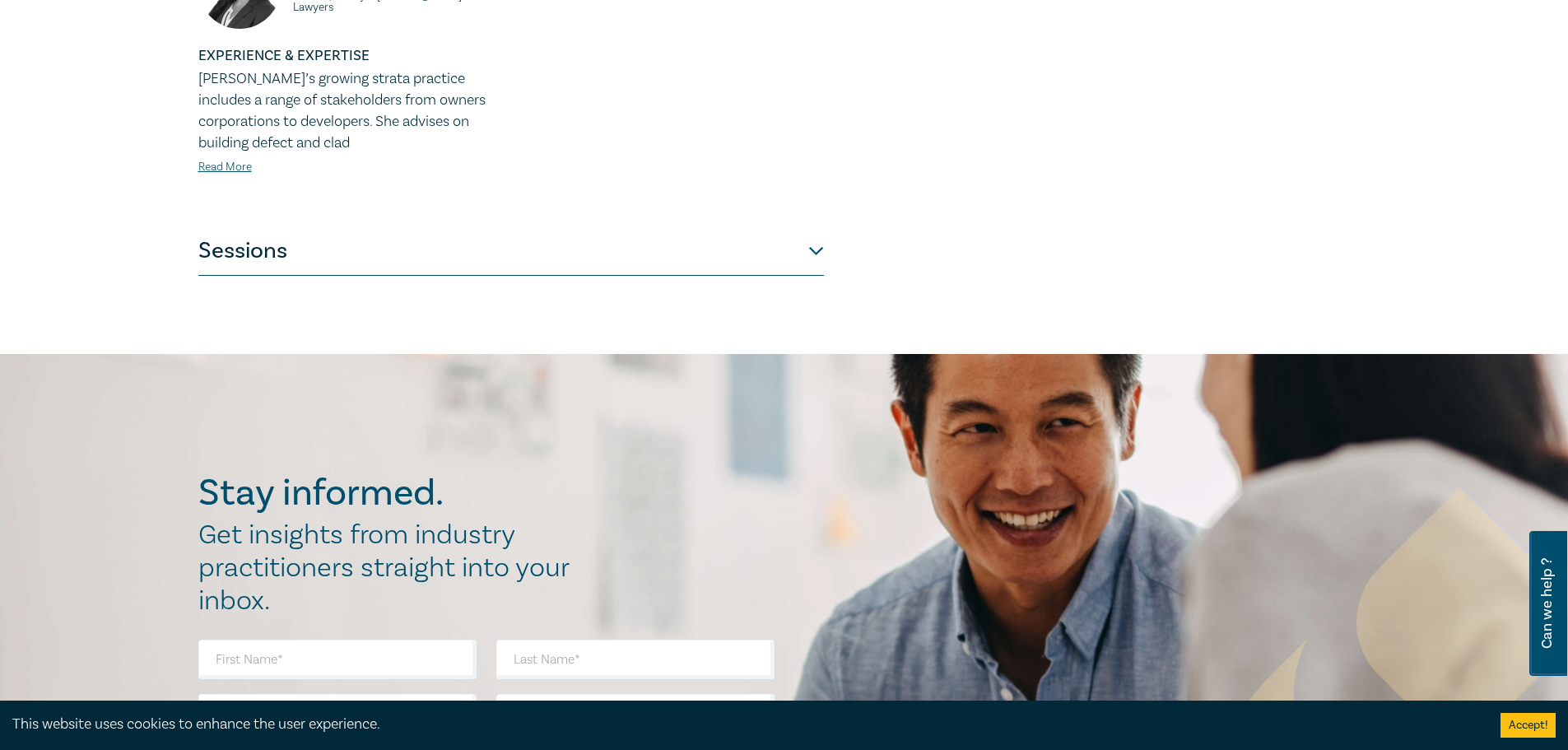
click at [296, 235] on button "Sessions" at bounding box center [511, 251] width 625 height 50
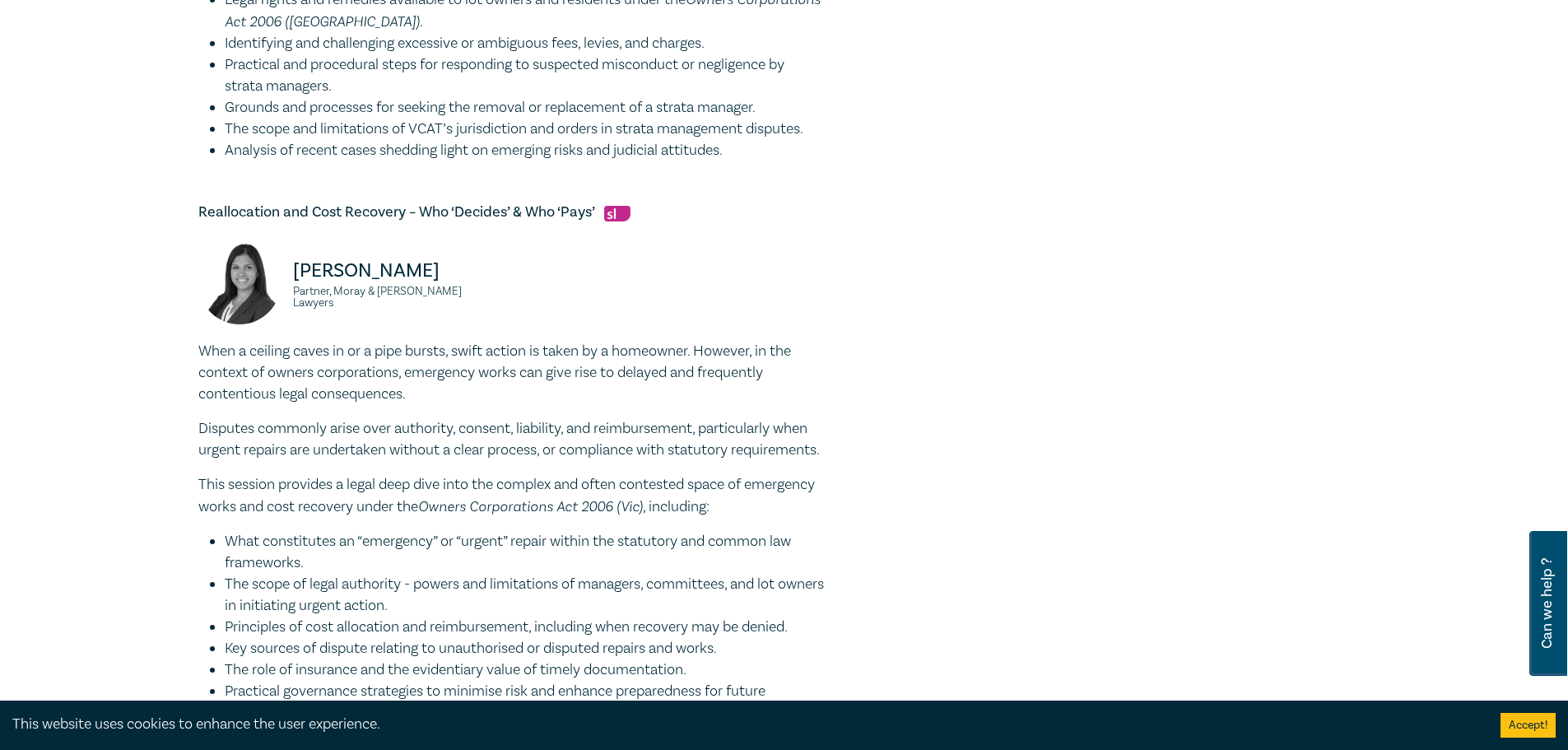
scroll to position [1639, 0]
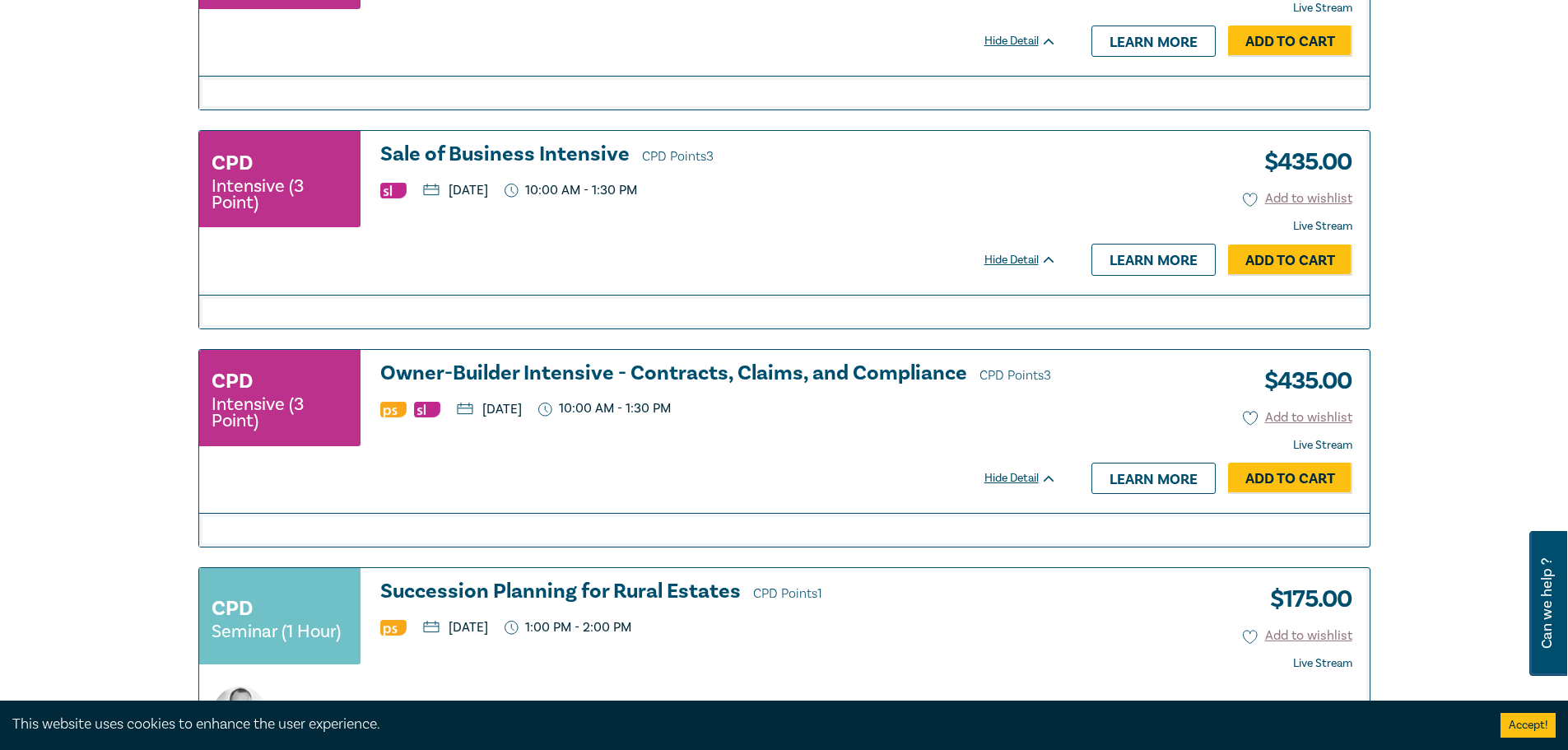
scroll to position [2298, 0]
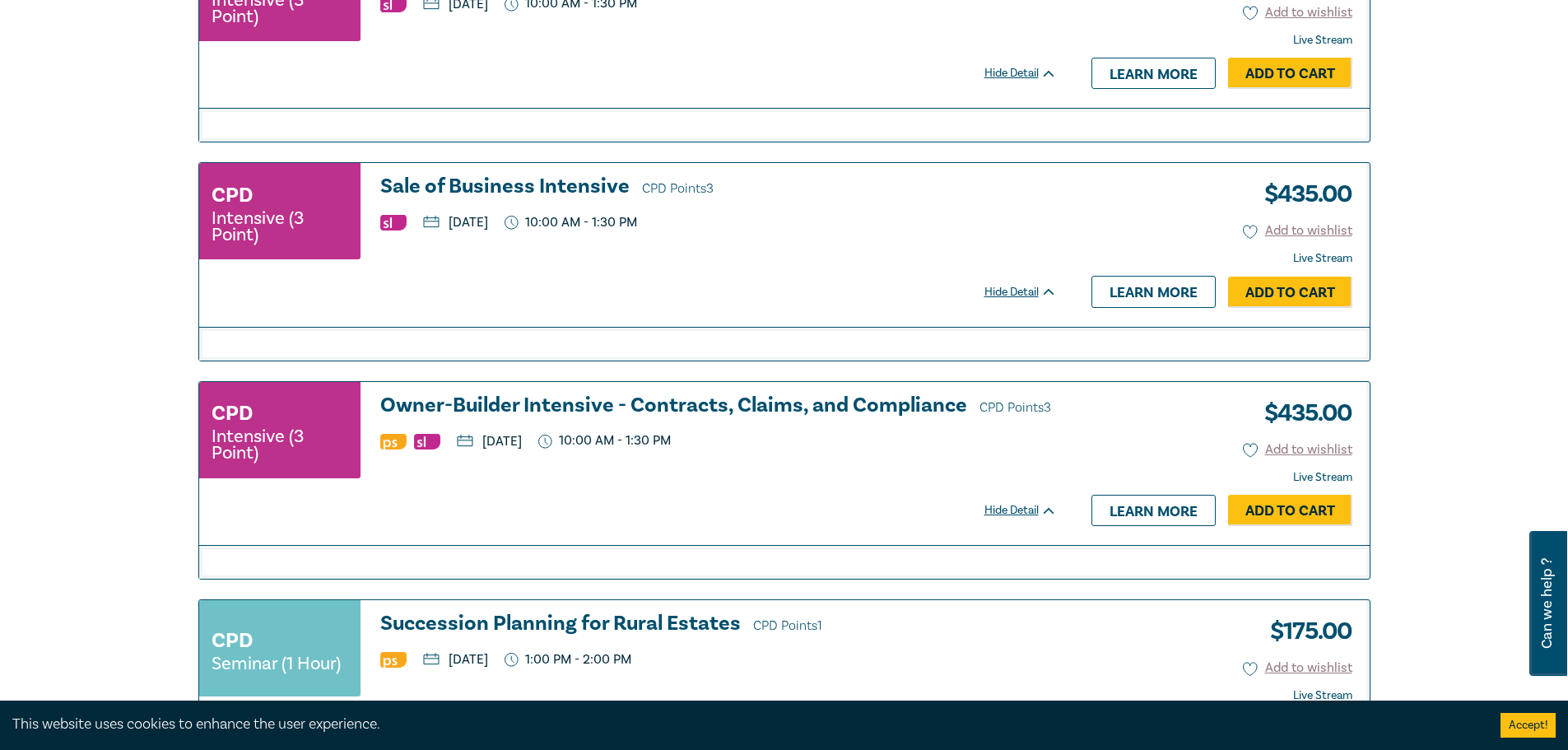
click at [449, 181] on h3 "Sale of Business Intensive CPD Points 3" at bounding box center [718, 187] width 677 height 24
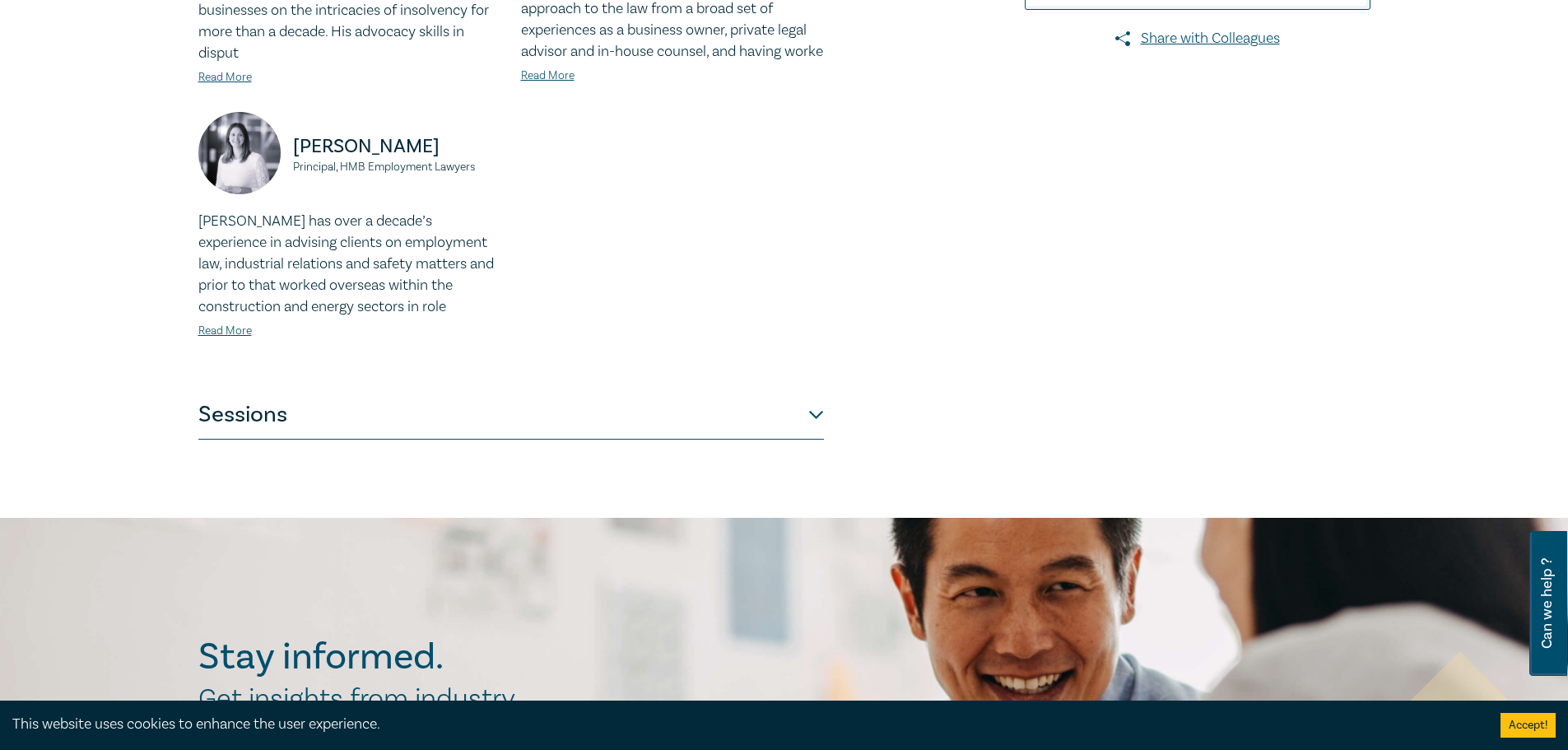
scroll to position [659, 0]
click at [300, 407] on button "Sessions" at bounding box center [511, 414] width 625 height 50
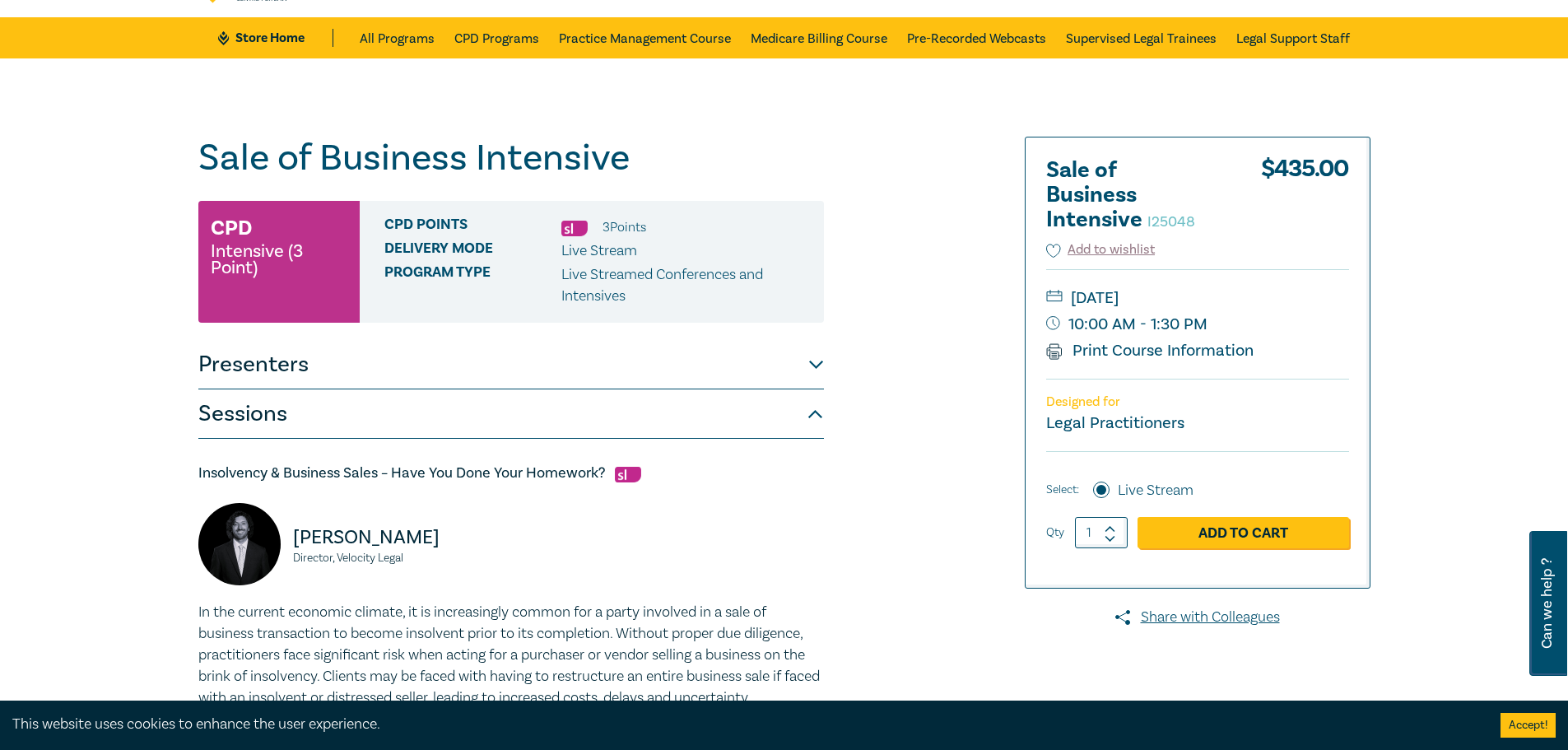
scroll to position [0, 0]
